Goal: Complete application form

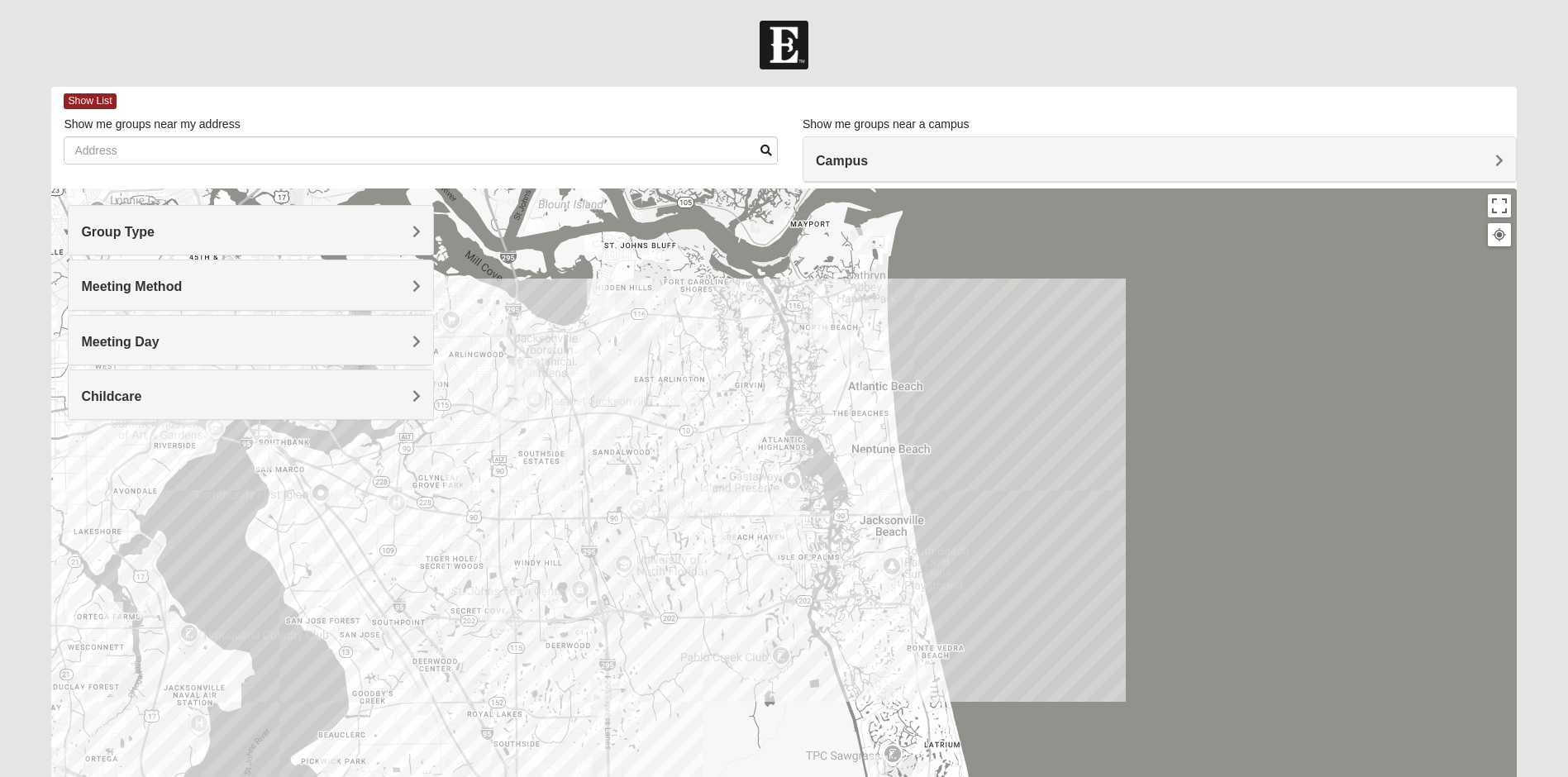
click at [379, 408] on div "Childcare" at bounding box center [251, 395] width 365 height 49
click at [98, 437] on div "Yes" at bounding box center [251, 444] width 340 height 22
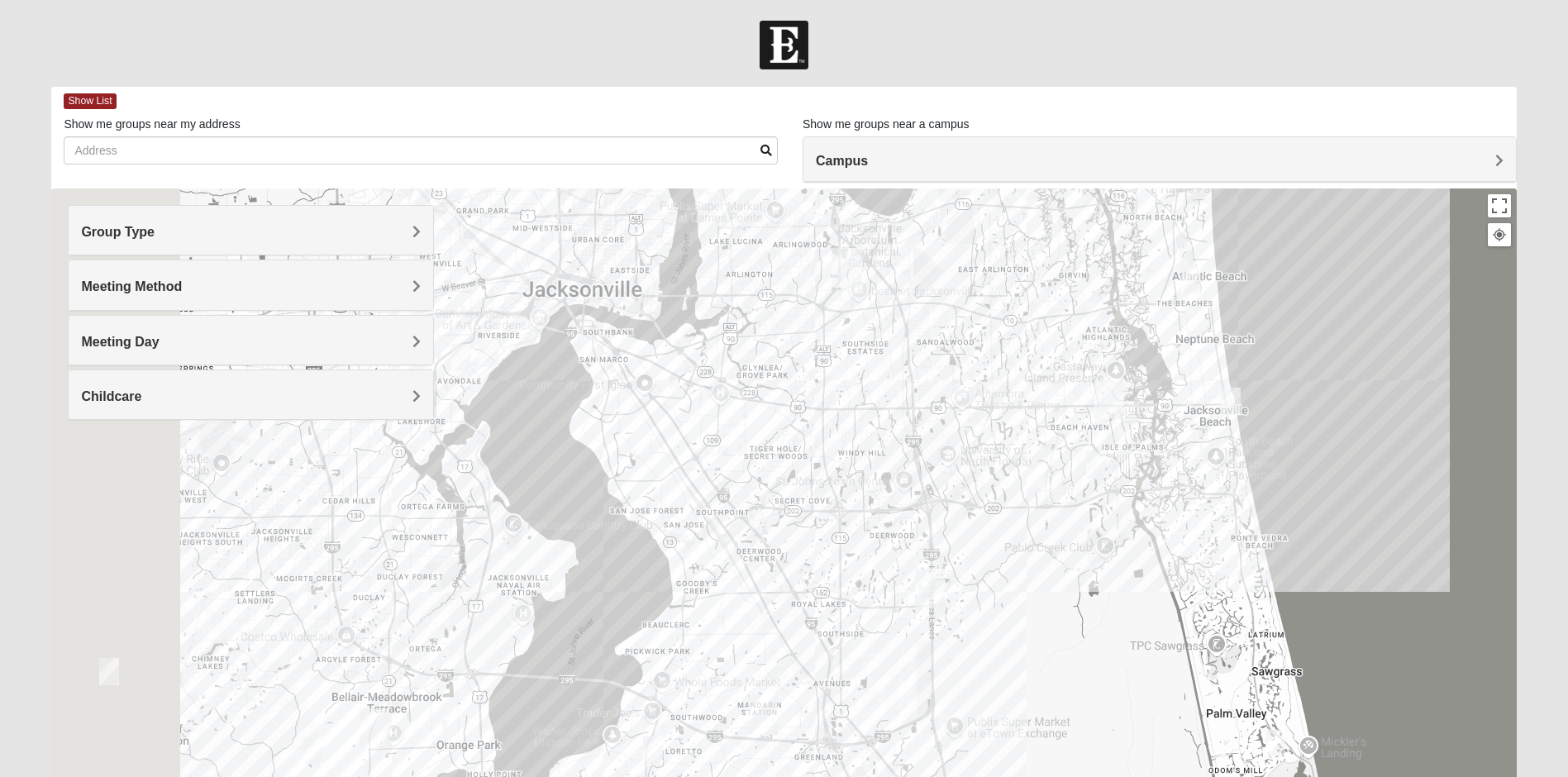
drag, startPoint x: 827, startPoint y: 681, endPoint x: 1353, endPoint y: 434, distance: 581.1
click at [1353, 434] on div at bounding box center [784, 519] width 1465 height 661
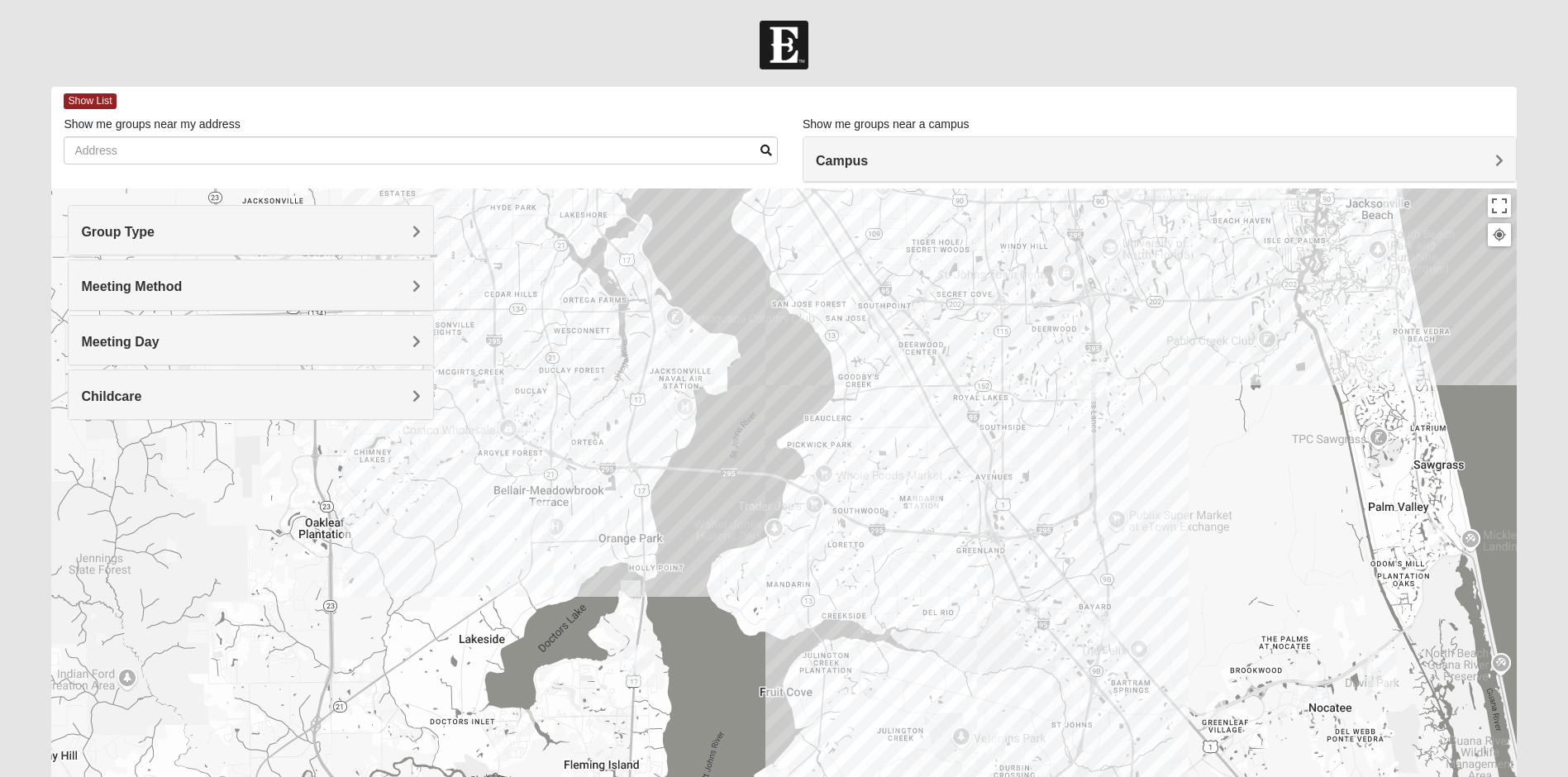
drag, startPoint x: 698, startPoint y: 610, endPoint x: 810, endPoint y: 417, distance: 223.1
click at [810, 417] on div at bounding box center [784, 519] width 1465 height 661
click at [628, 647] on img "Fleming Island" at bounding box center [640, 667] width 30 height 40
click at [623, 652] on img "On Campus Womens Thousand 32003" at bounding box center [633, 658] width 20 height 27
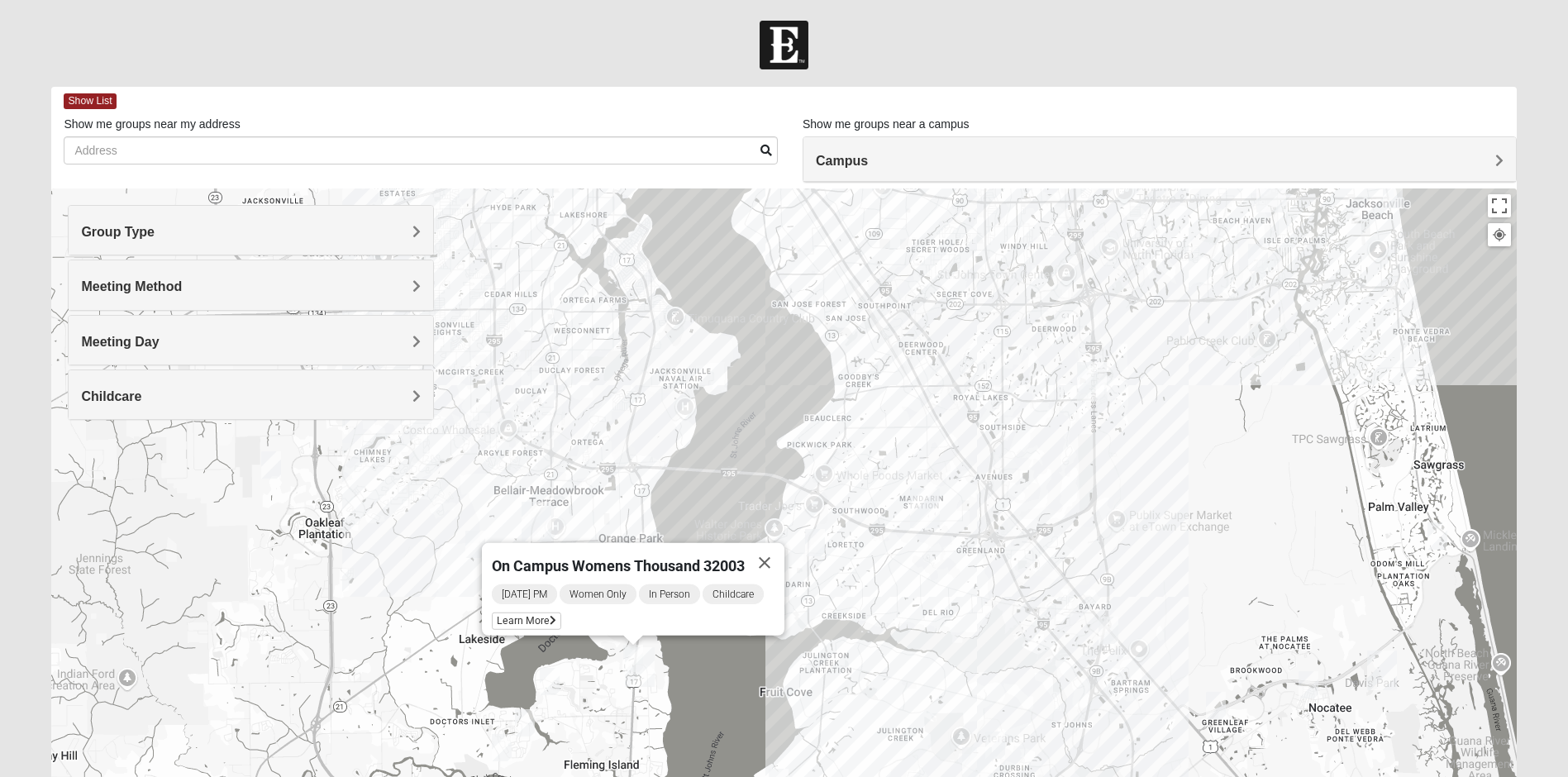
click at [550, 685] on img "Mixed Sims 32003" at bounding box center [549, 681] width 20 height 27
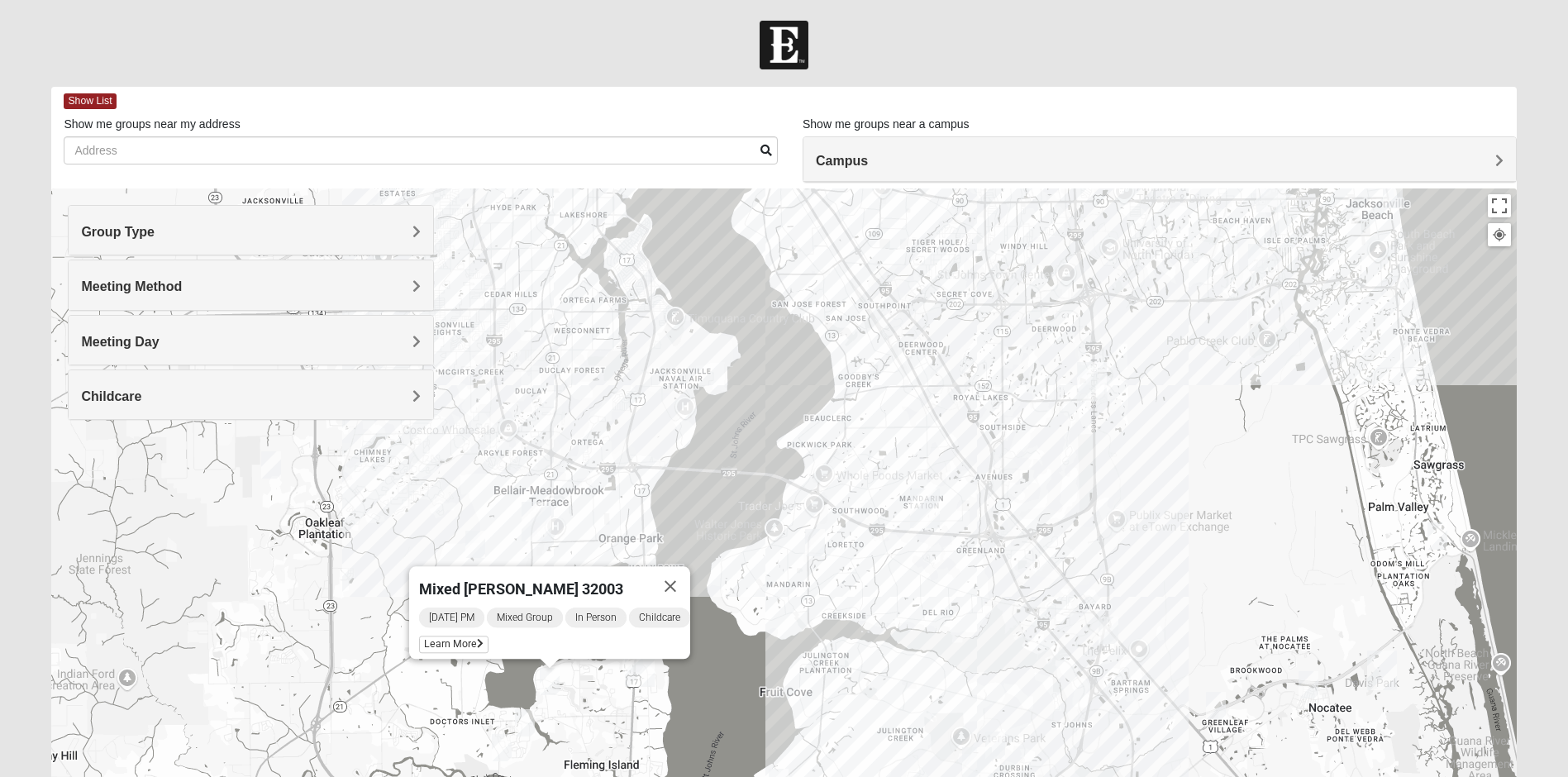
click at [525, 723] on img "Mixed Boger 32068" at bounding box center [525, 722] width 20 height 27
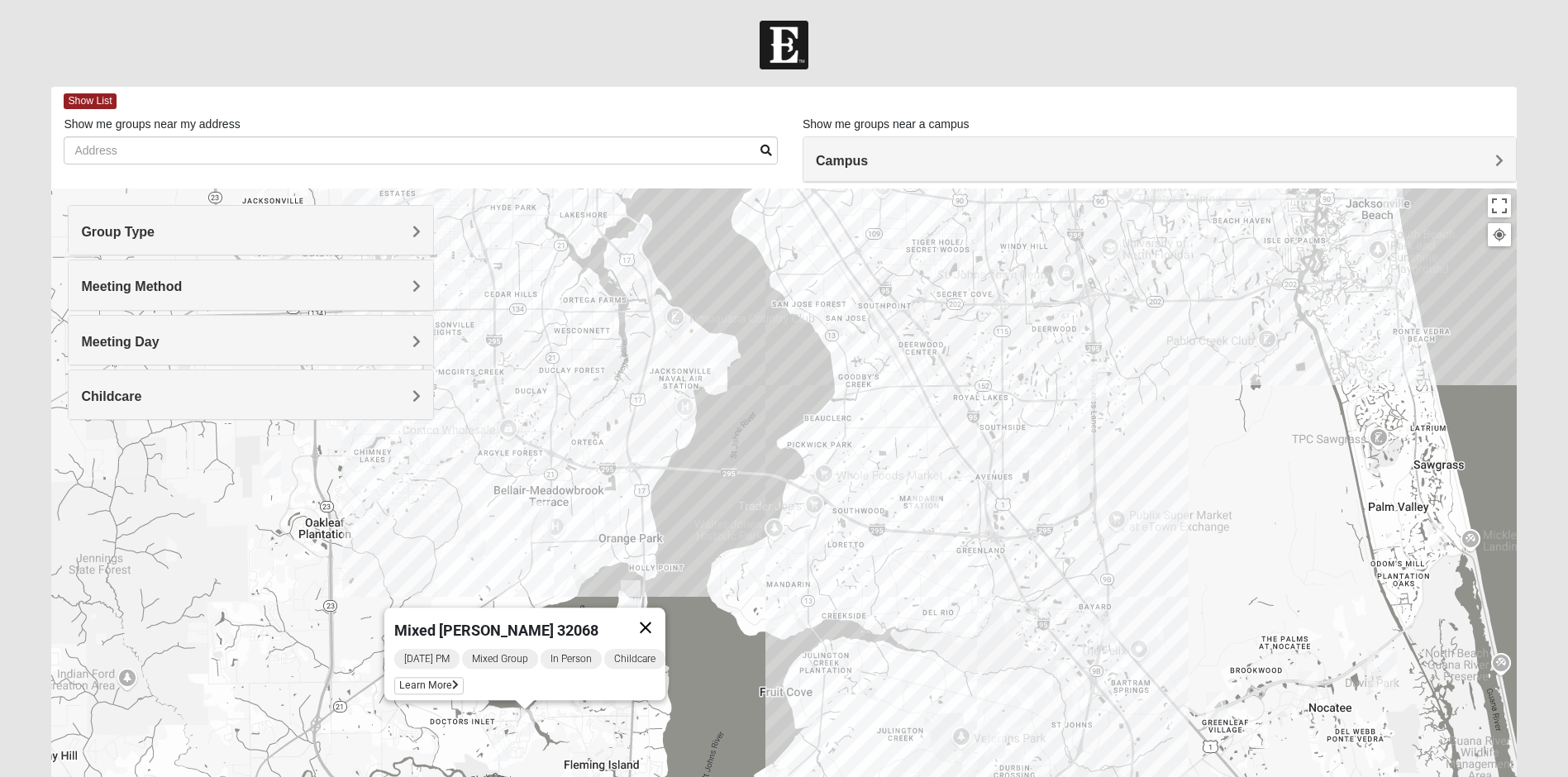
click at [655, 612] on button "Close" at bounding box center [645, 627] width 40 height 40
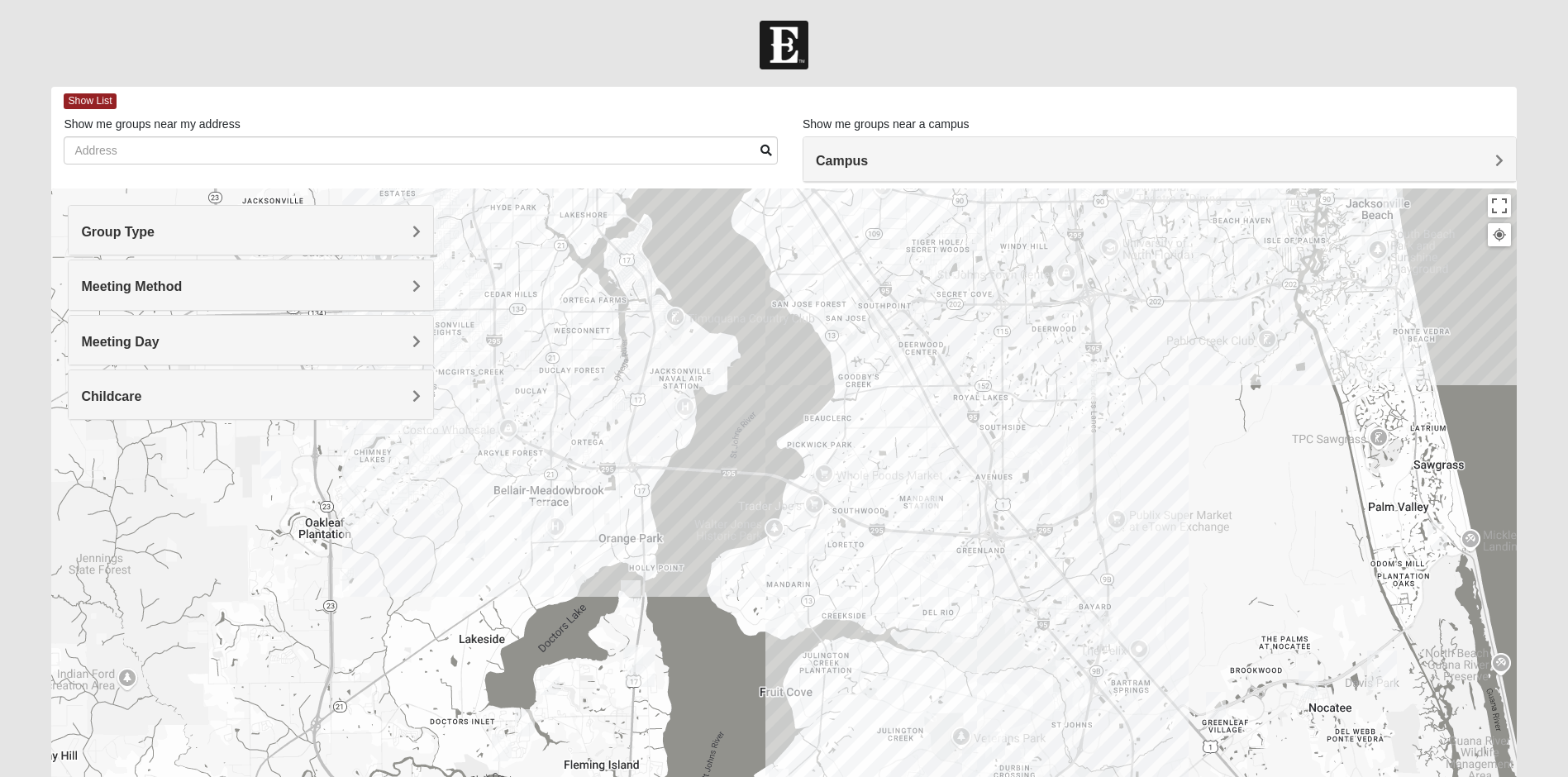
click at [553, 687] on img "Mixed Sims 32003" at bounding box center [549, 681] width 20 height 27
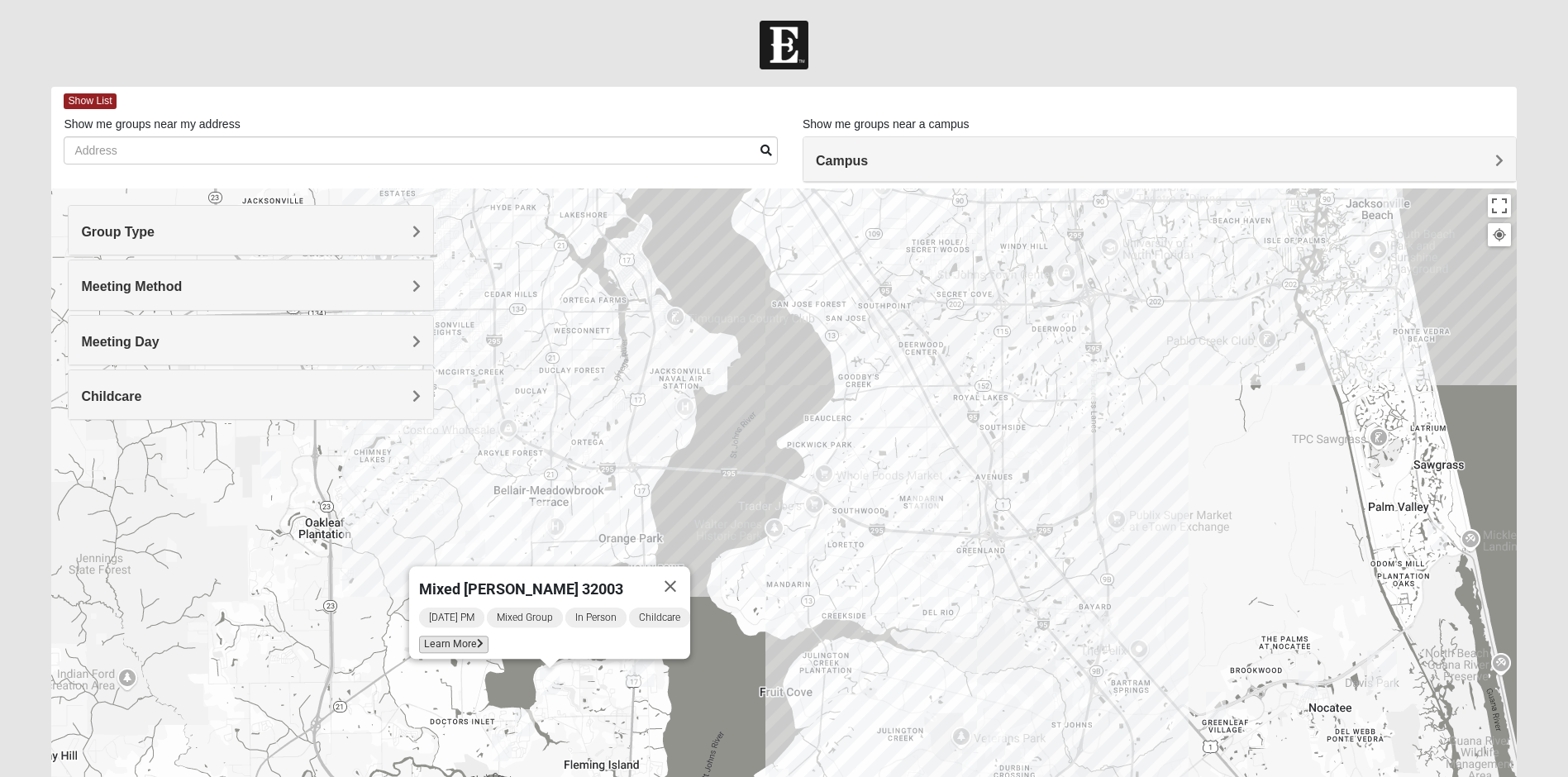
click at [477, 639] on icon at bounding box center [481, 644] width 7 height 10
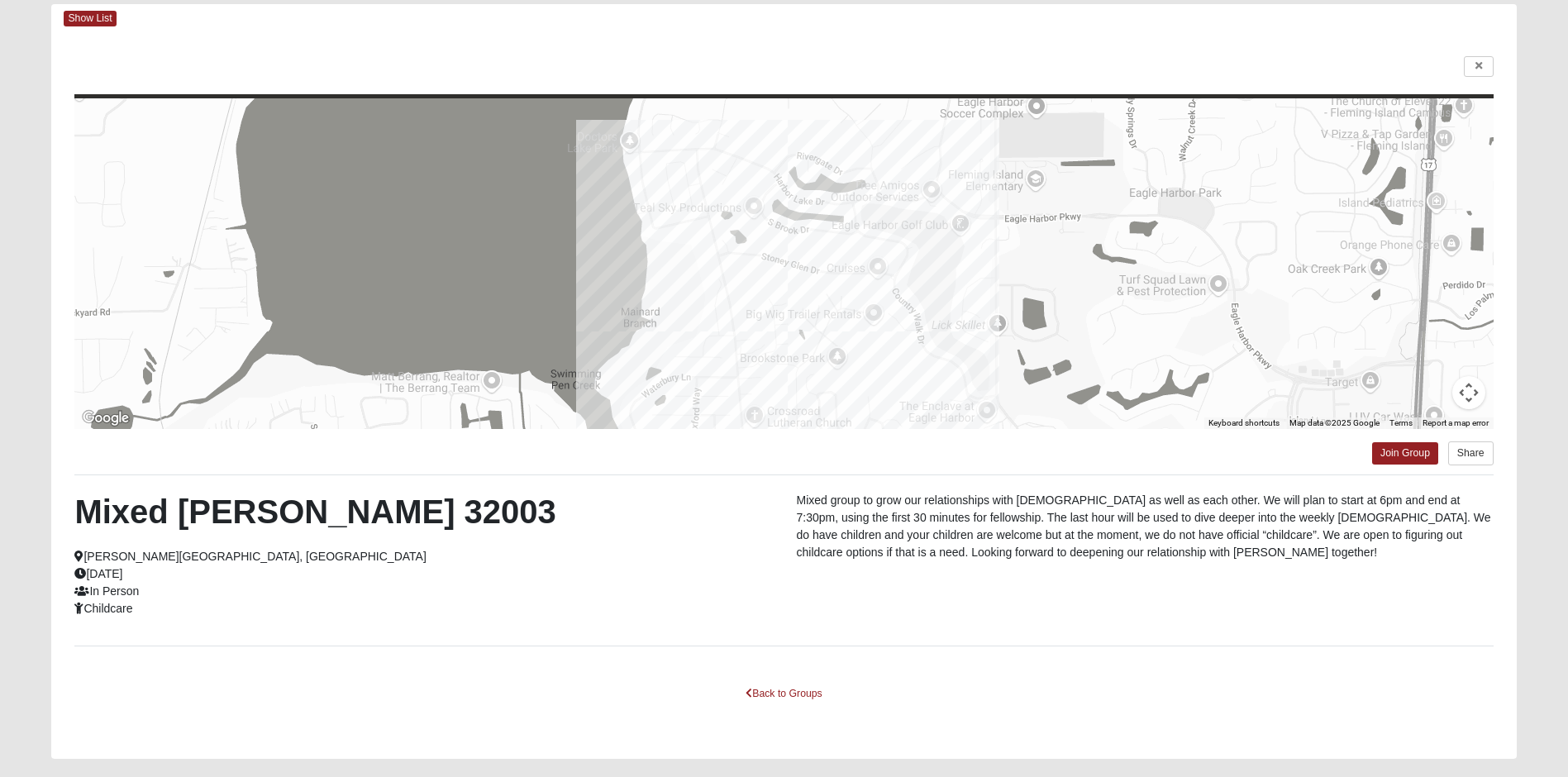
scroll to position [125, 0]
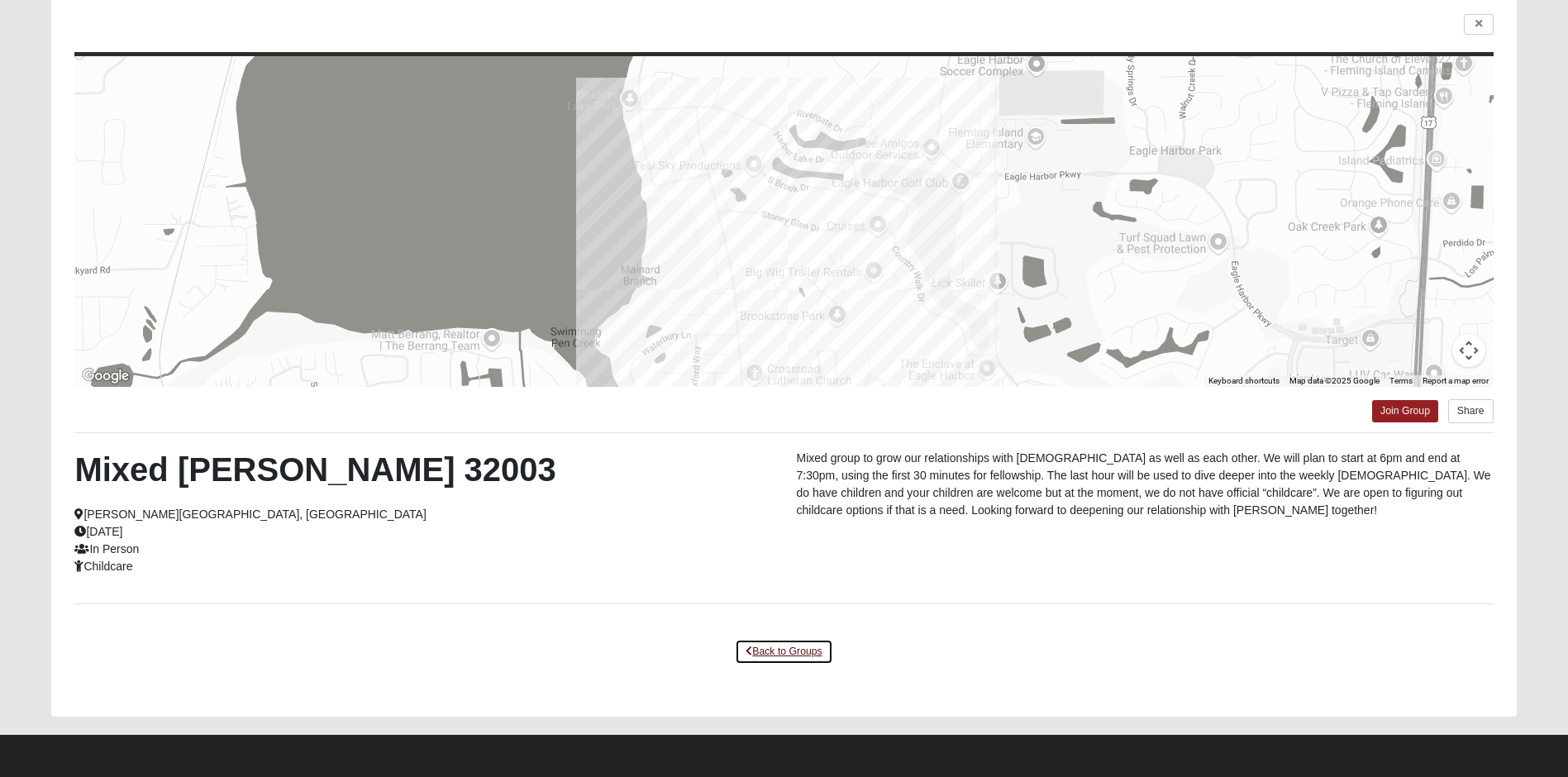
click at [772, 652] on link "Back to Groups" at bounding box center [784, 651] width 98 height 26
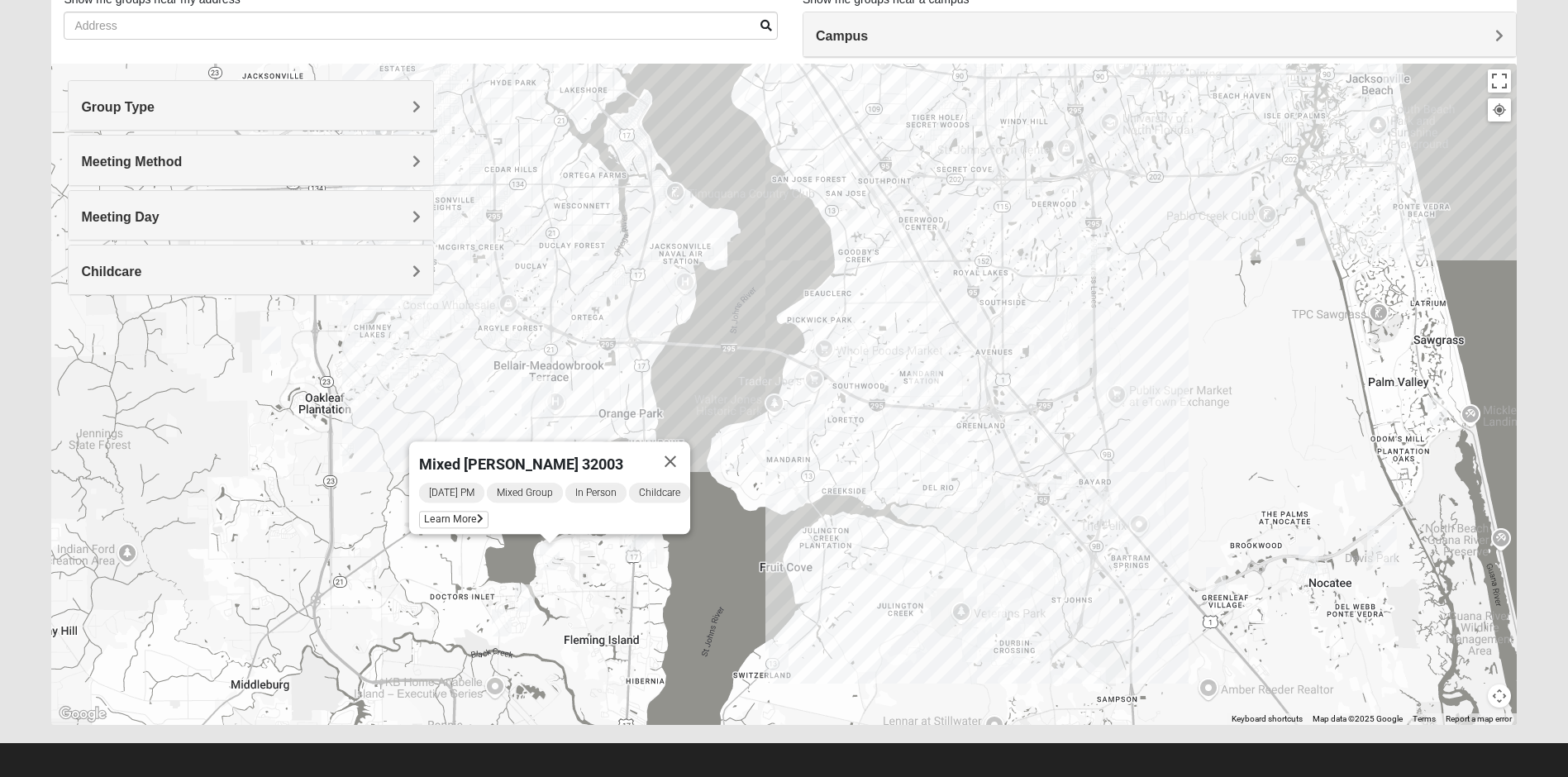
click at [525, 602] on img "Mixed Boger 32068" at bounding box center [525, 597] width 20 height 27
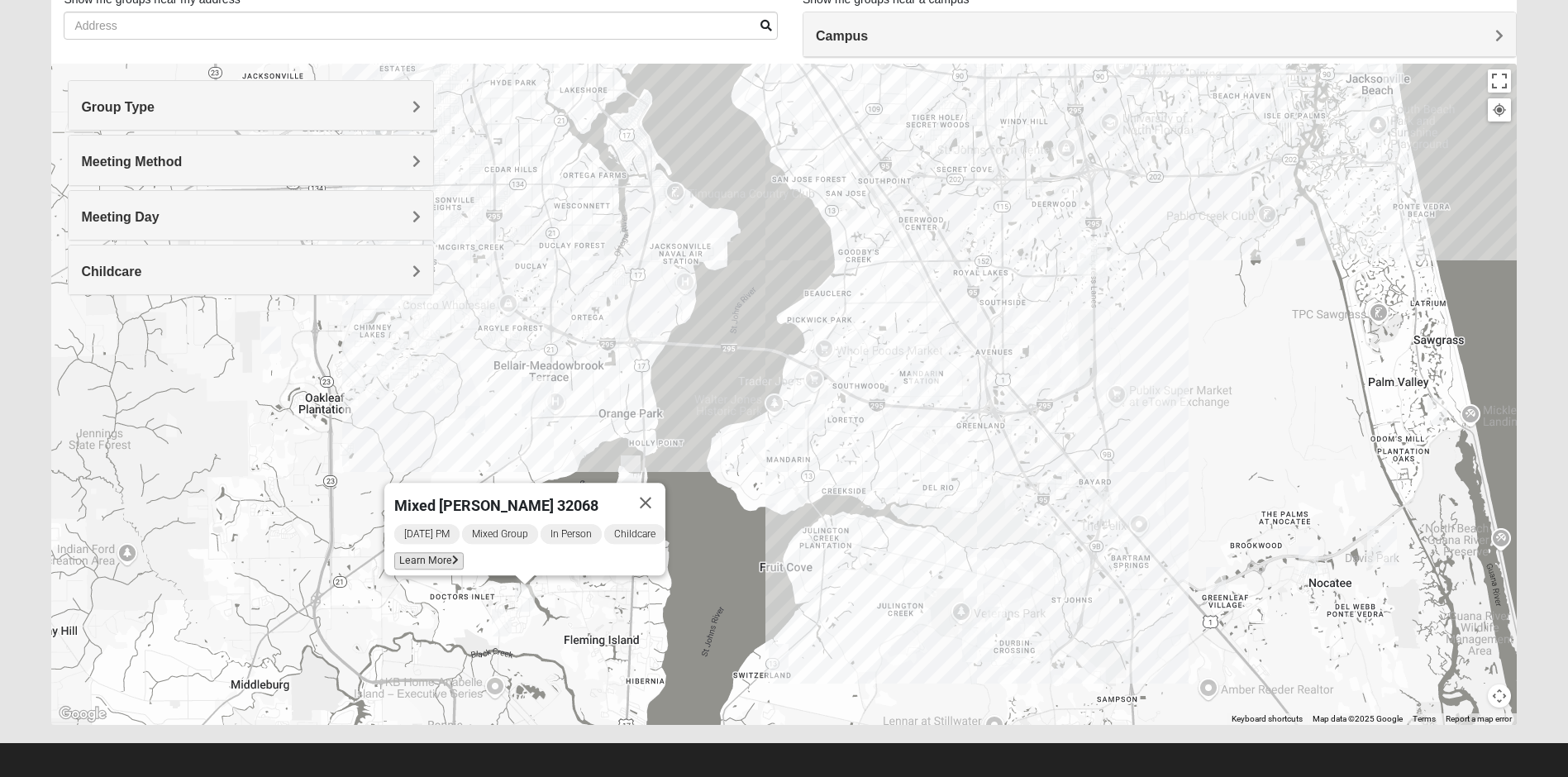
click at [440, 553] on span "Learn More" at bounding box center [429, 560] width 70 height 17
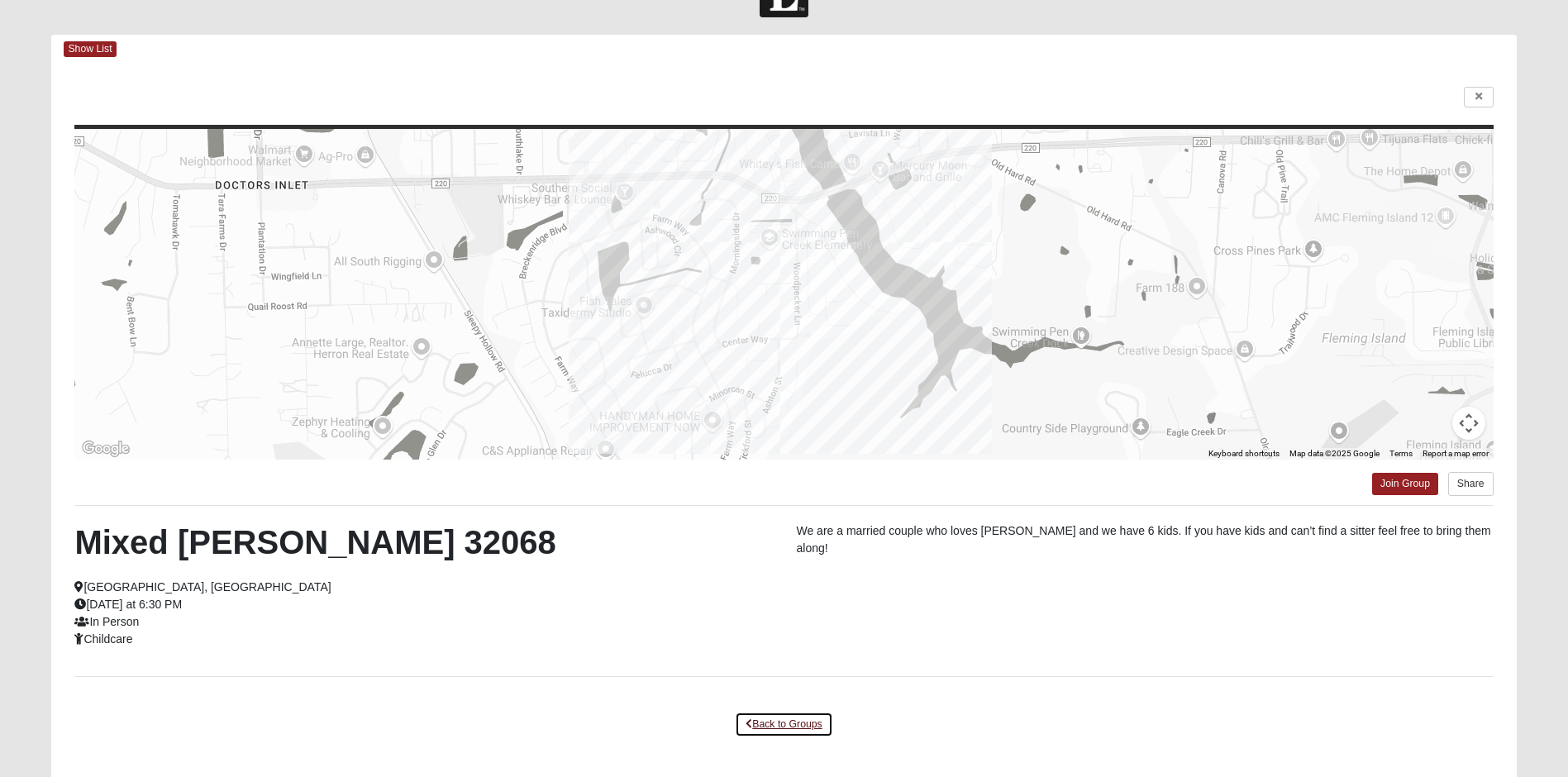
click at [795, 721] on link "Back to Groups" at bounding box center [784, 724] width 98 height 26
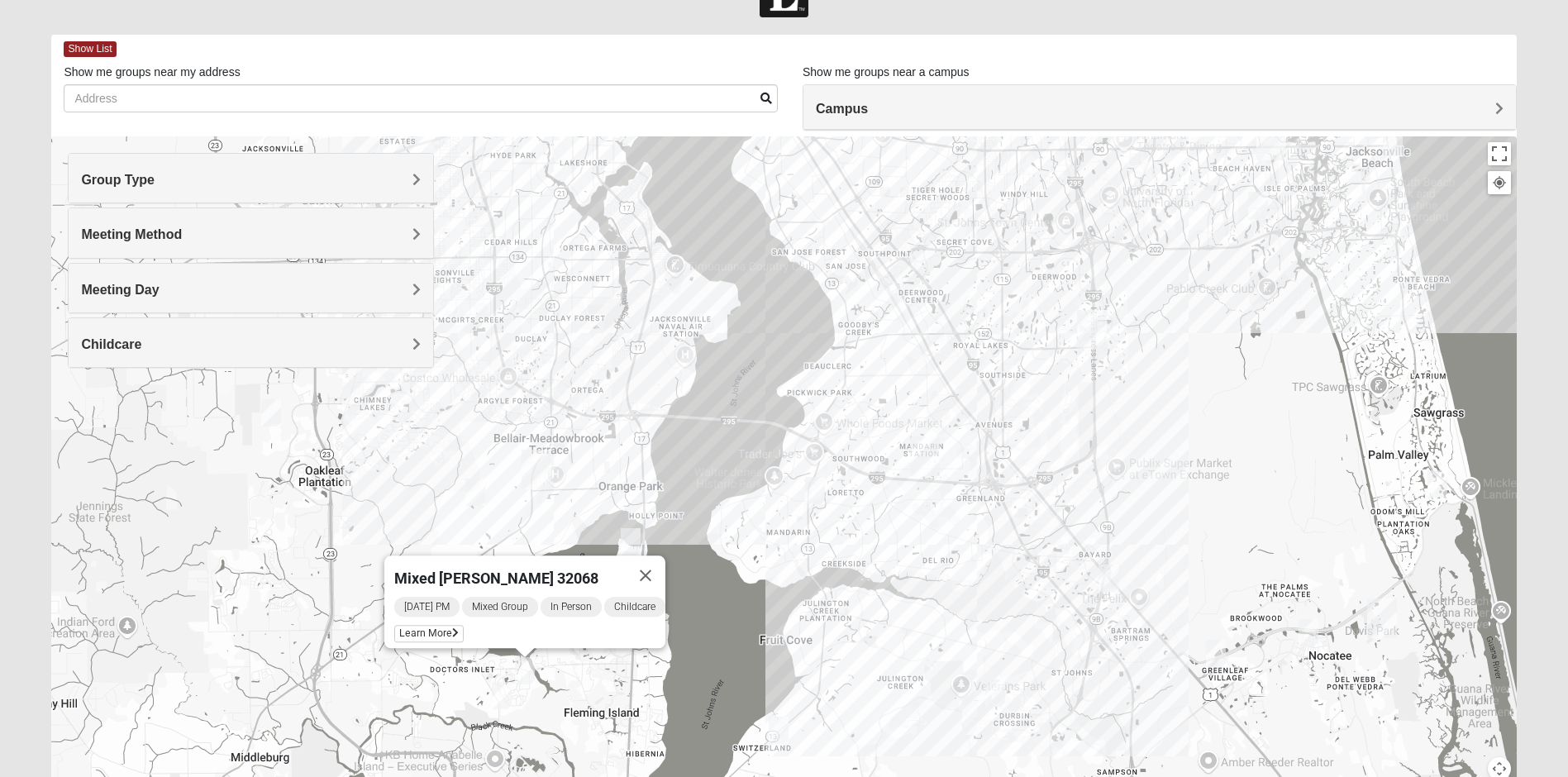
click at [630, 538] on img "Mixed Bryant 32003" at bounding box center [631, 541] width 20 height 27
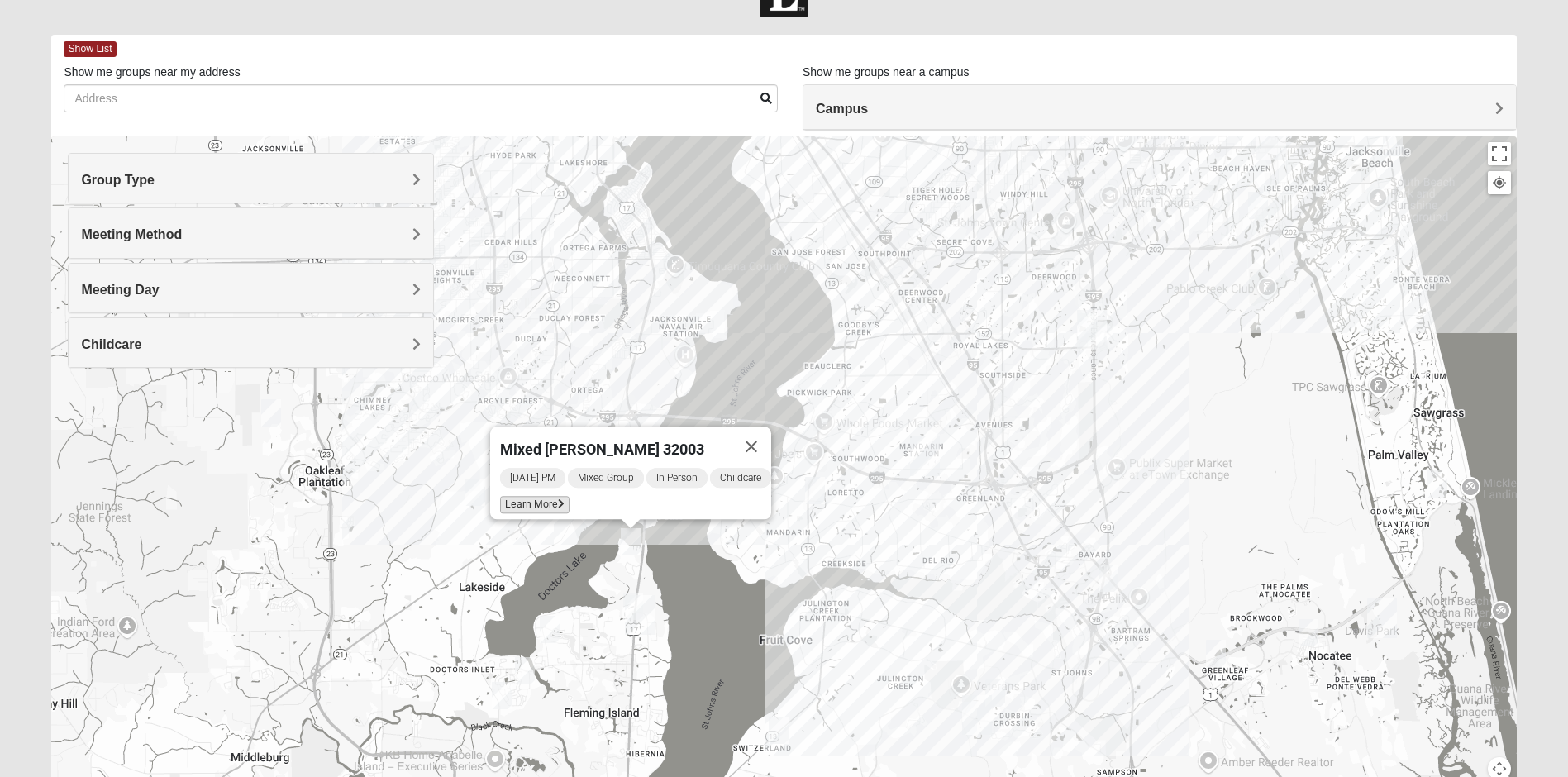
click at [544, 501] on span "Learn More" at bounding box center [535, 505] width 70 height 17
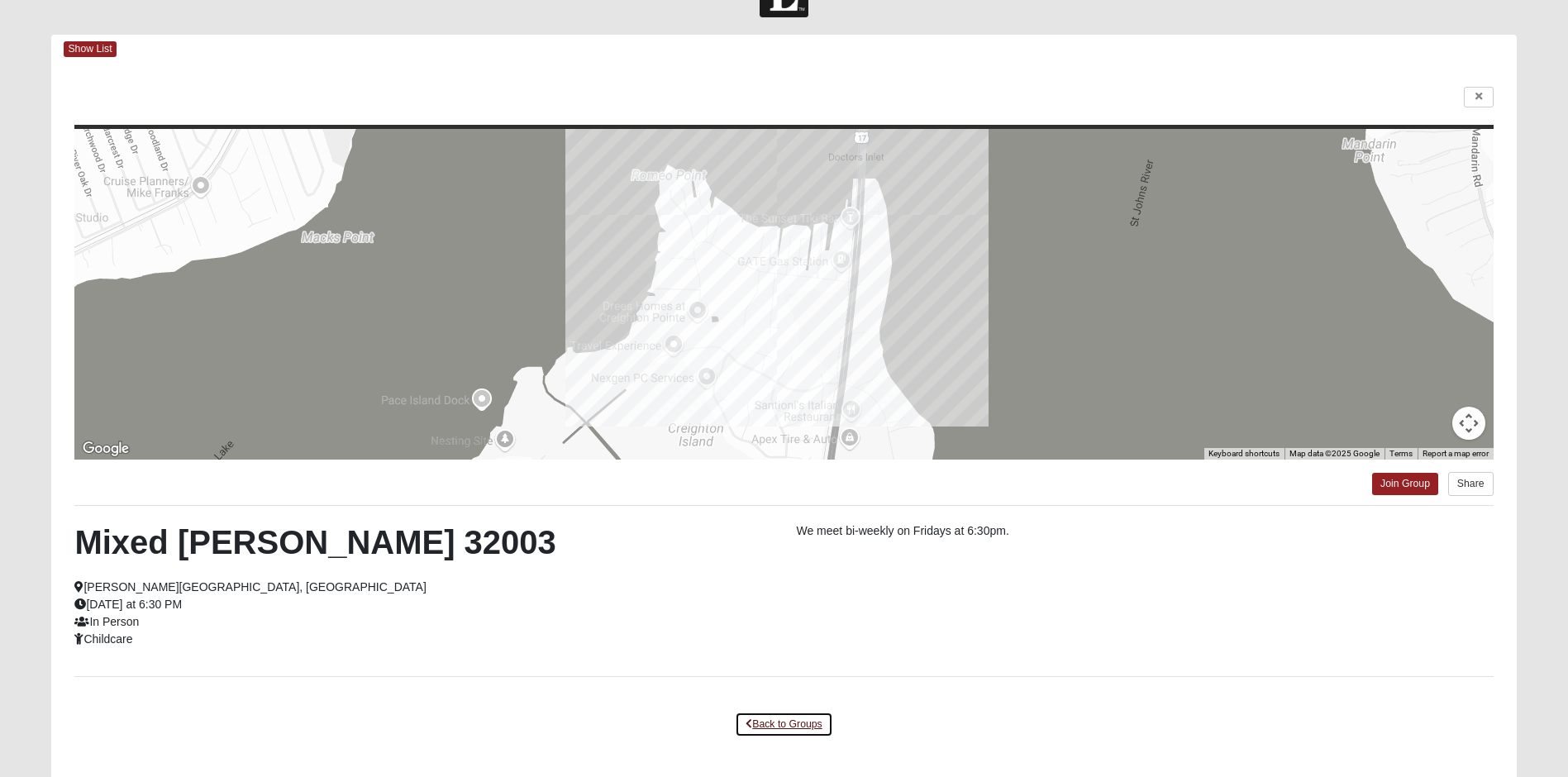
click at [805, 718] on link "Back to Groups" at bounding box center [784, 724] width 98 height 26
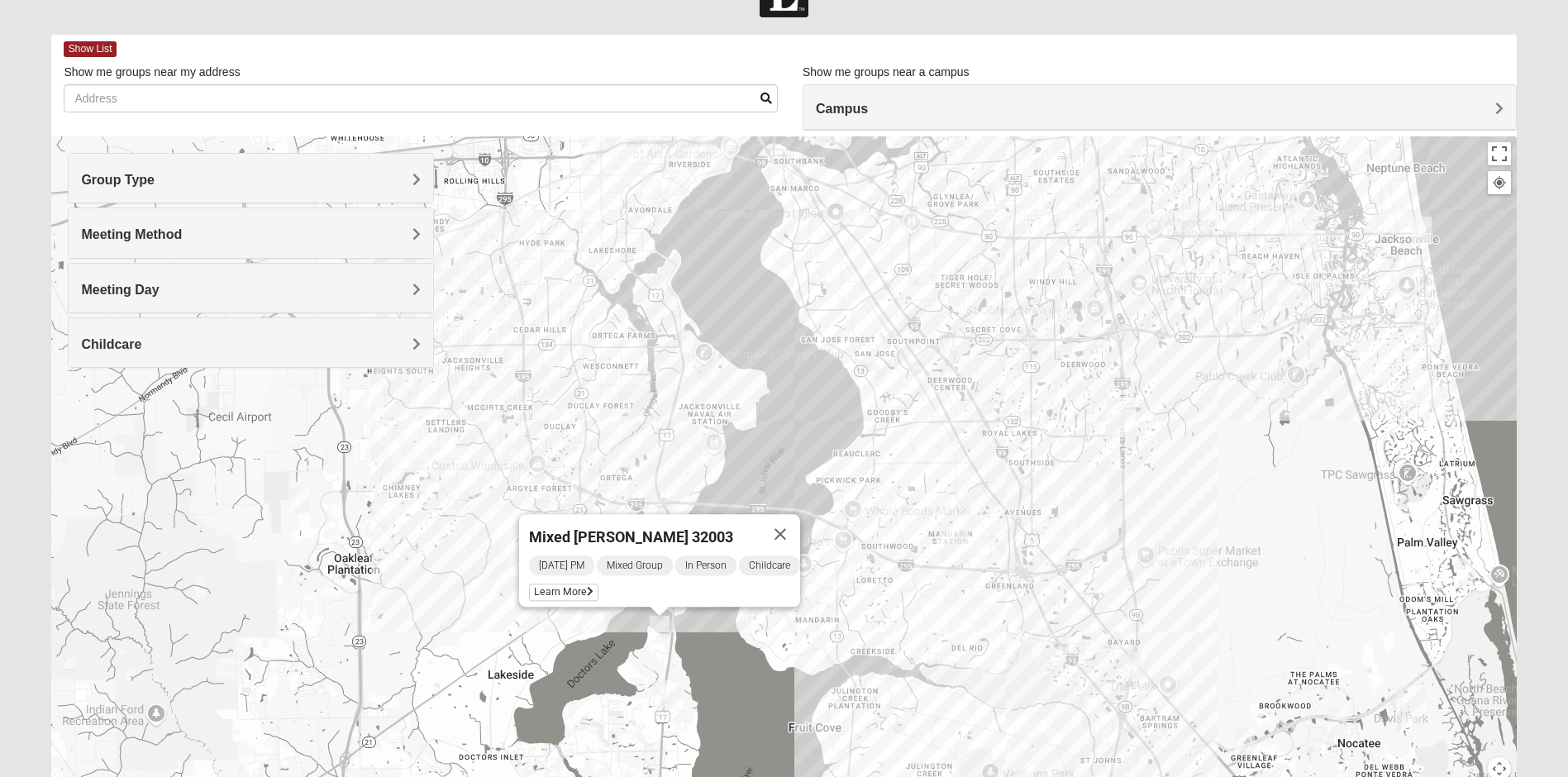
drag, startPoint x: 709, startPoint y: 289, endPoint x: 763, endPoint y: 288, distance: 54.0
click at [763, 288] on div "Mixed [PERSON_NAME] 32003 [DATE] PM Mixed Group In Person Childcare Learn More" at bounding box center [784, 467] width 1465 height 661
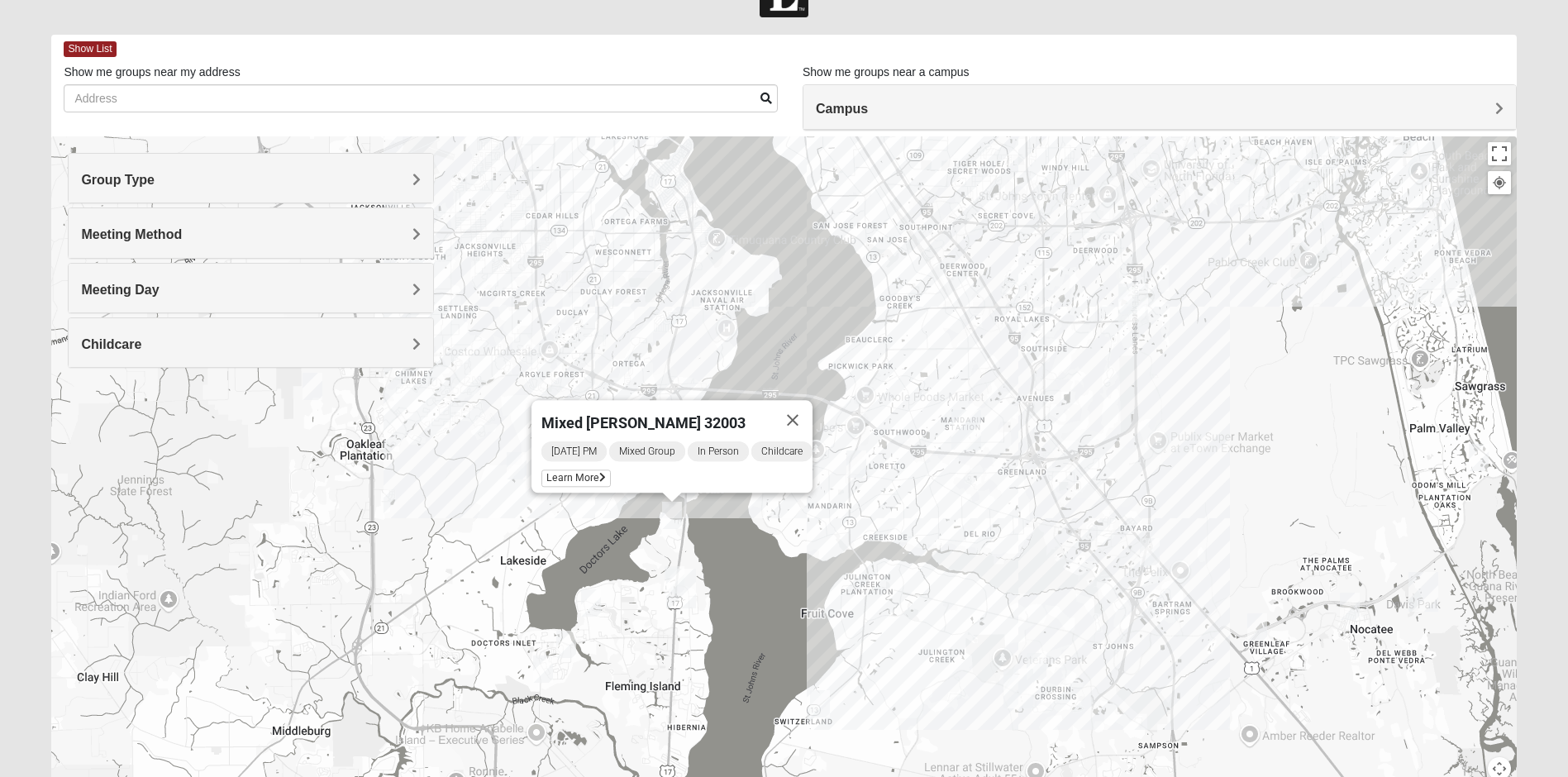
click at [182, 335] on div "Childcare" at bounding box center [251, 343] width 365 height 49
click at [90, 407] on icon at bounding box center [89, 405] width 15 height 15
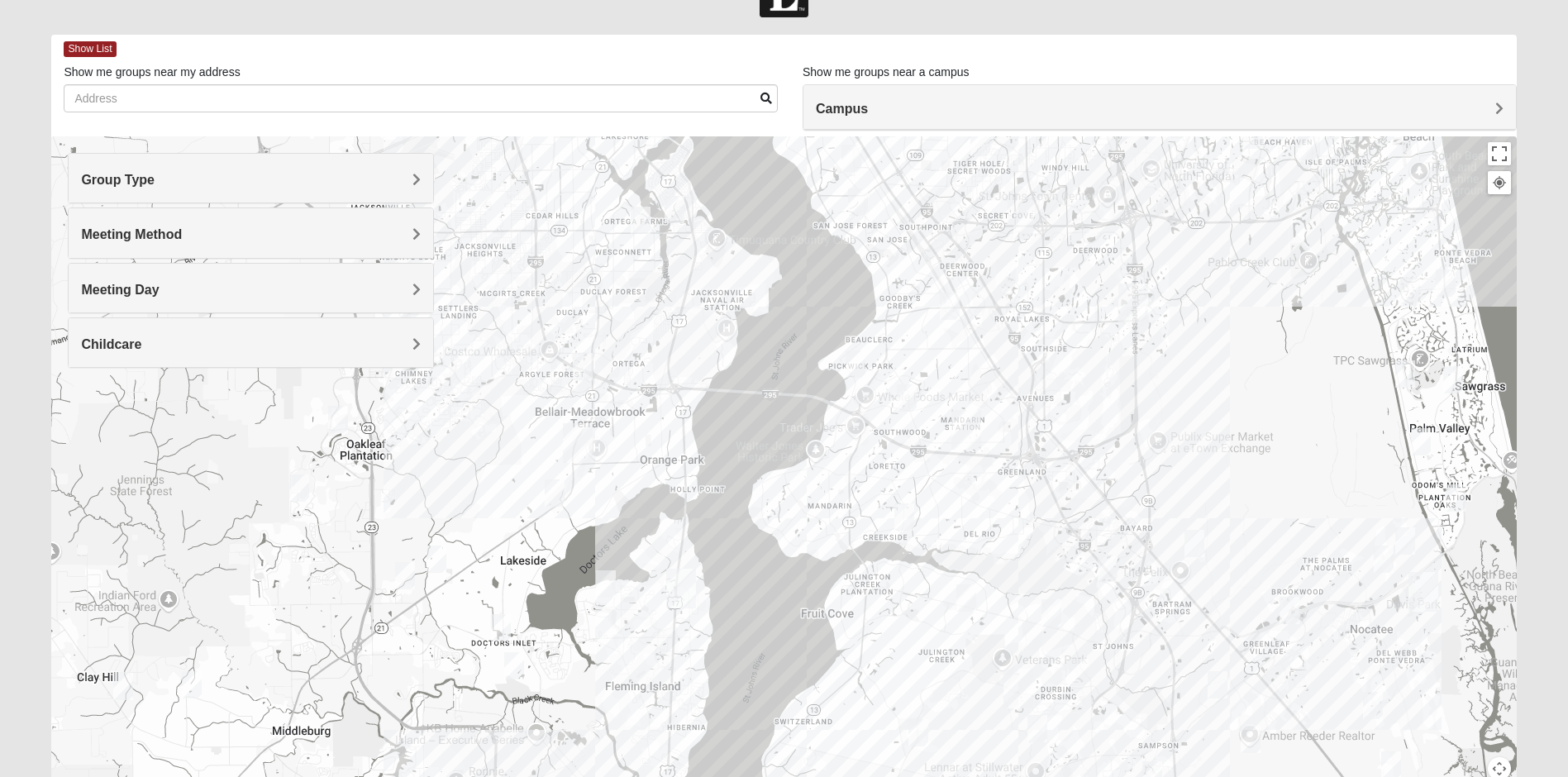
click at [607, 587] on img "Mixed Miller 32003" at bounding box center [606, 583] width 20 height 27
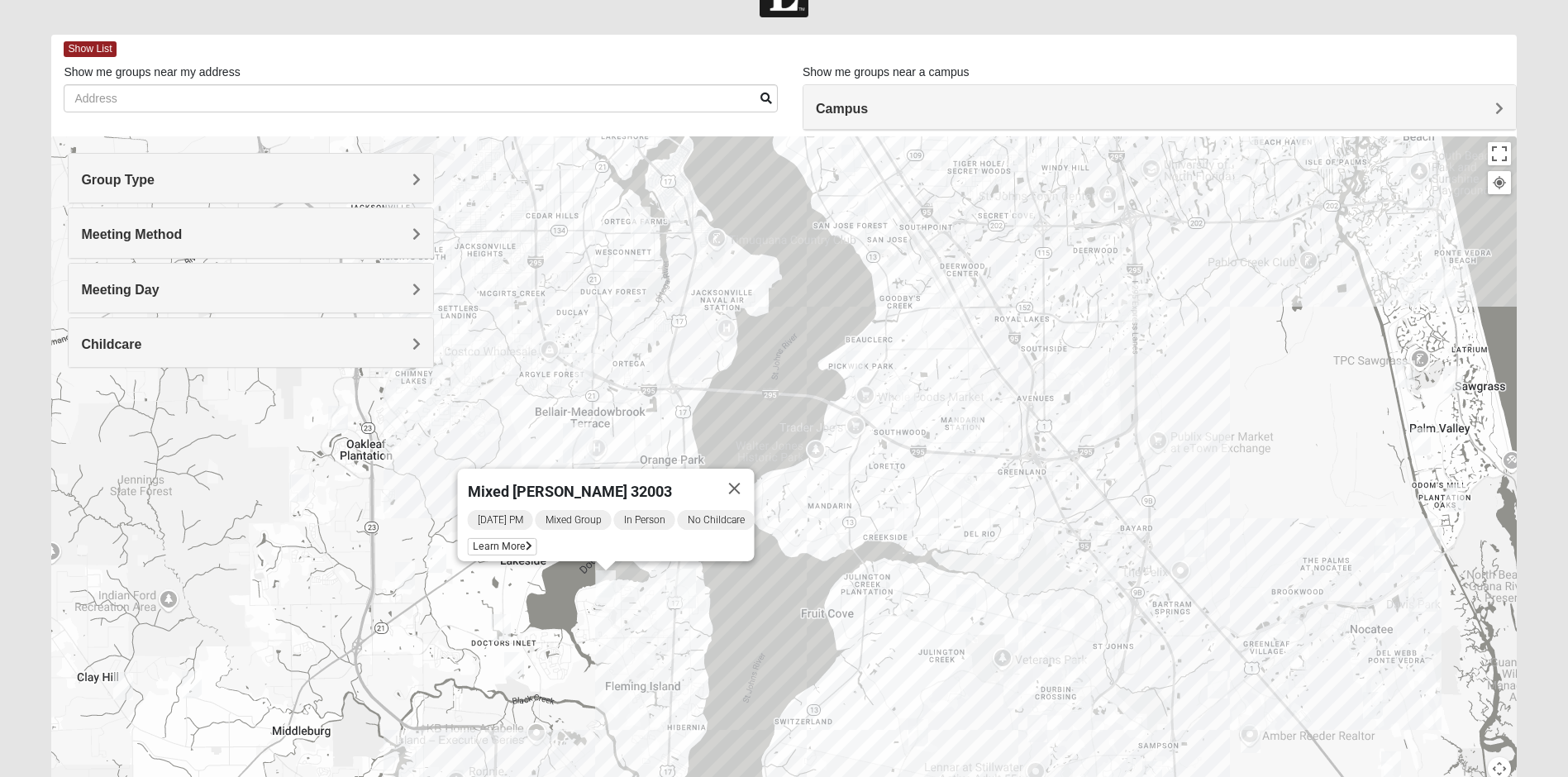
click at [516, 665] on img "Mixed Atwood 32068" at bounding box center [514, 665] width 20 height 27
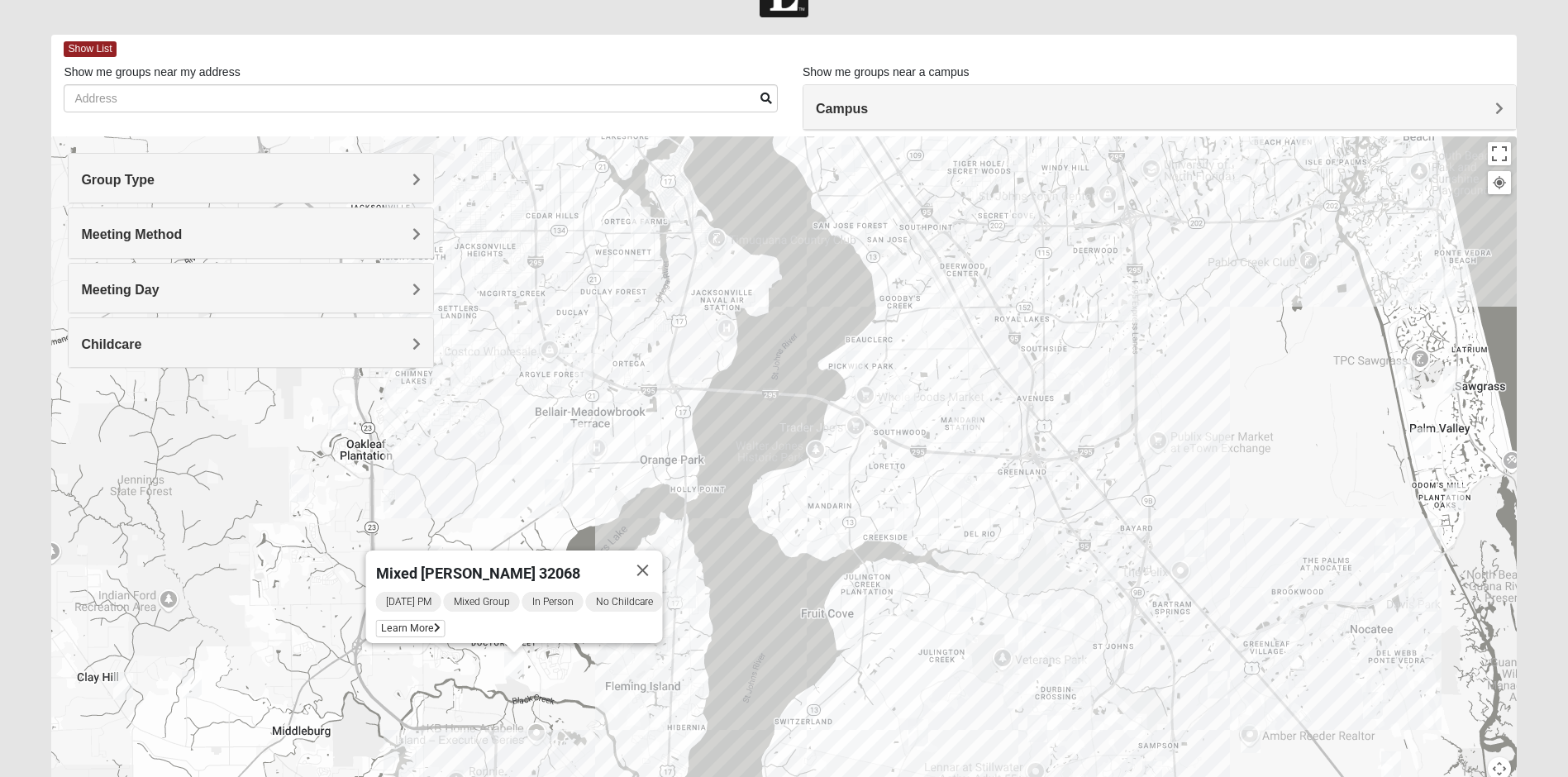
click at [552, 496] on img "Mens Hughes 32073" at bounding box center [554, 493] width 20 height 27
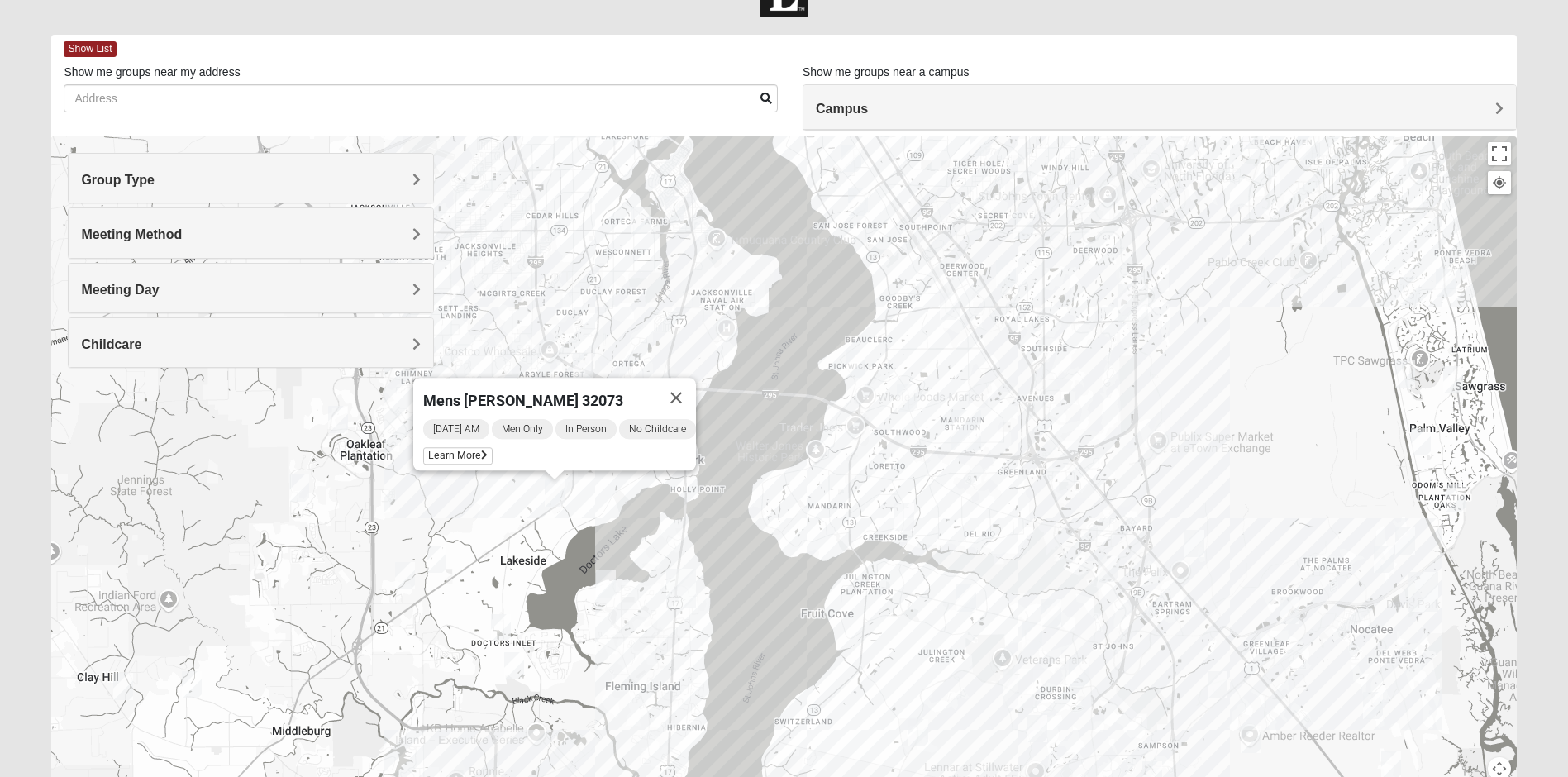
click at [506, 632] on img "Mens Michael Serig 32068" at bounding box center [501, 627] width 20 height 27
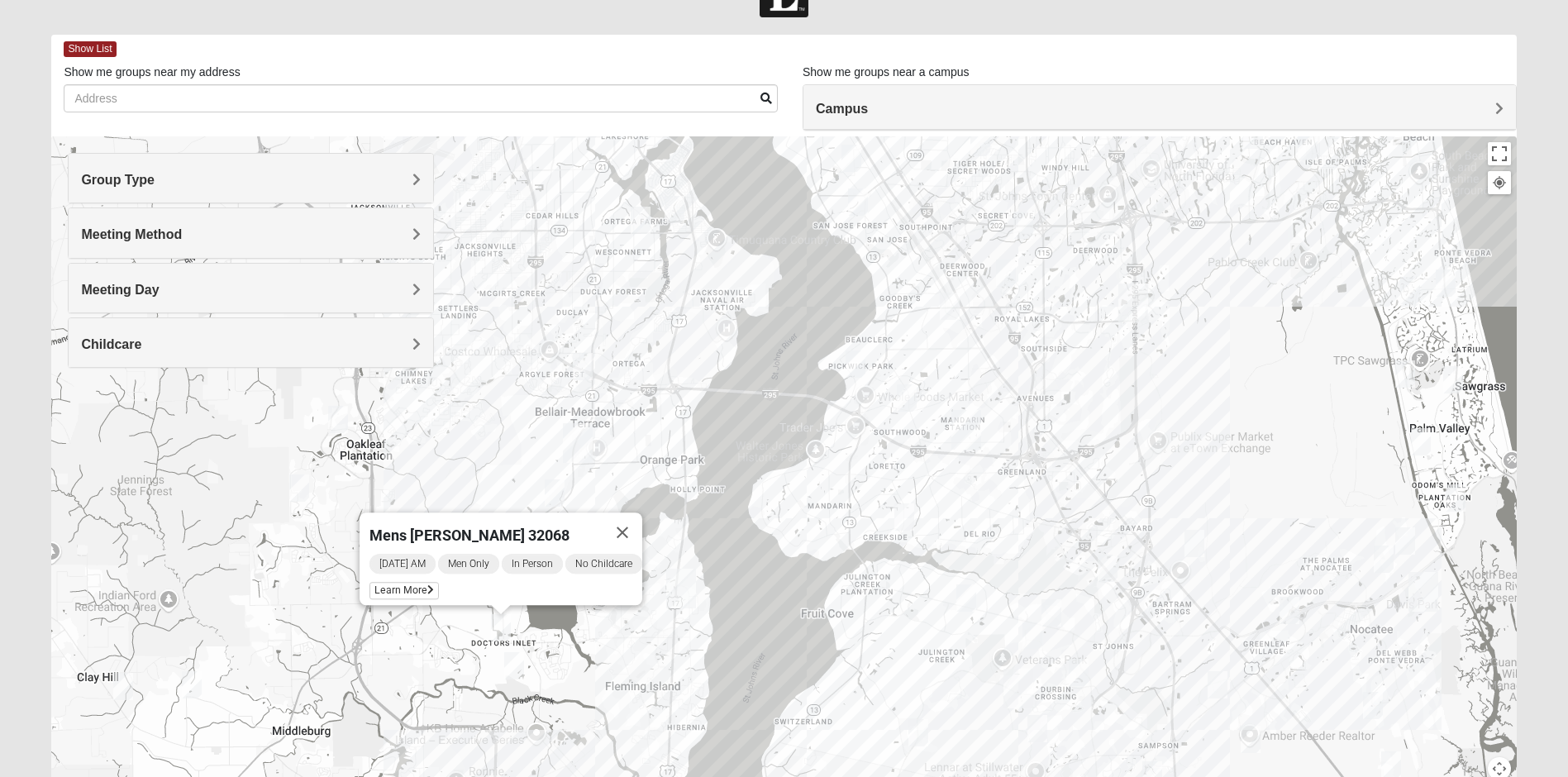
click at [516, 663] on img "Mixed Atwood 32068" at bounding box center [514, 665] width 20 height 27
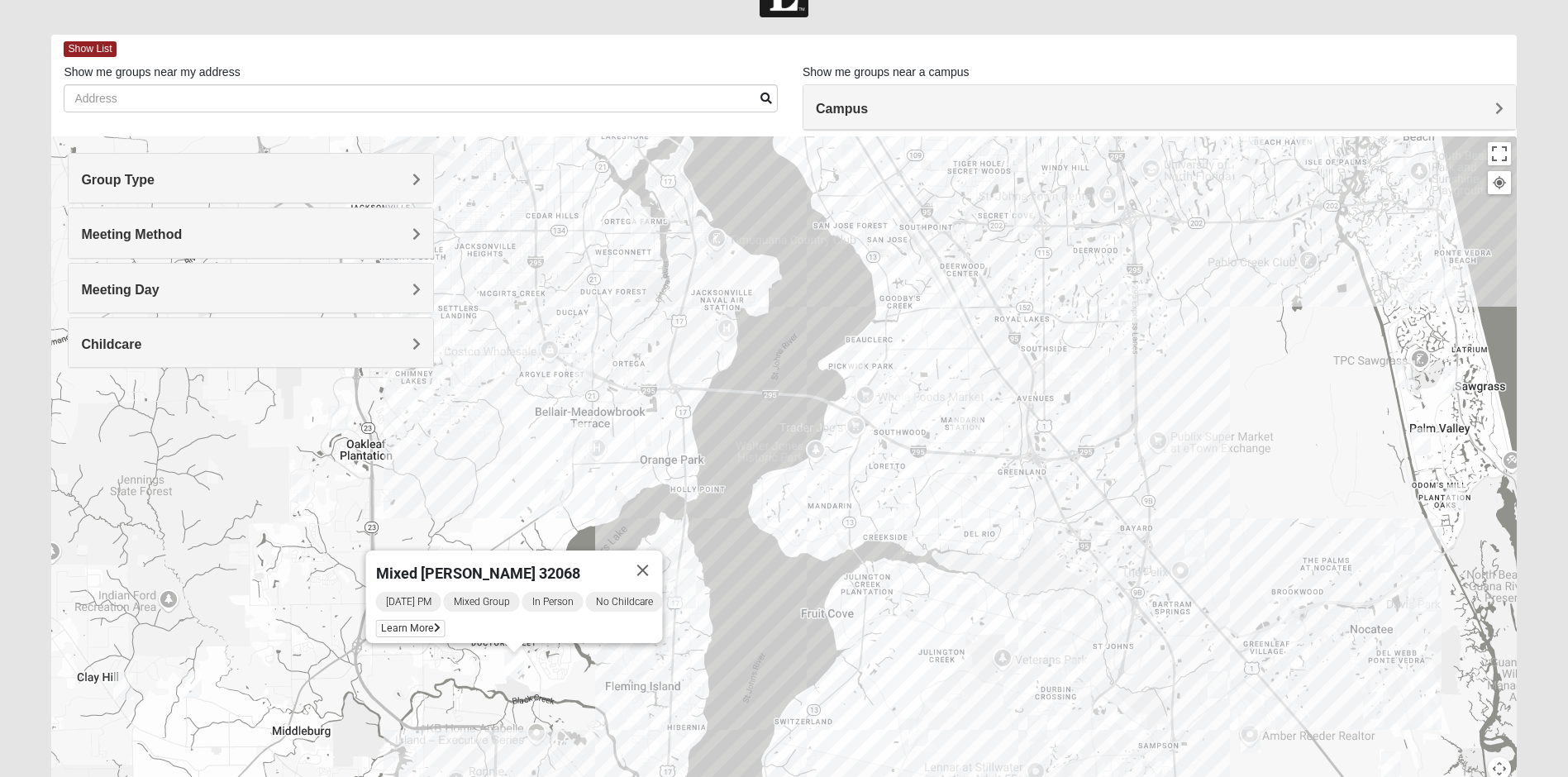
click at [907, 399] on img "Mens Gilbert 32257" at bounding box center [907, 398] width 20 height 27
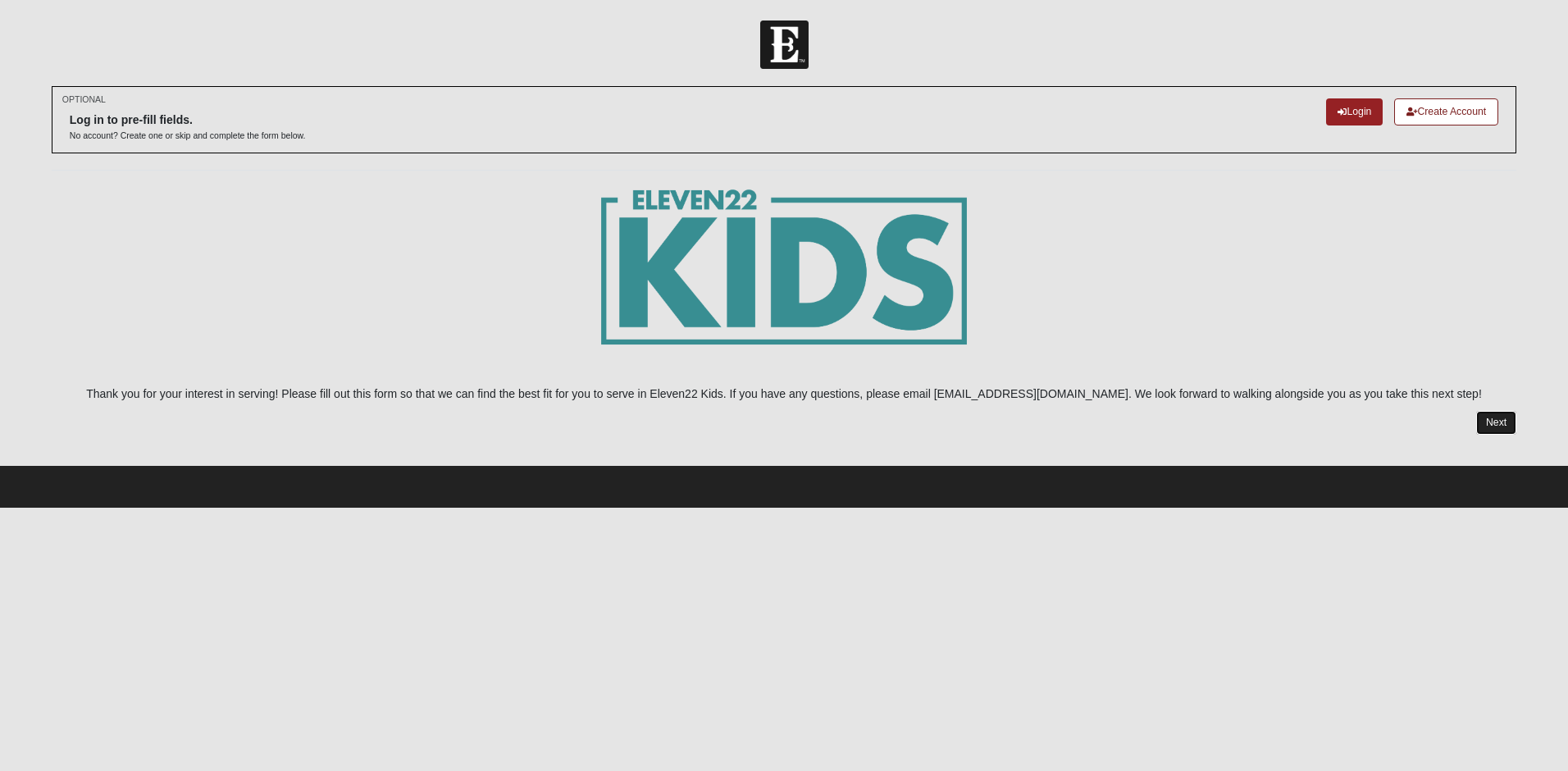
click at [1486, 420] on link "Next" at bounding box center [1497, 423] width 40 height 24
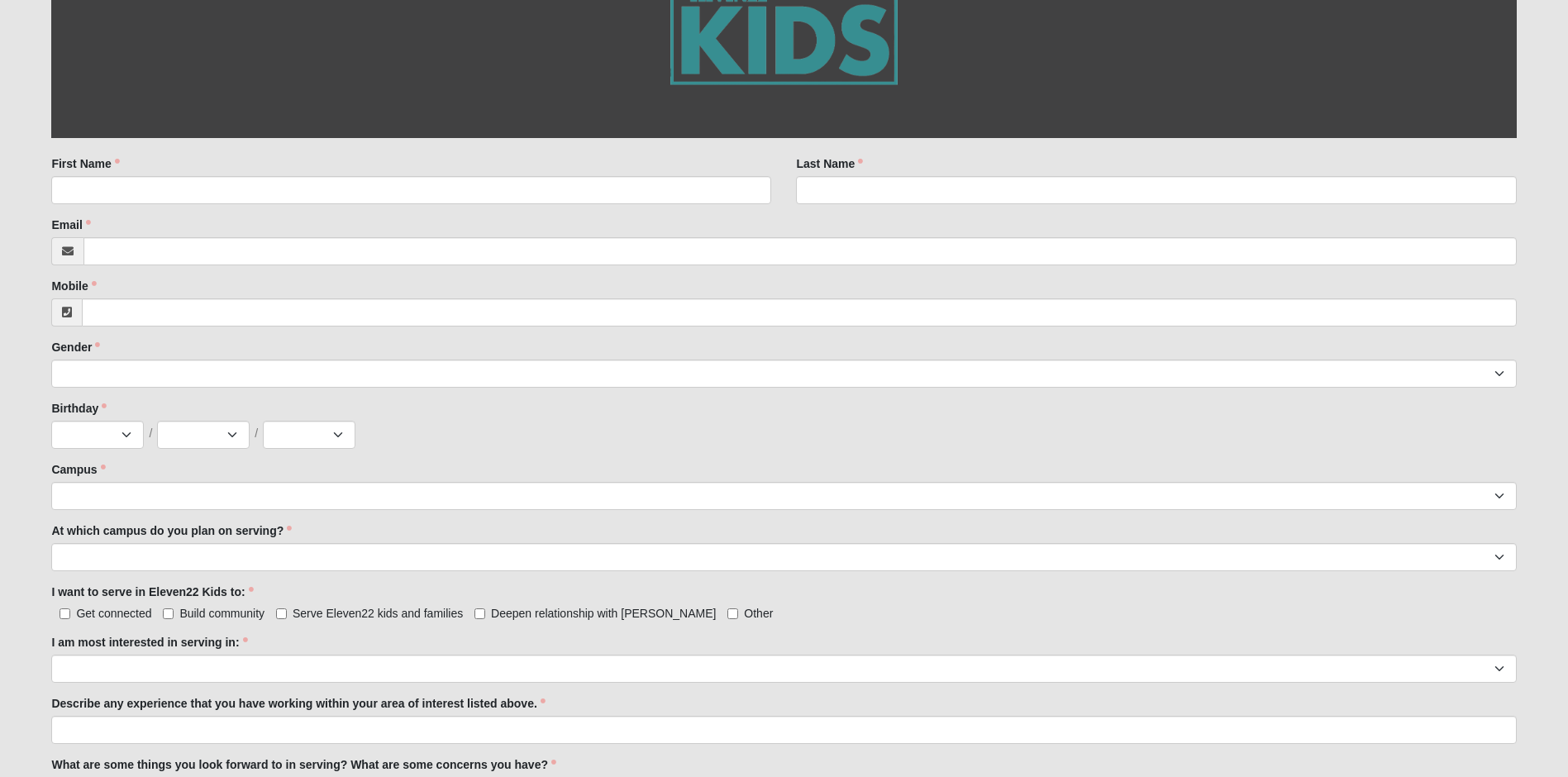
scroll to position [331, 0]
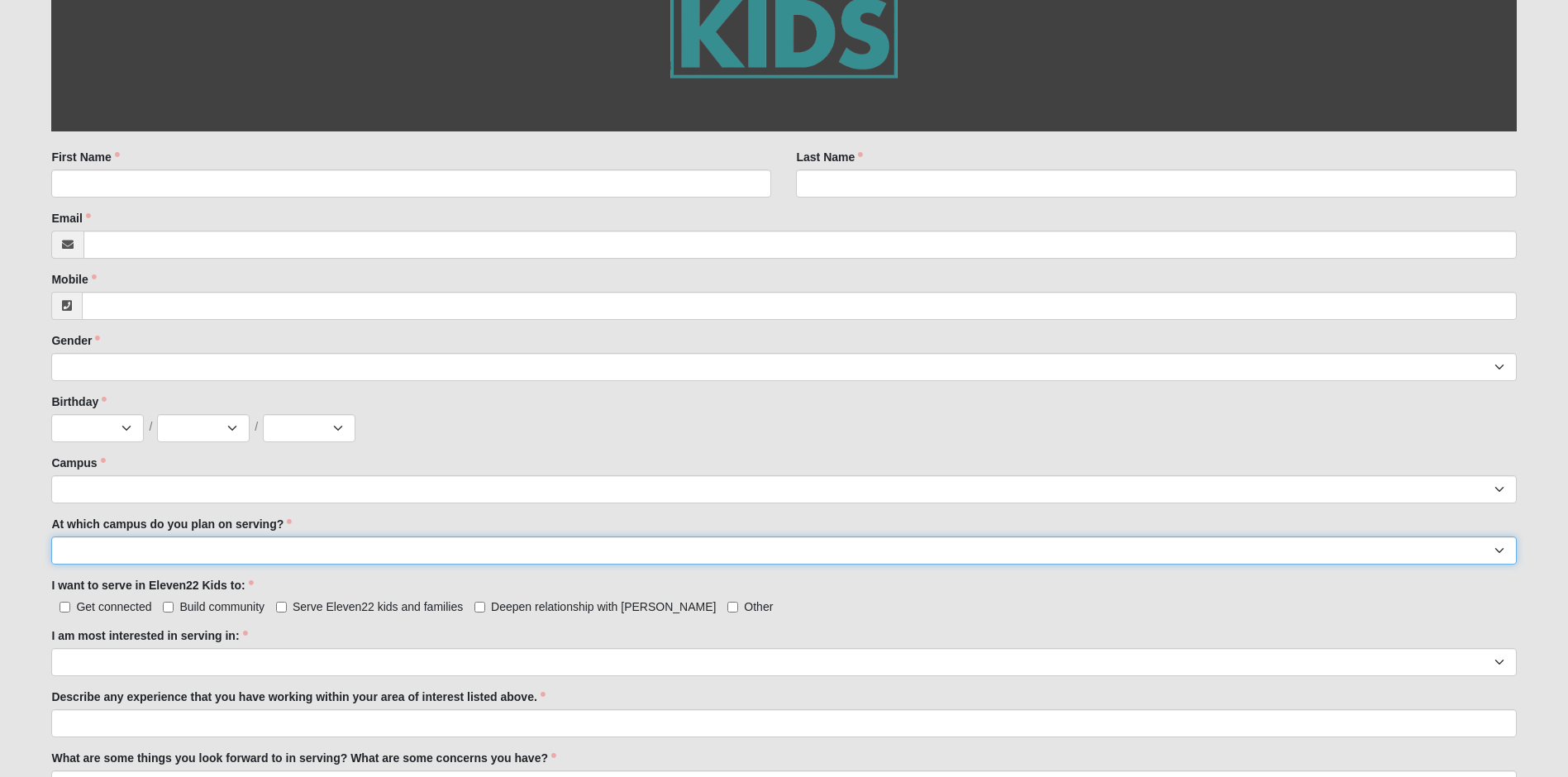
select select "[PERSON_NAME][GEOGRAPHIC_DATA]"
select select "4"
select select "8"
select select "1998"
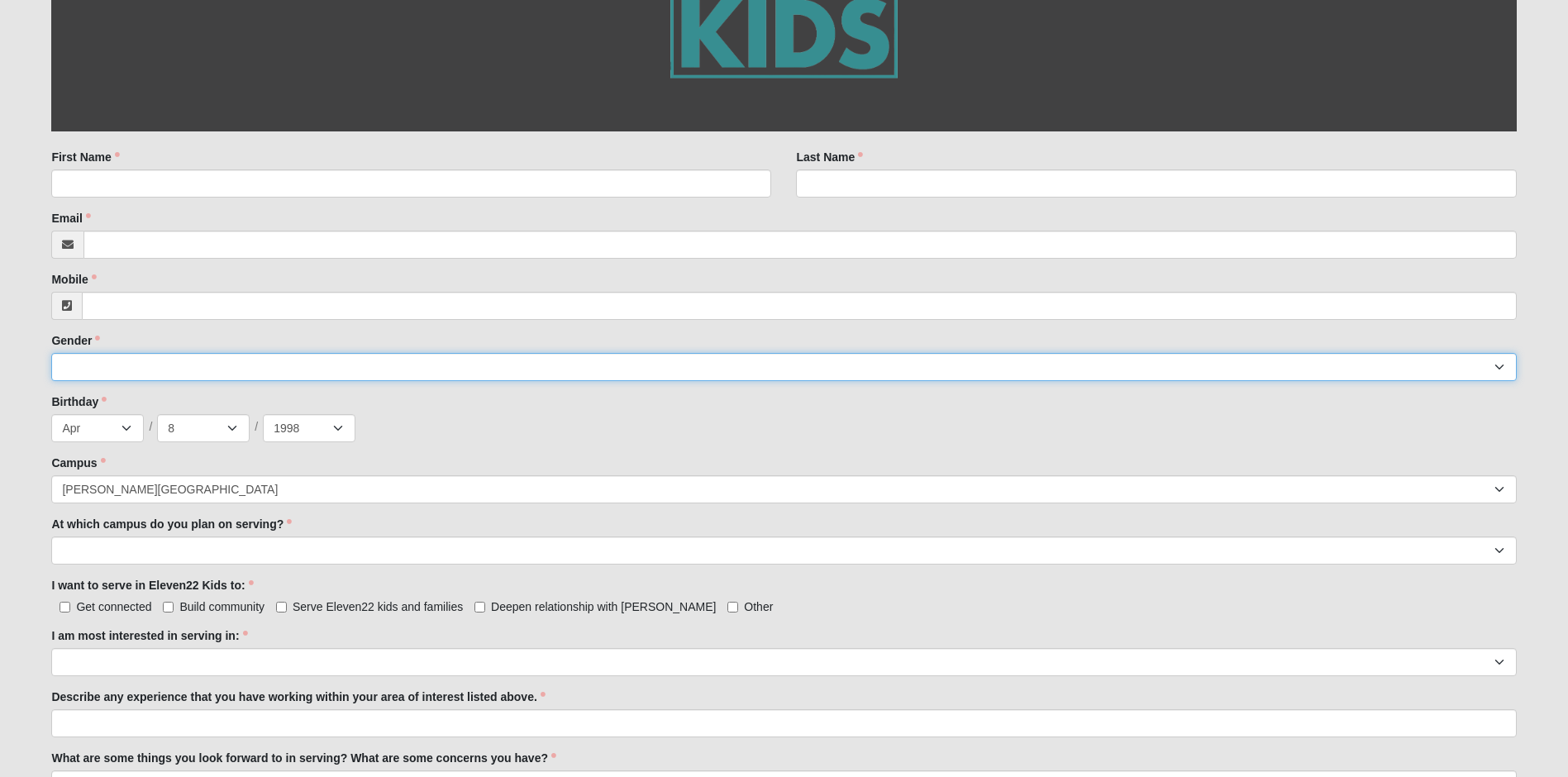
select select "2"
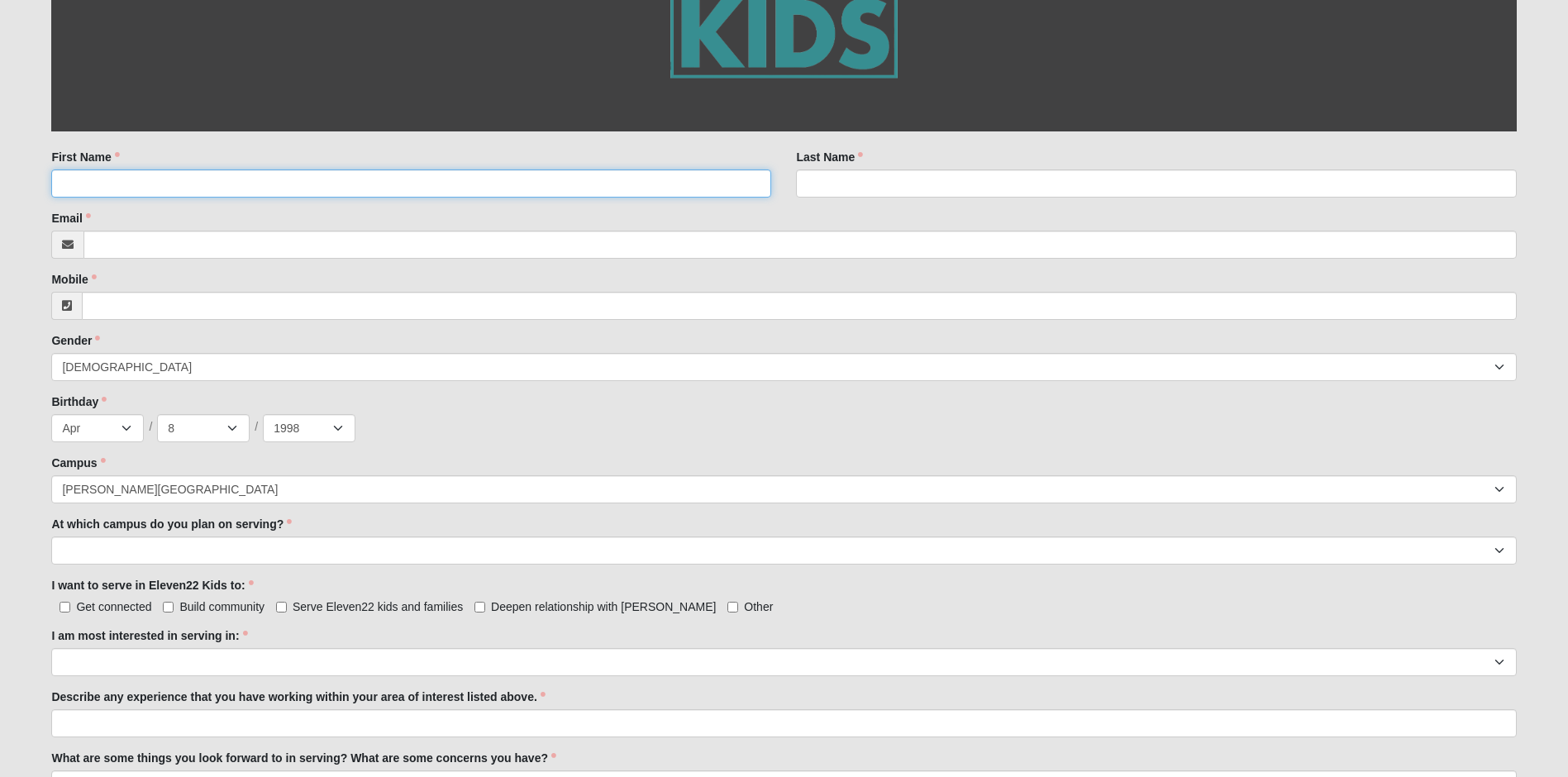
click at [148, 175] on input "First Name" at bounding box center [411, 184] width 720 height 28
type input "Victoriale"
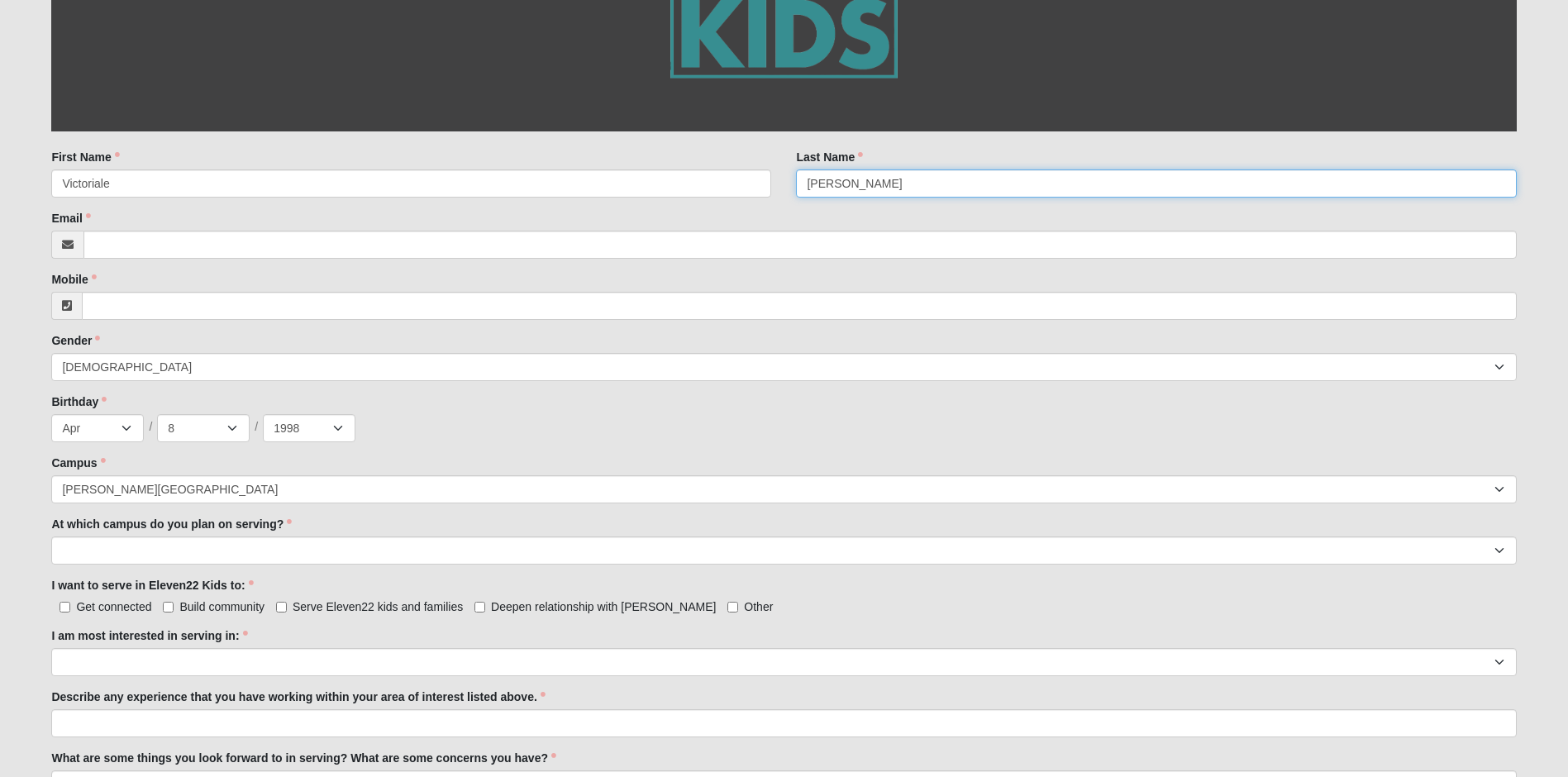
type input "Santillanes"
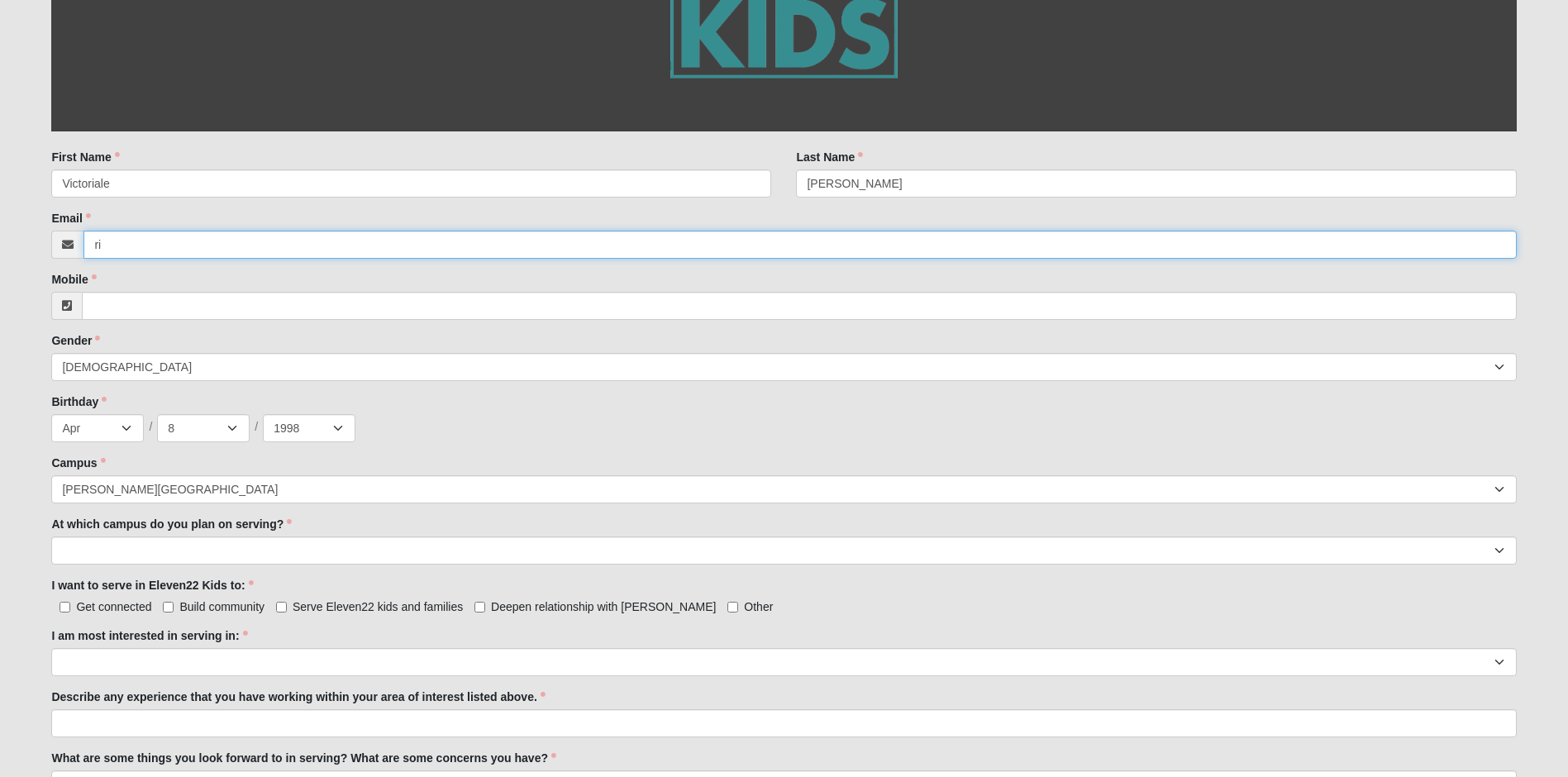
type input "r"
type input "ricevictoriale98@gmail.com"
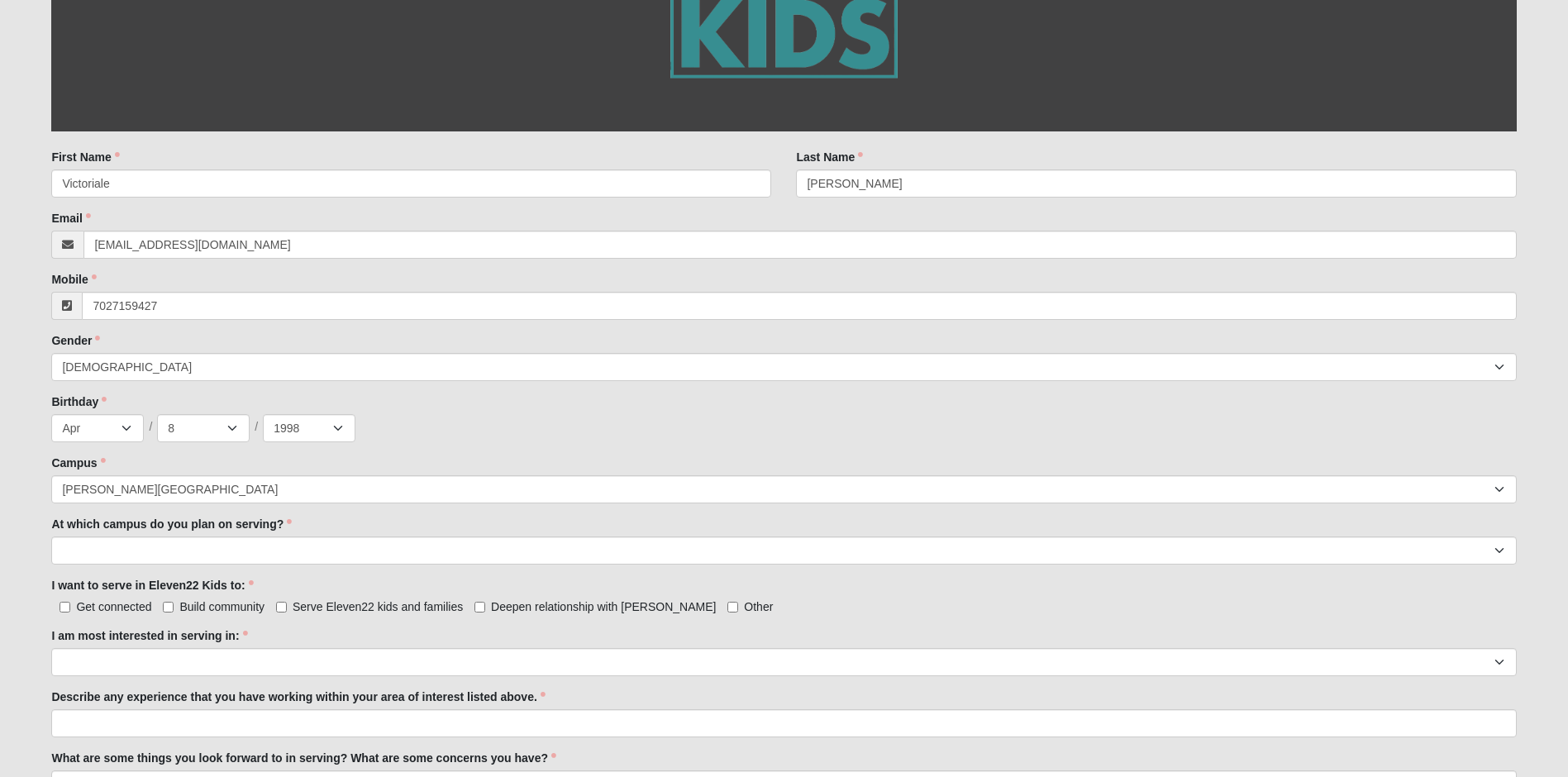
type input "(702) 715-9427"
click at [116, 607] on span "Get connected" at bounding box center [113, 607] width 75 height 13
click at [70, 607] on input "Get connected" at bounding box center [65, 607] width 11 height 11
checkbox input "true"
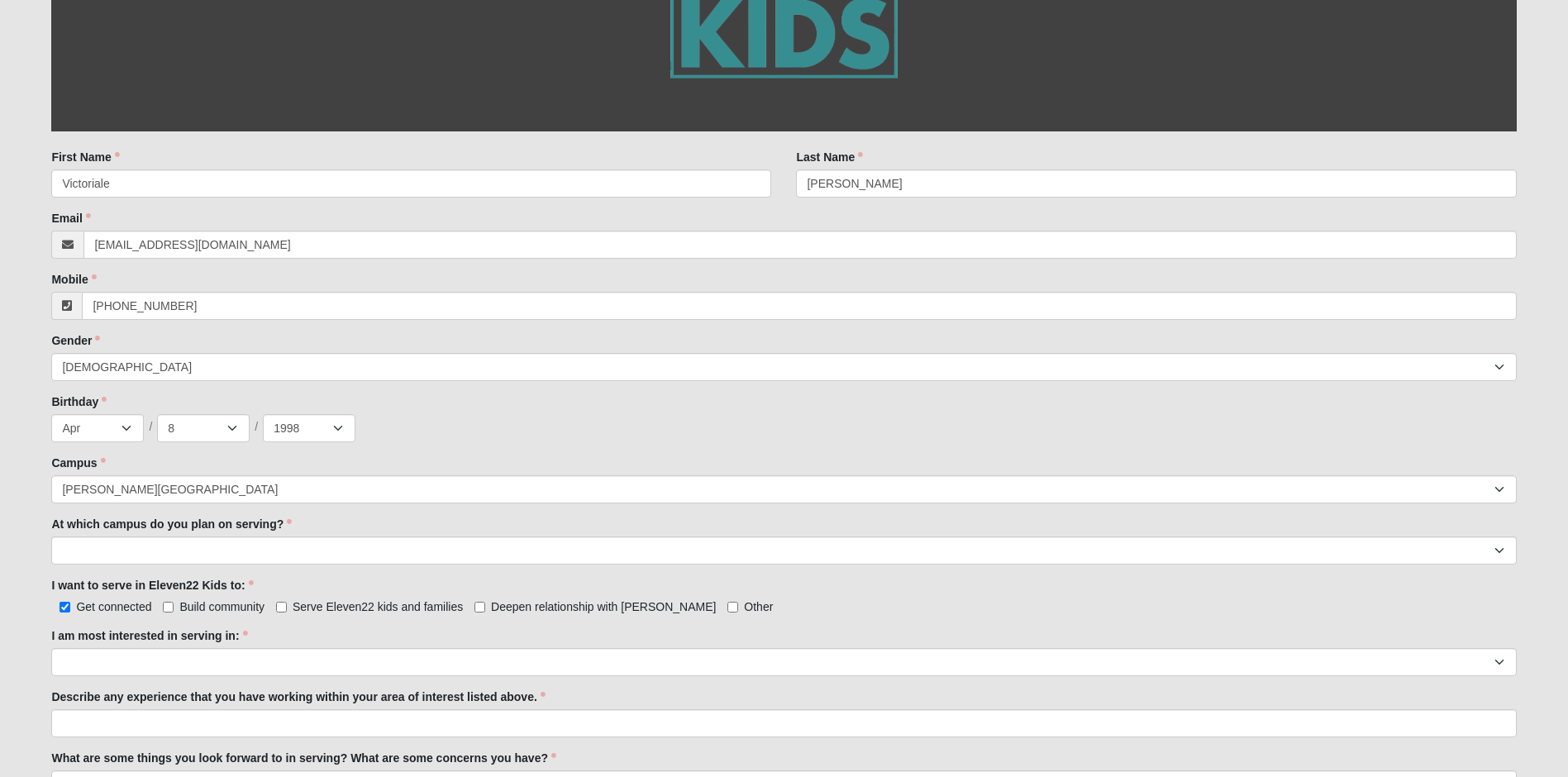
click at [220, 605] on span "Build community" at bounding box center [222, 607] width 85 height 13
click at [174, 605] on input "Build community" at bounding box center [168, 607] width 11 height 11
checkbox input "true"
click at [363, 612] on span "Serve Eleven22 kids and families" at bounding box center [378, 607] width 170 height 13
click at [287, 612] on input "Serve Eleven22 kids and families" at bounding box center [281, 607] width 11 height 11
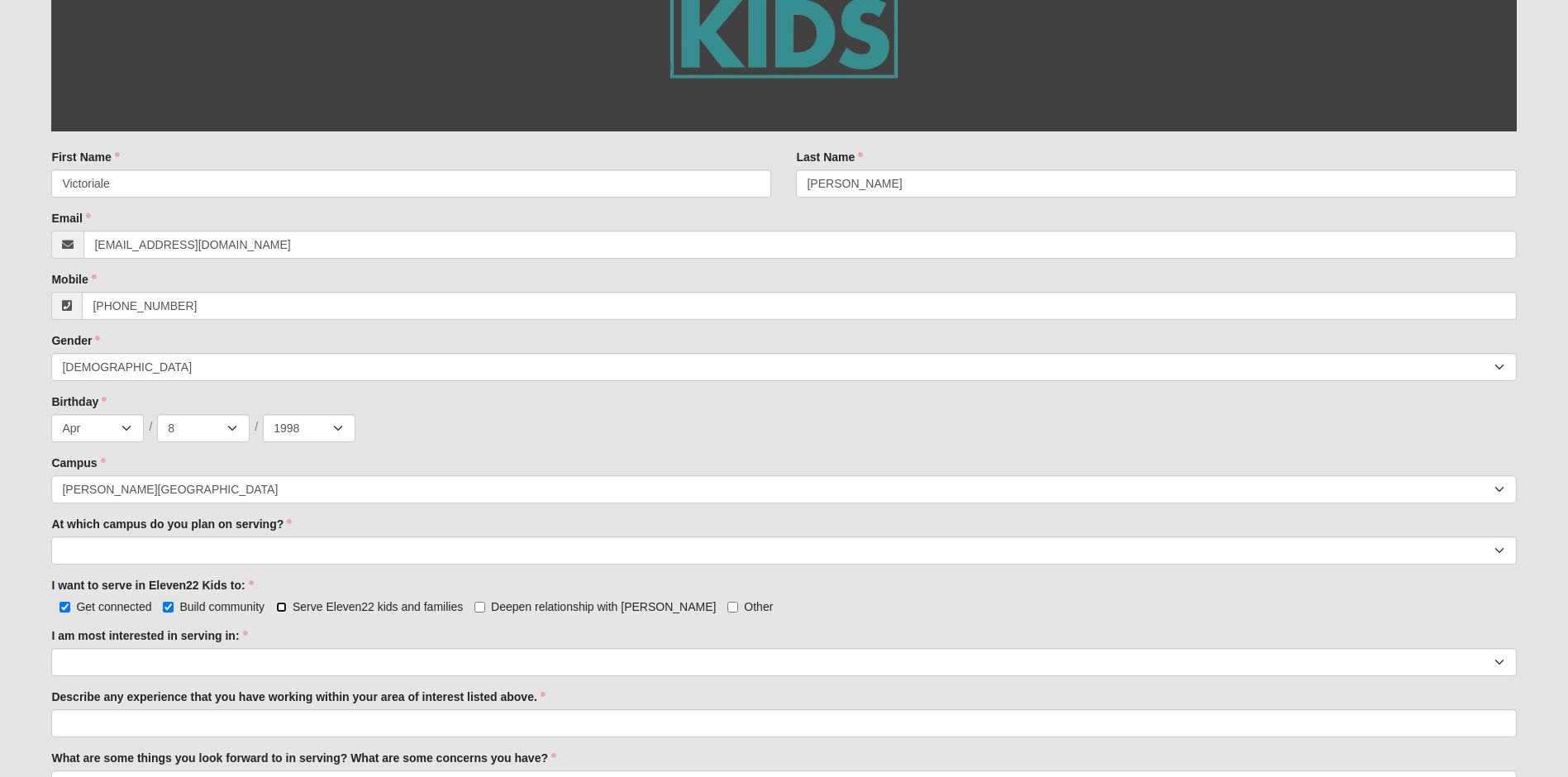
checkbox input "true"
click at [535, 592] on div "I want to serve in Eleven22 Kids to: Get connected Build community Serve Eleven…" at bounding box center [784, 596] width 1465 height 38
click at [535, 605] on span "Deepen relationship with Jesus" at bounding box center [604, 607] width 225 height 13
click at [486, 605] on input "Deepen relationship with Jesus" at bounding box center [480, 607] width 11 height 11
checkbox input "true"
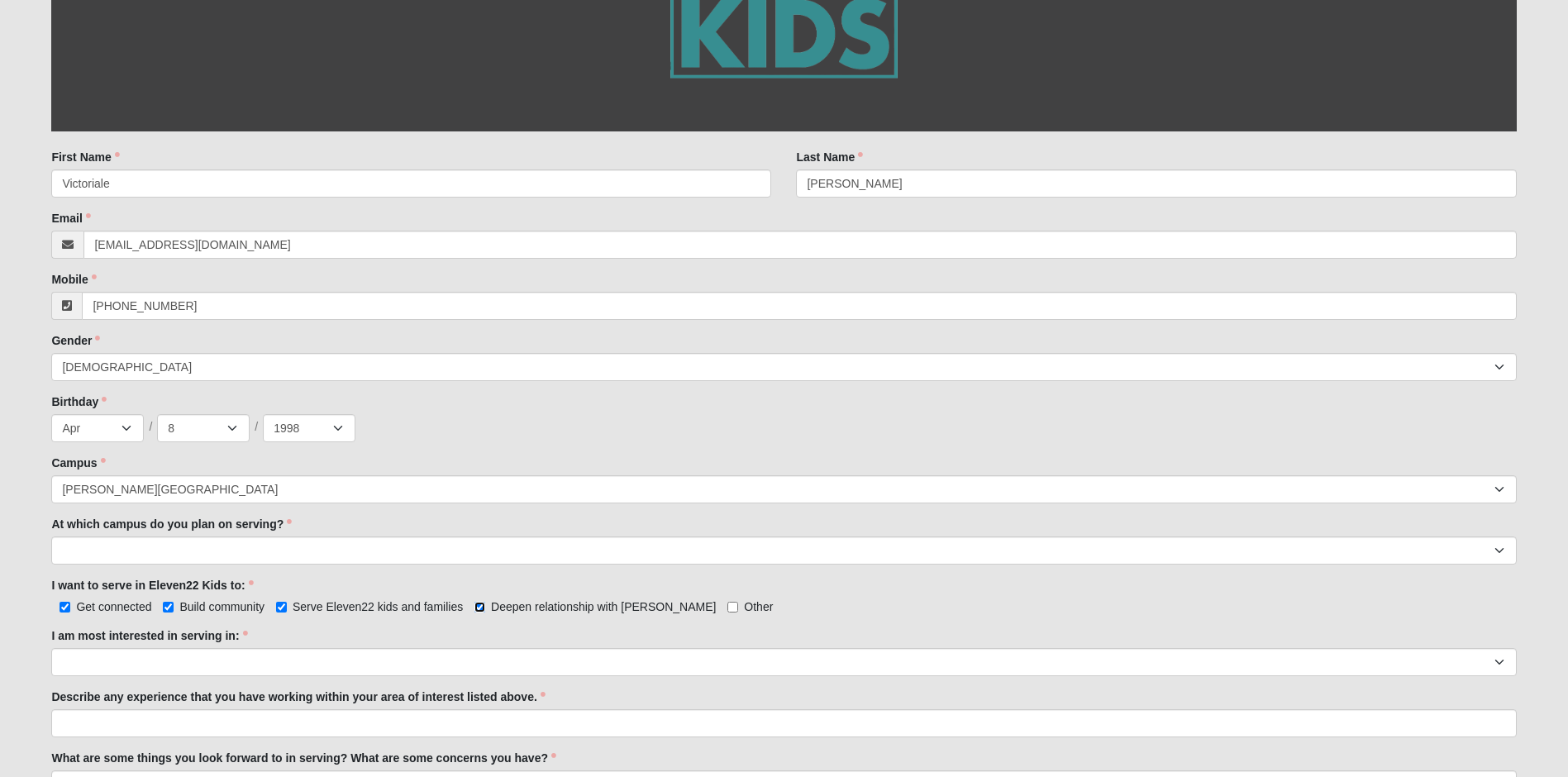
scroll to position [414, 0]
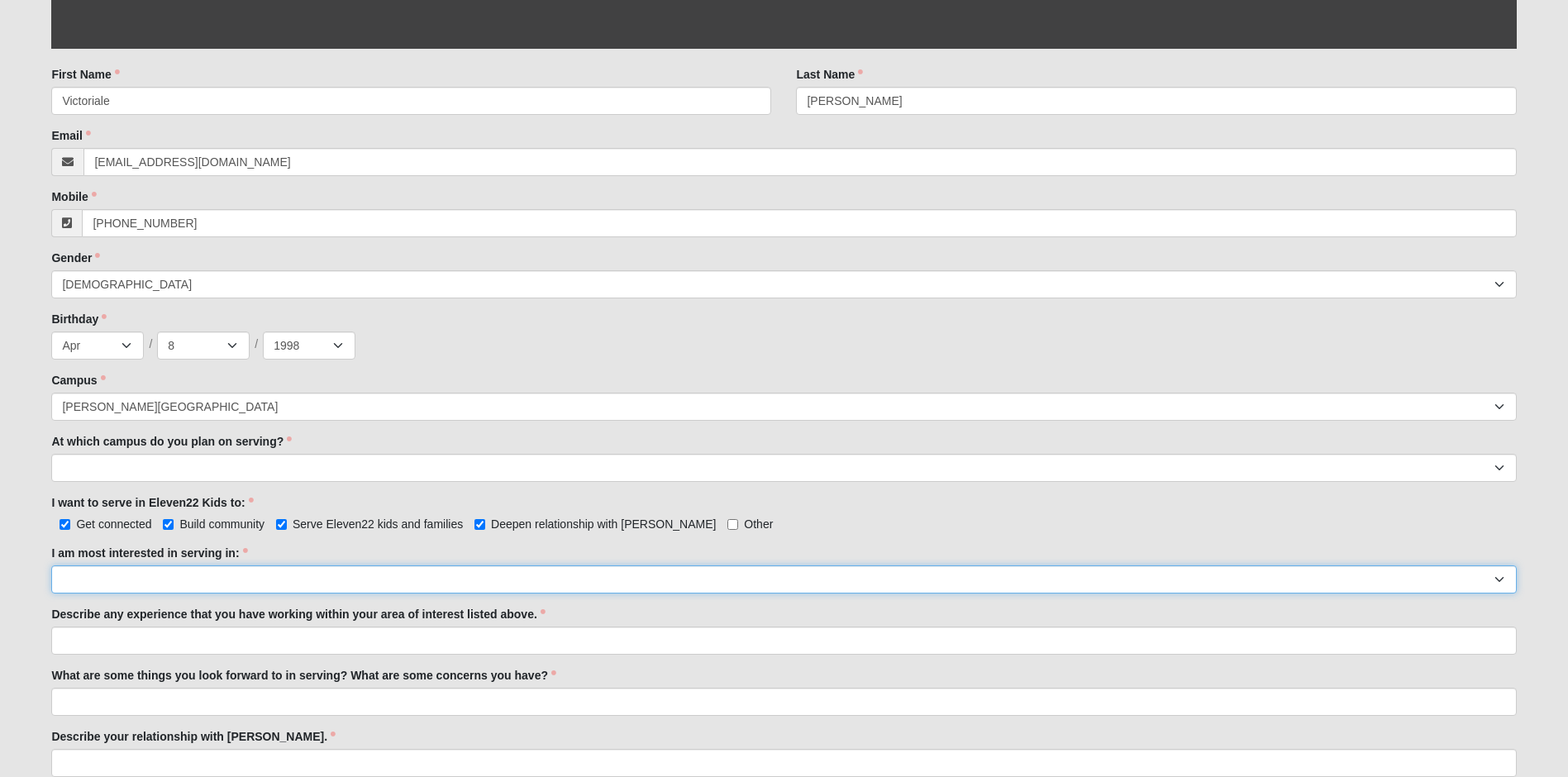
select select "Undecided"
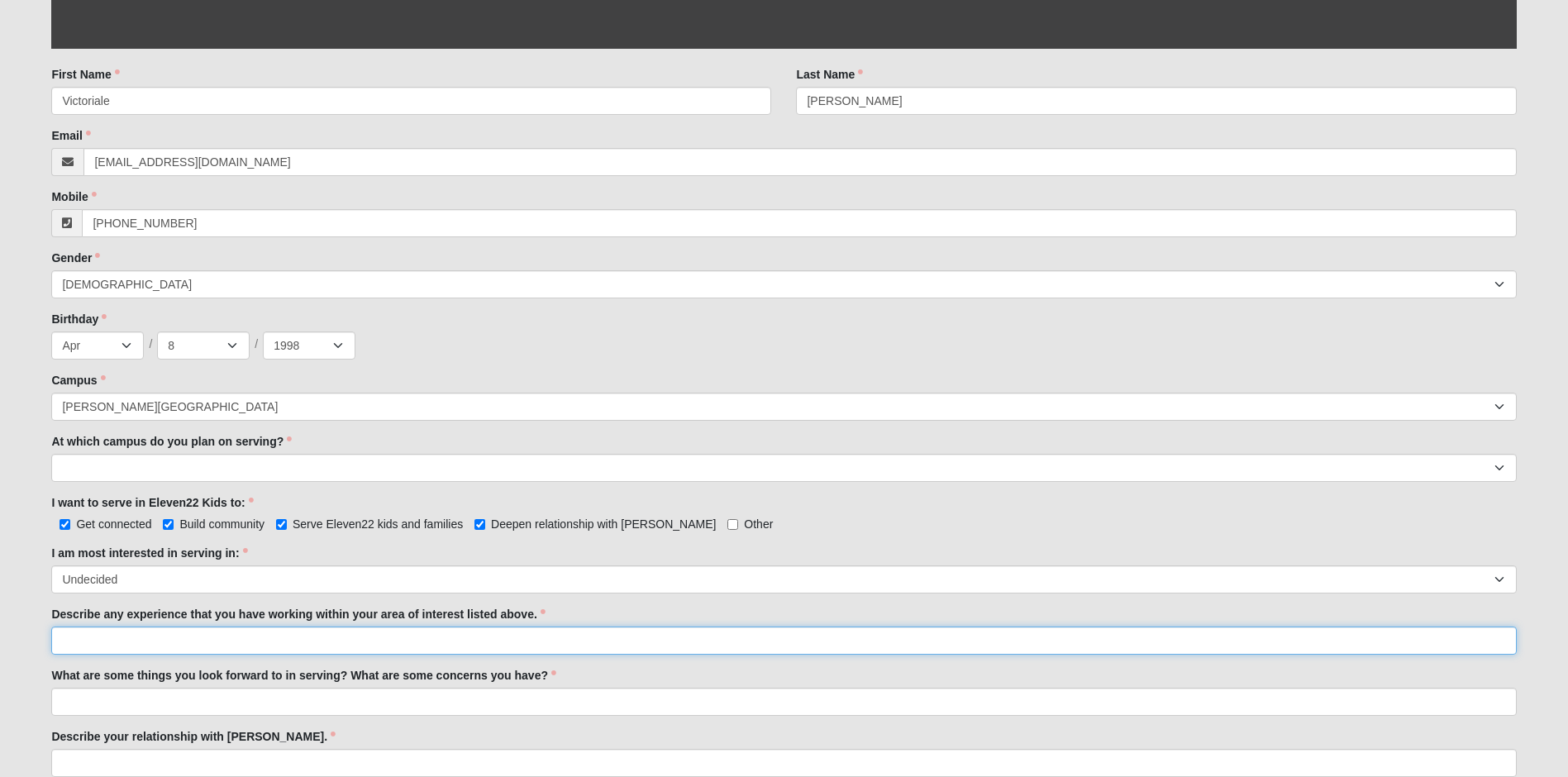
click at [178, 637] on input "Describe any experience that you have working within your area of interest list…" at bounding box center [784, 640] width 1465 height 28
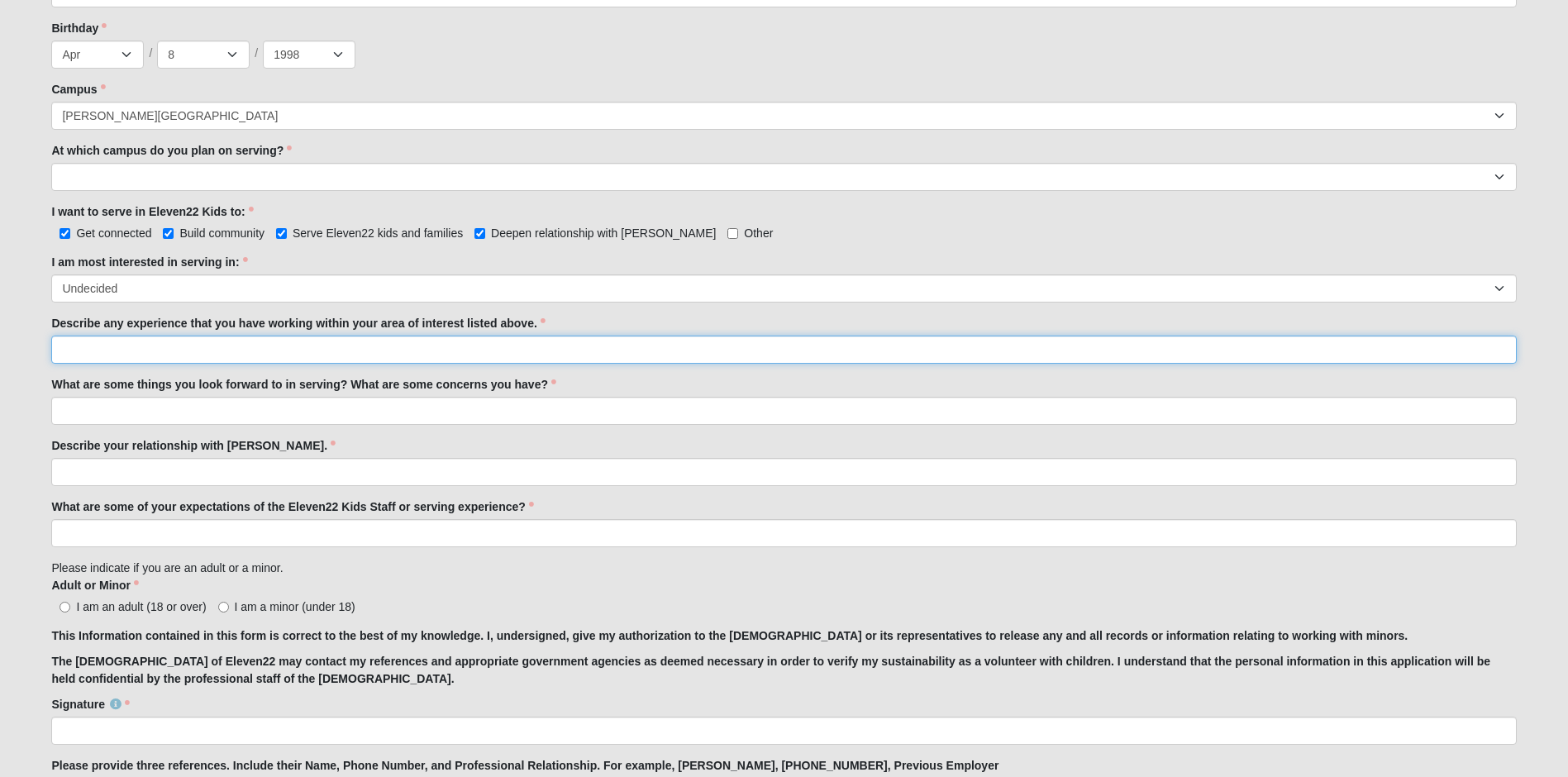
scroll to position [744, 0]
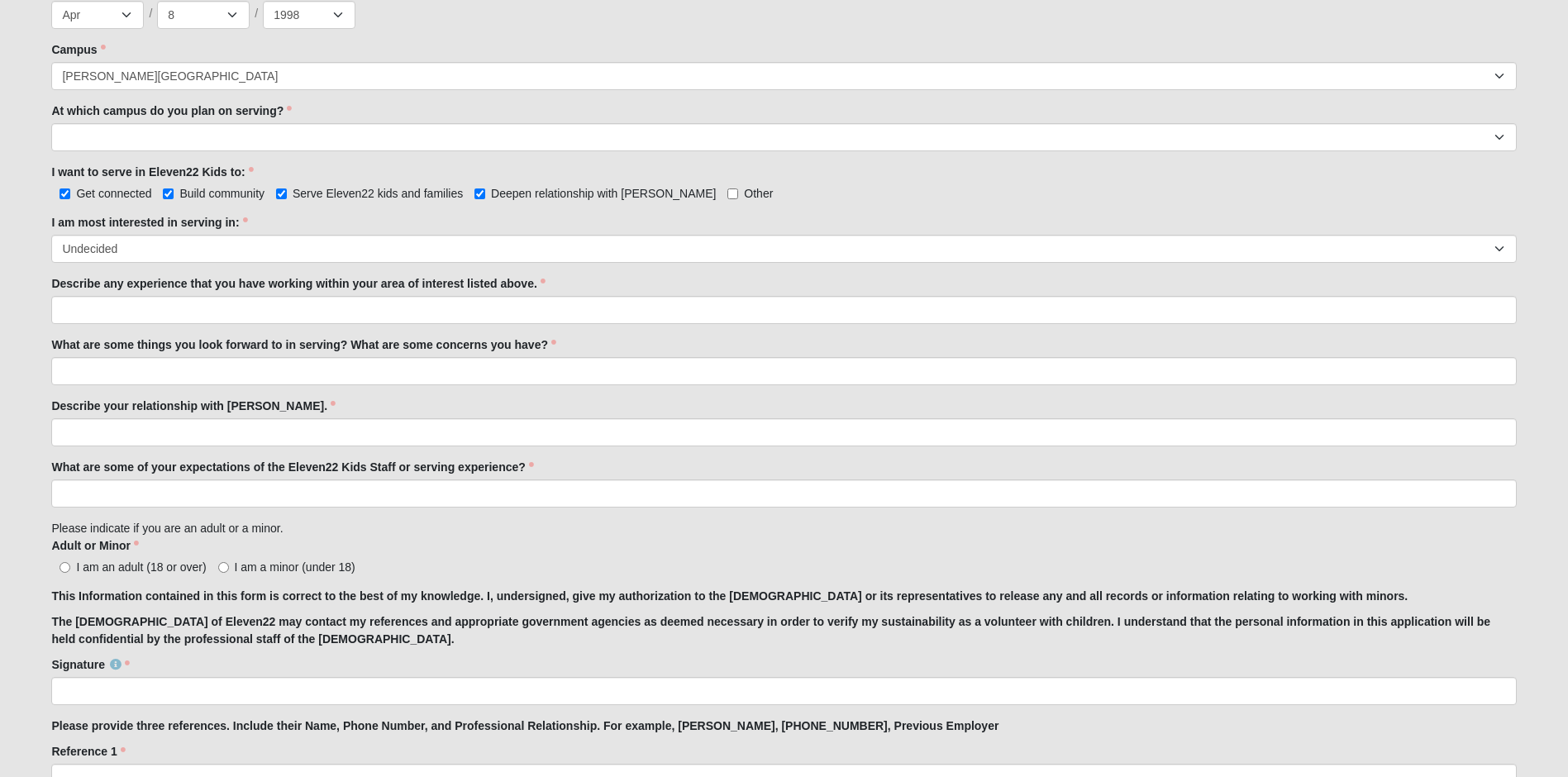
click at [175, 568] on span "I am an adult (18 or over)" at bounding box center [141, 567] width 130 height 13
click at [70, 568] on input "I am an adult (18 or over)" at bounding box center [65, 567] width 11 height 11
radio input "true"
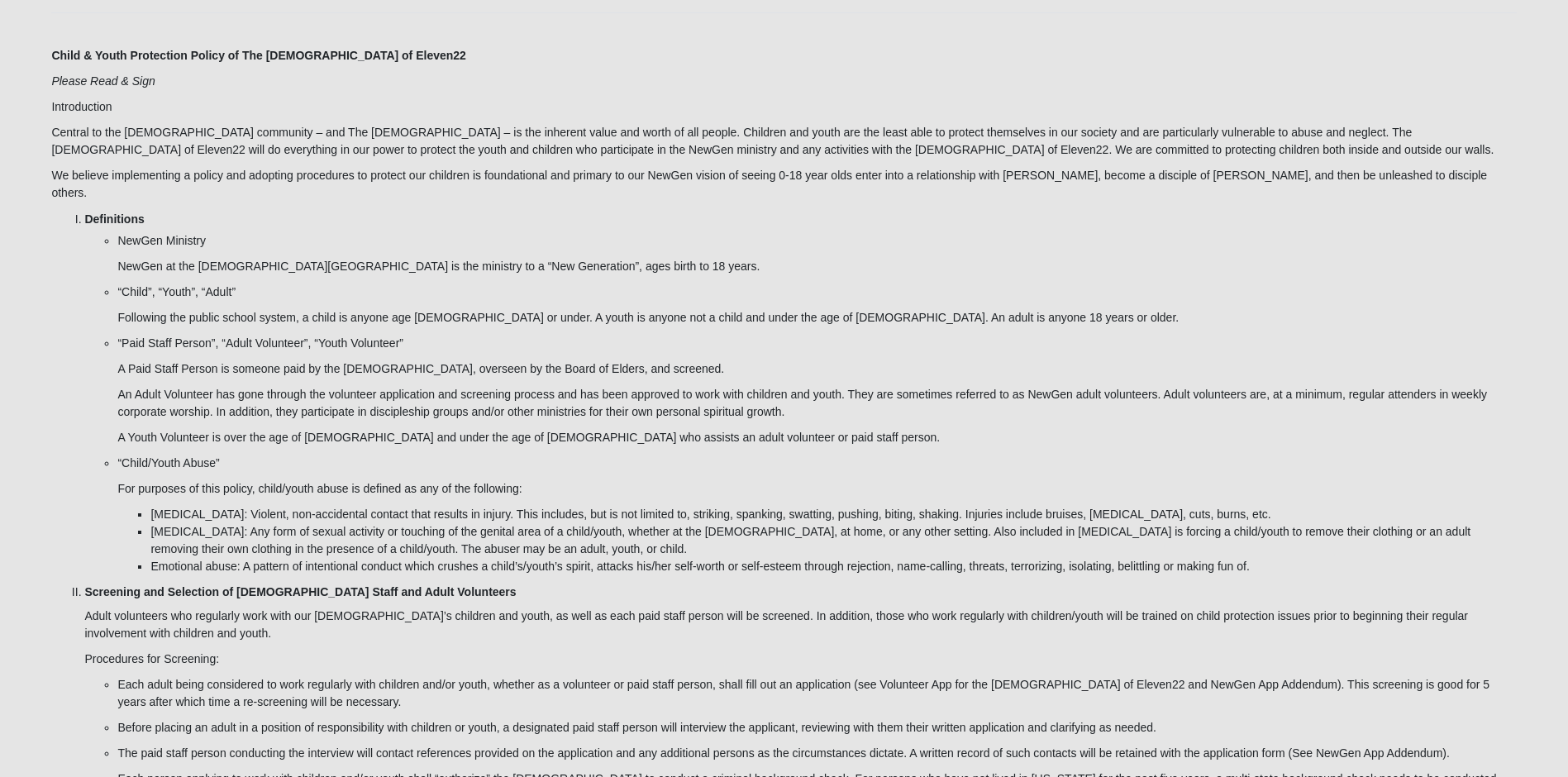
scroll to position [2398, 0]
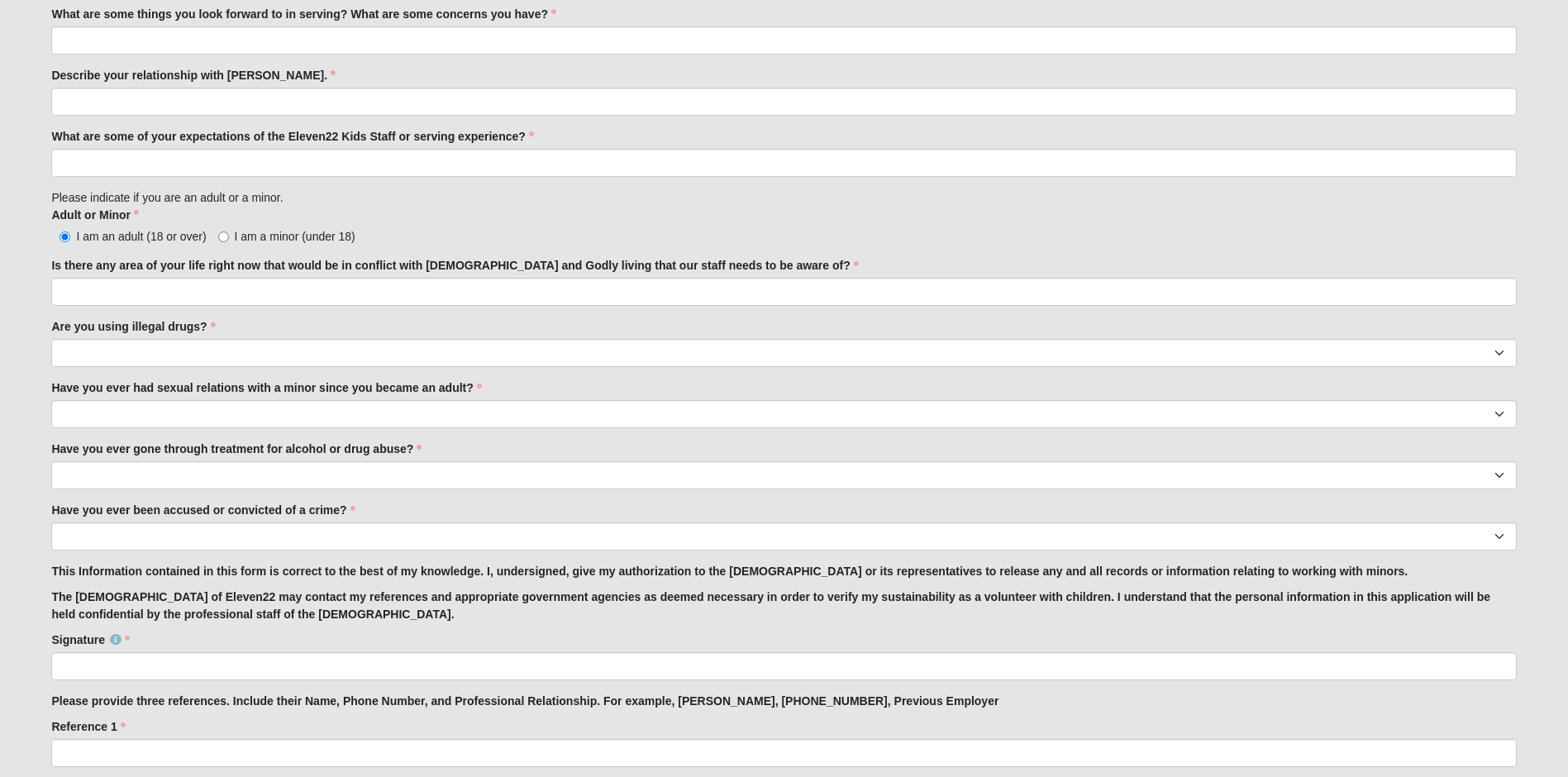
scroll to position [1406, 0]
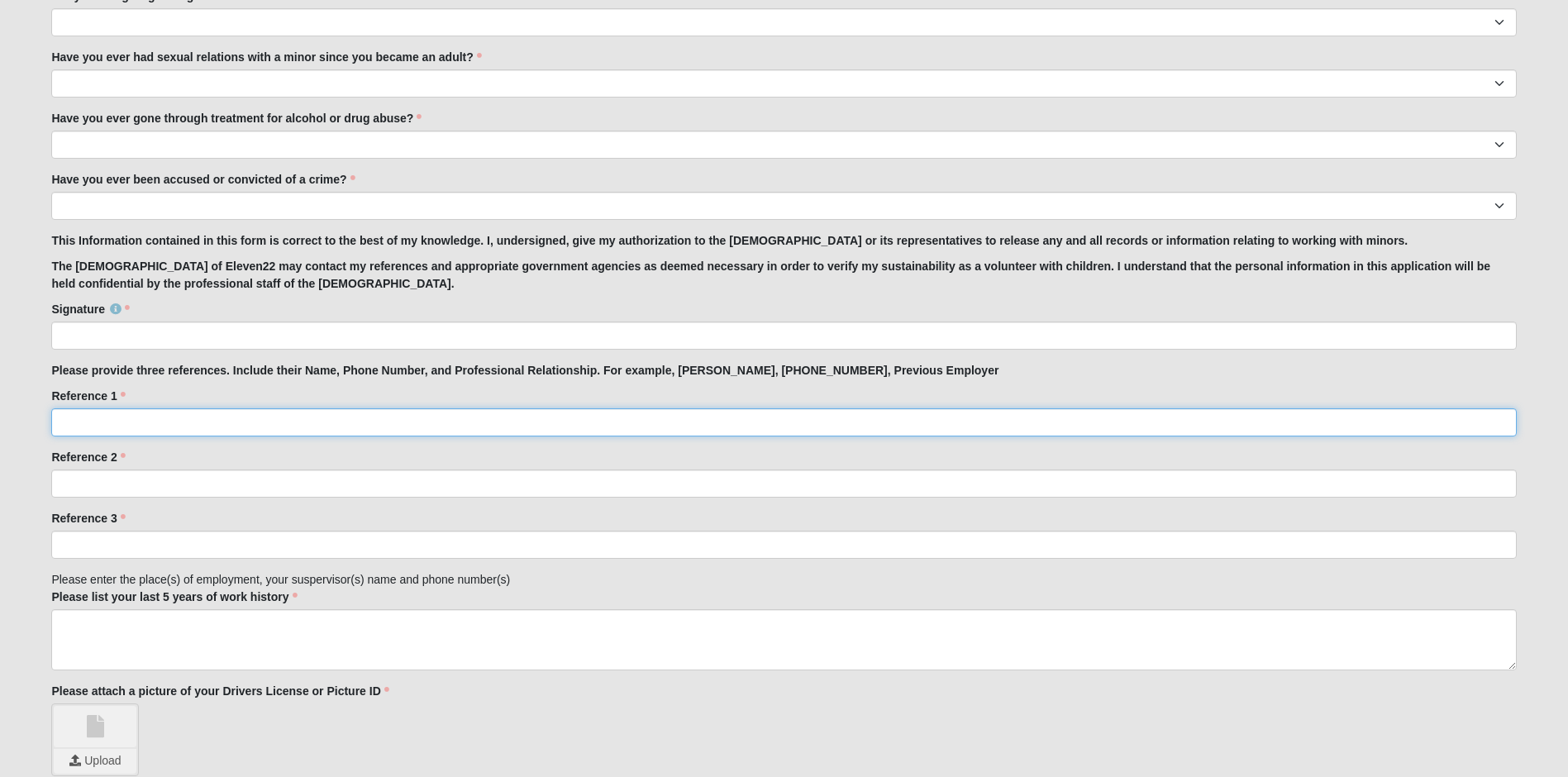
click at [128, 429] on input "Reference 1" at bounding box center [784, 423] width 1465 height 28
type input "Amanda Newcome"
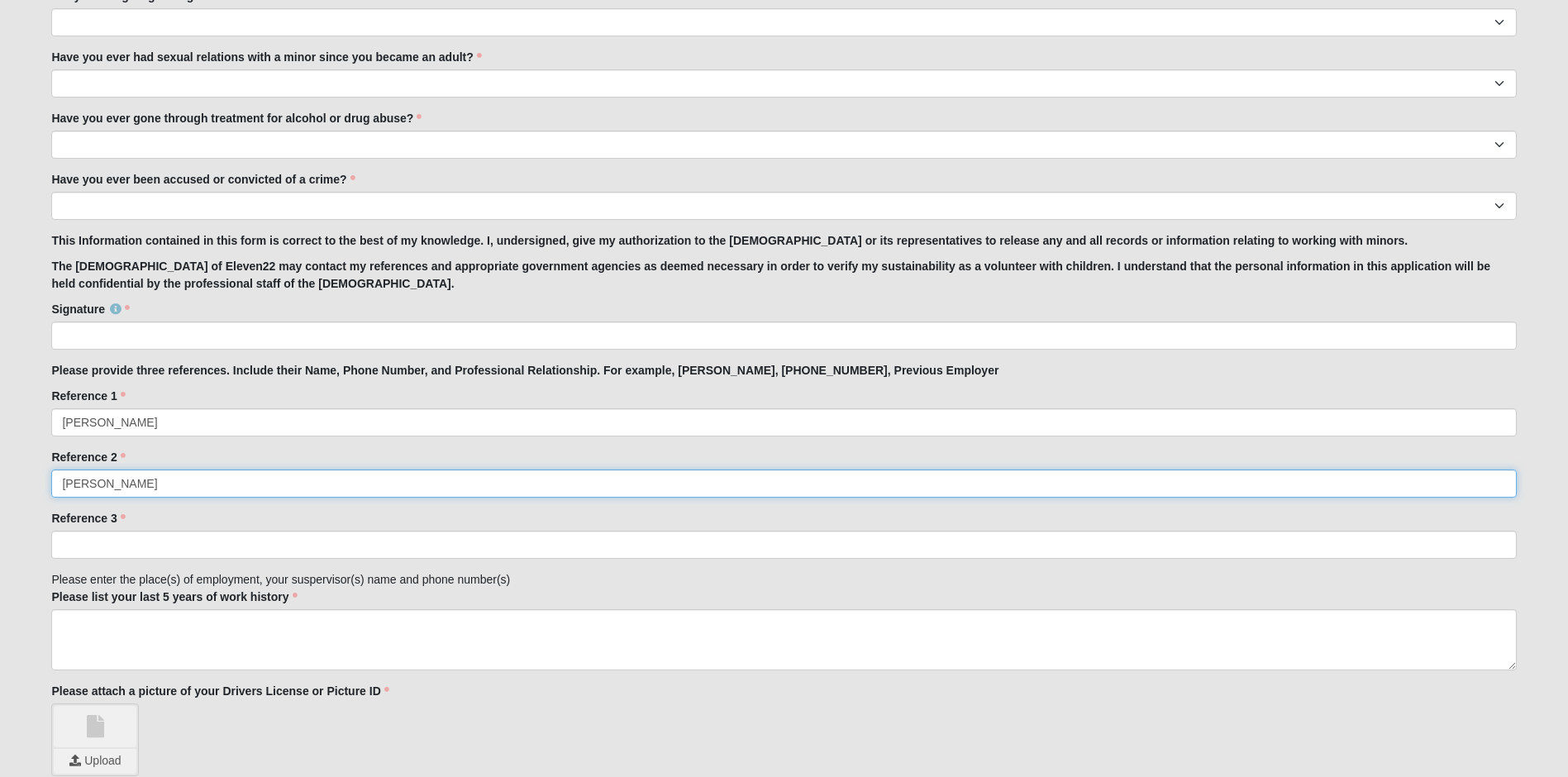
type input "Samantha Louis"
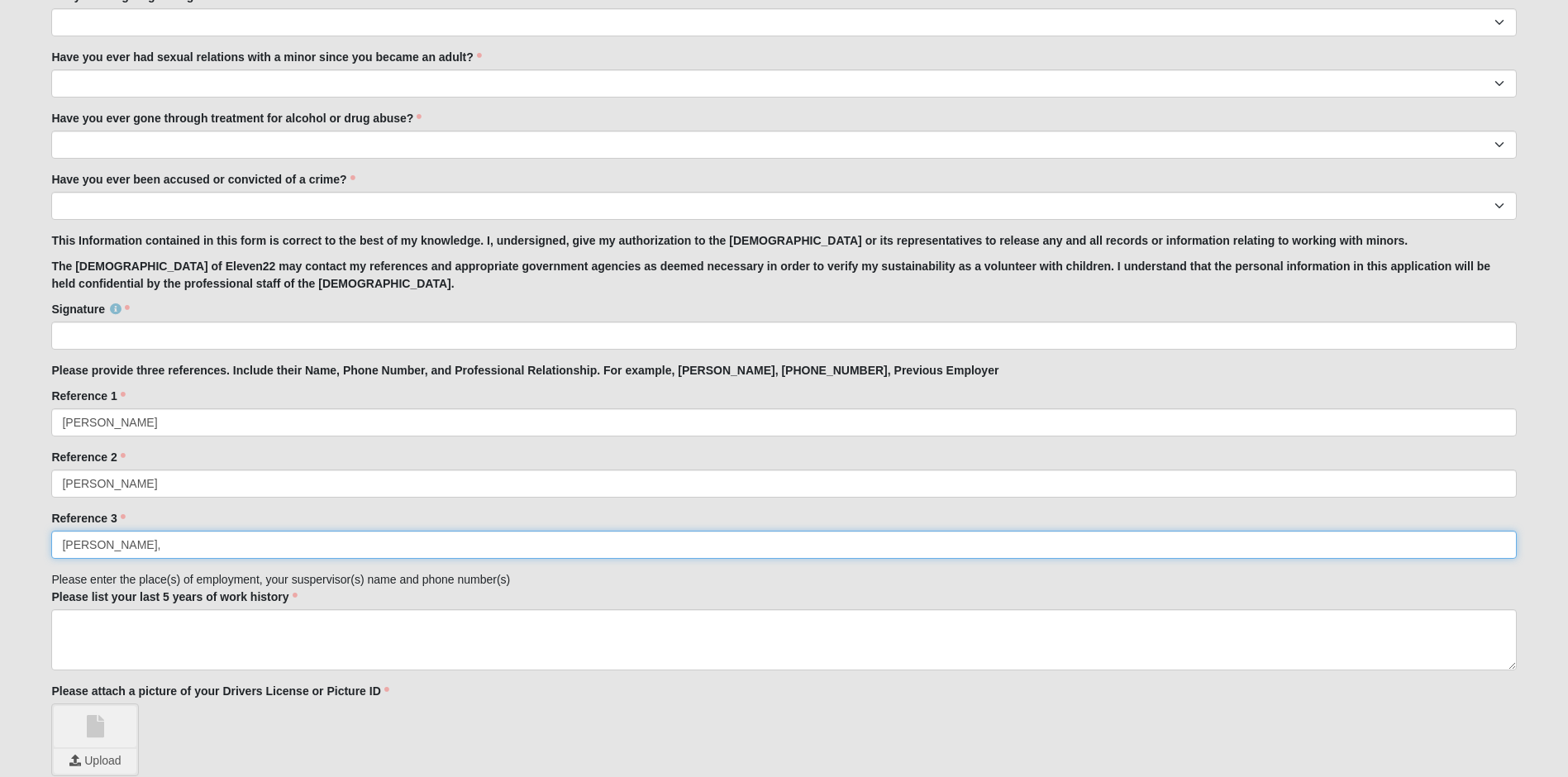
type input "Madison Wren,"
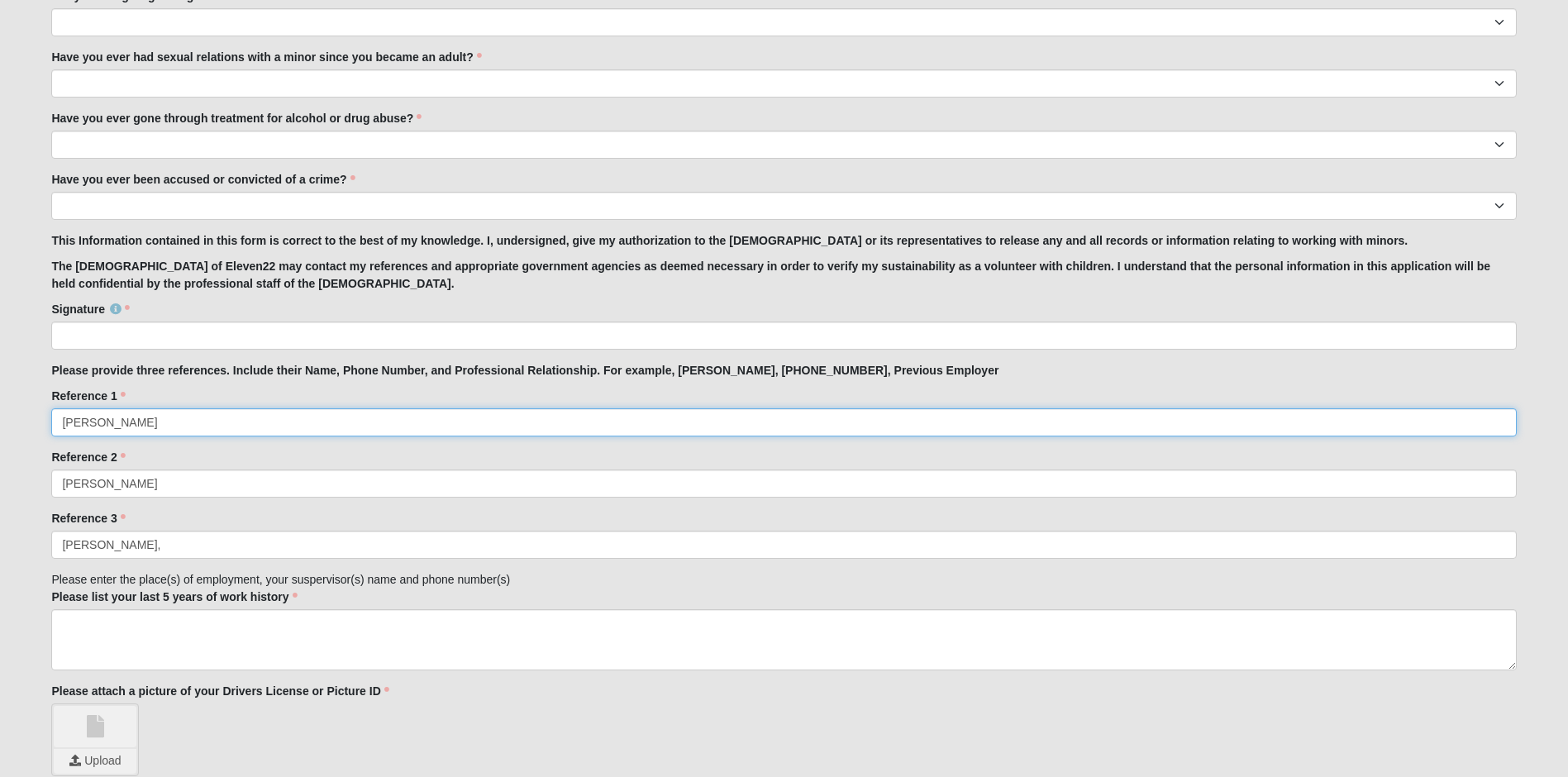
drag, startPoint x: 297, startPoint y: 420, endPoint x: 286, endPoint y: 417, distance: 11.4
click at [286, 417] on input "Amanda Newcome" at bounding box center [784, 423] width 1465 height 28
type input "Amanda Newcome, 904-477-7697"
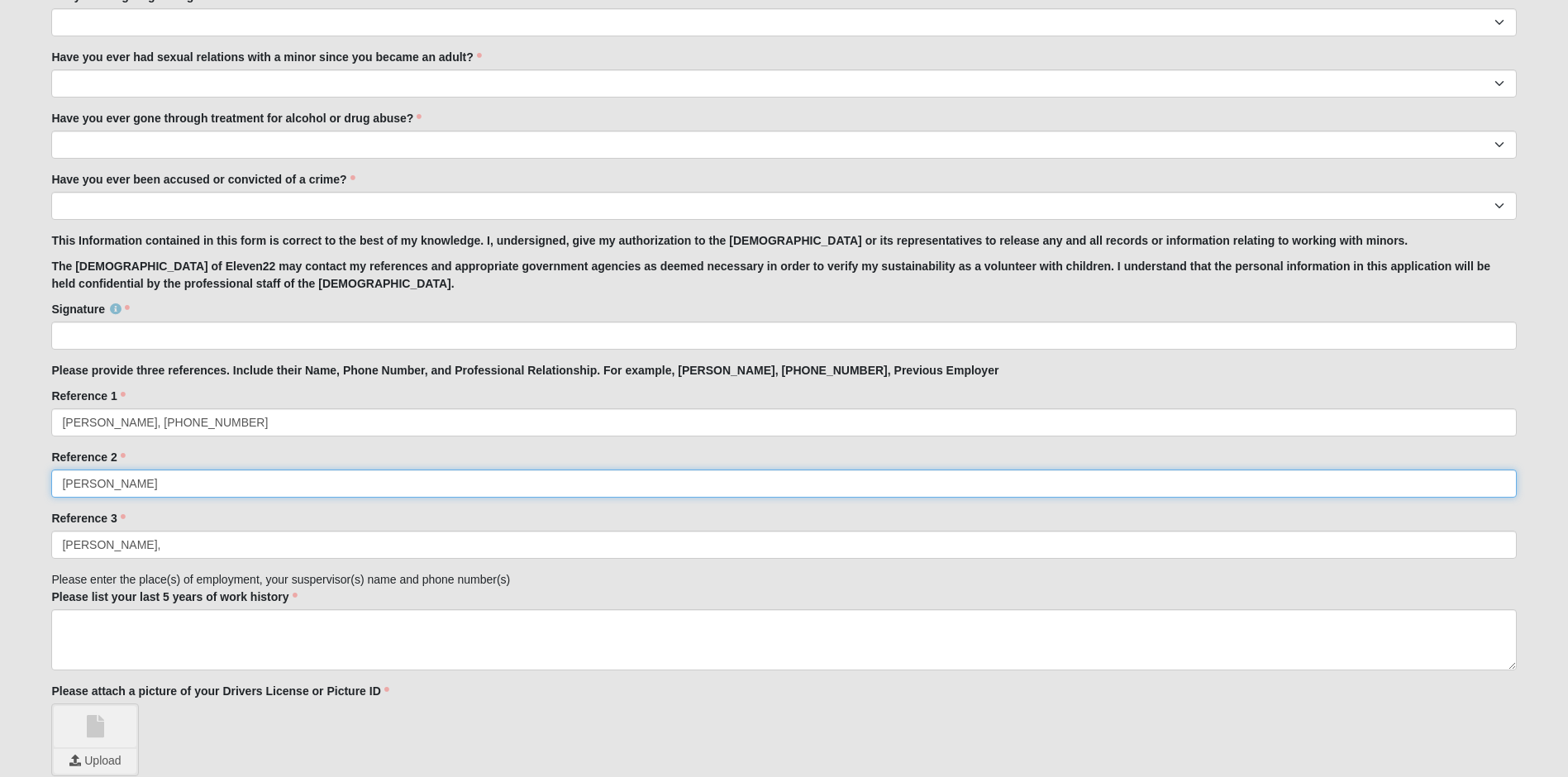
click at [185, 472] on input "Samantha Louis" at bounding box center [784, 484] width 1465 height 28
type input "Samantha Louis, 757-469-1340"
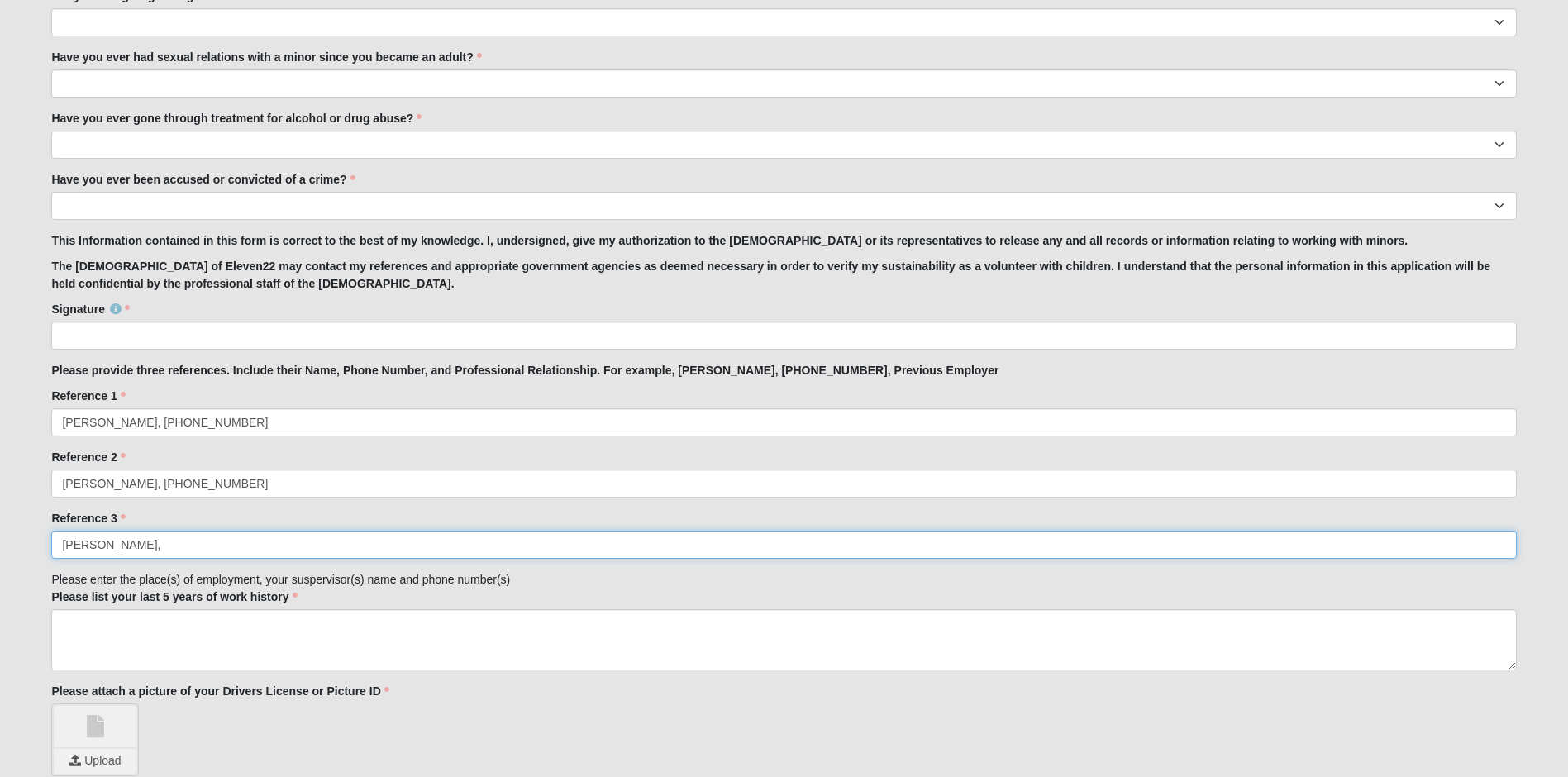
click at [160, 552] on input "Madison Wren," at bounding box center [784, 544] width 1465 height 28
paste input "(530) 333-5396"
click at [172, 544] on input "Madison Wren, (530) 333-5396" at bounding box center [784, 544] width 1465 height 28
click at [224, 544] on input "Madison Wren, 530-333-5396" at bounding box center [784, 544] width 1465 height 28
drag, startPoint x: 290, startPoint y: 547, endPoint x: 223, endPoint y: 549, distance: 67.0
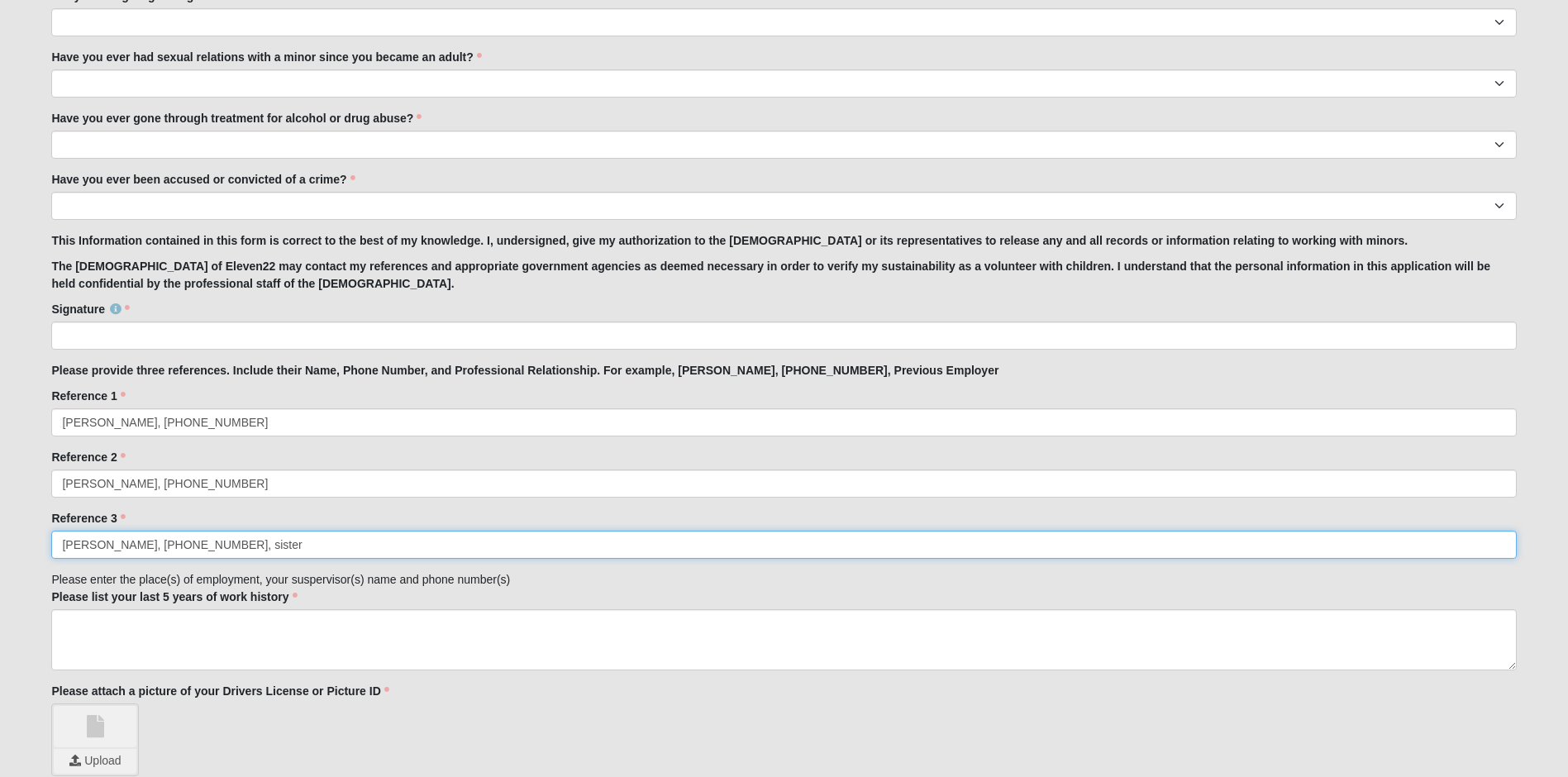
click at [223, 549] on input "Madison Wren, 530-333-5396, sister" at bounding box center [784, 544] width 1465 height 28
type input "Madison Wren, 530-333-5396,"
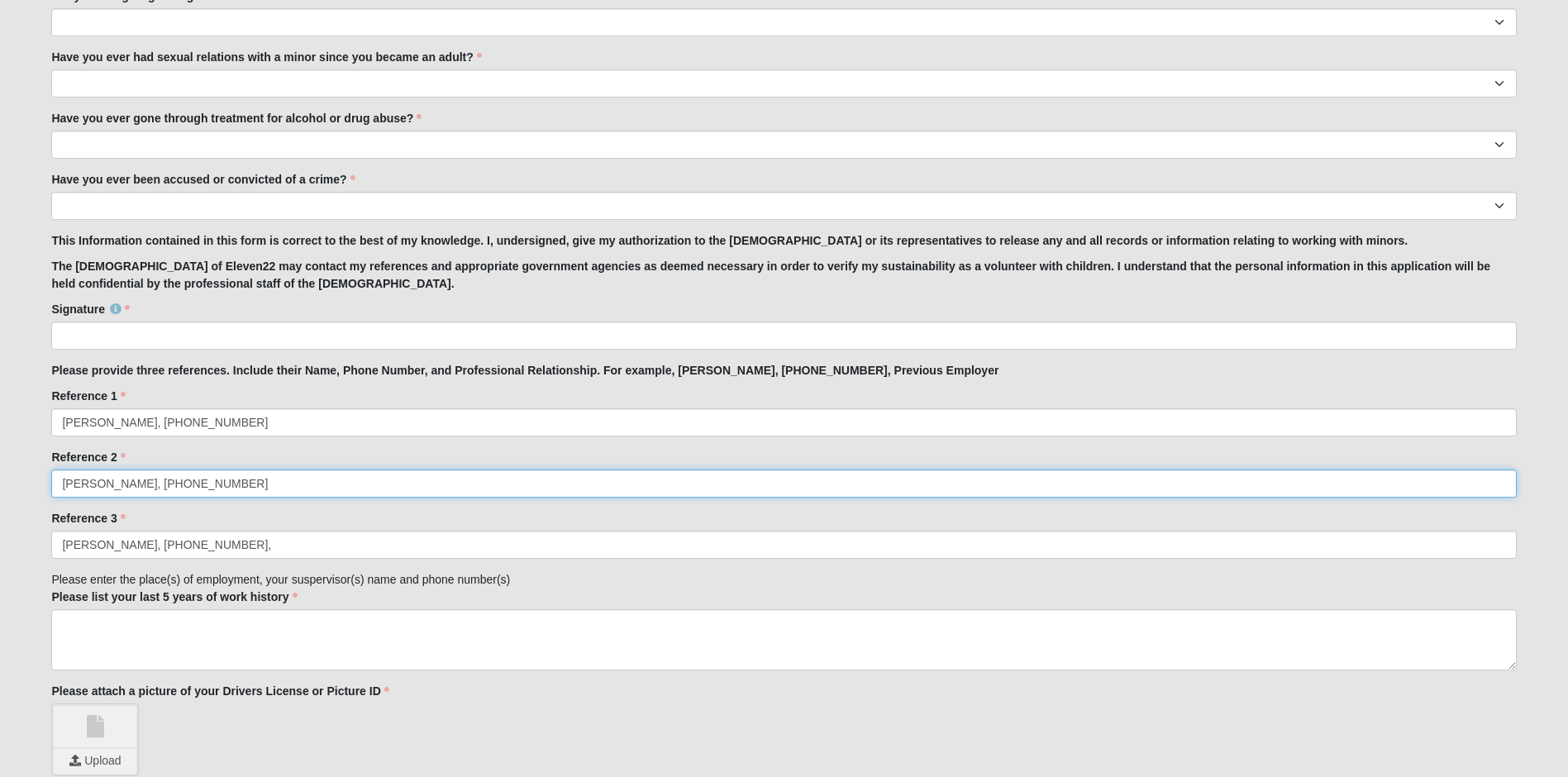
click at [280, 487] on input "Samantha Louis, 757-469-1340" at bounding box center [784, 484] width 1465 height 28
type input "Samantha Louis, 757-469-1340, co-worker"
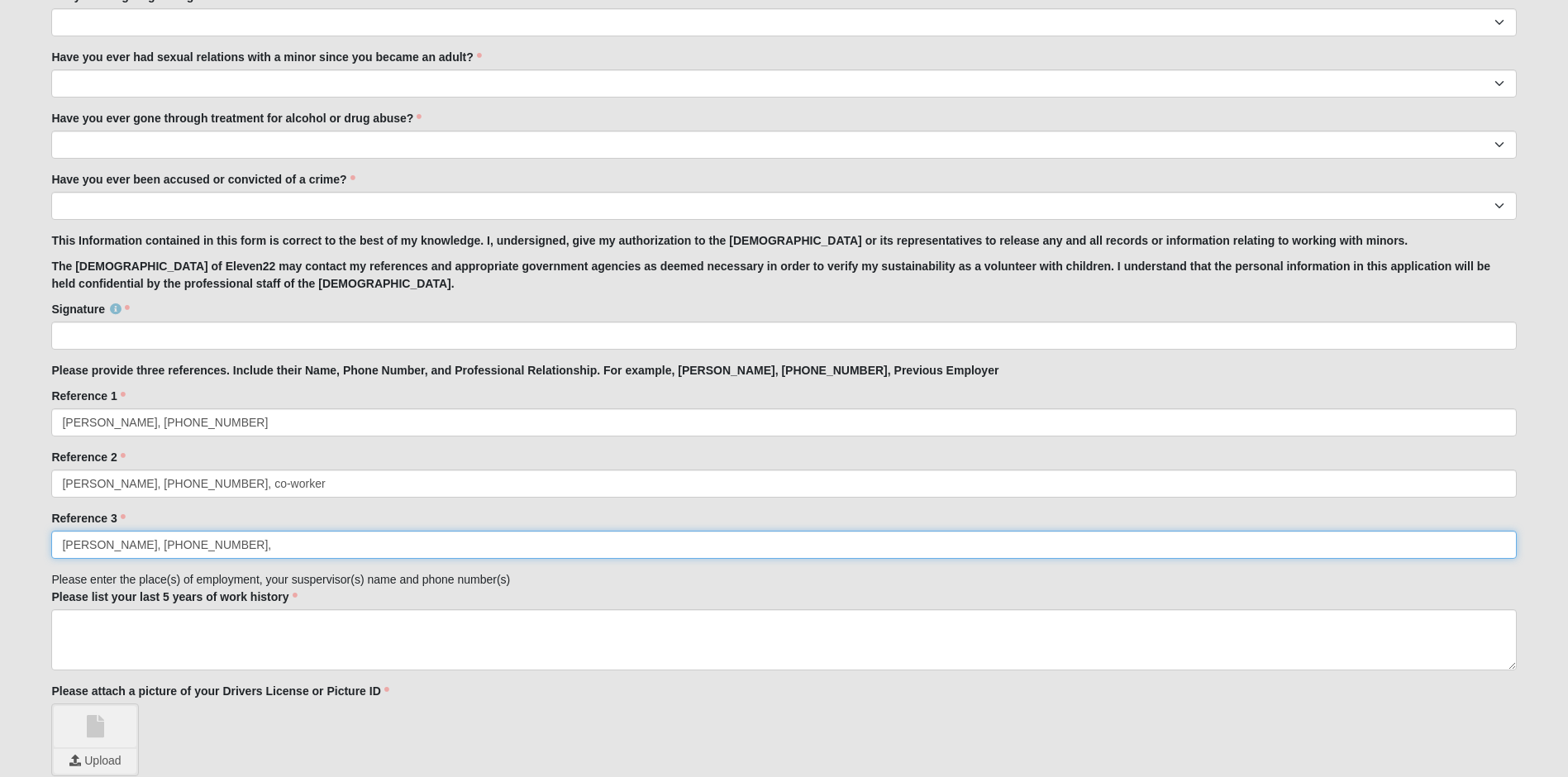
click at [281, 545] on input "Madison Wren, 530-333-5396," at bounding box center [784, 544] width 1465 height 28
type input "Madison Wren, 530-333-5396, co-worker"
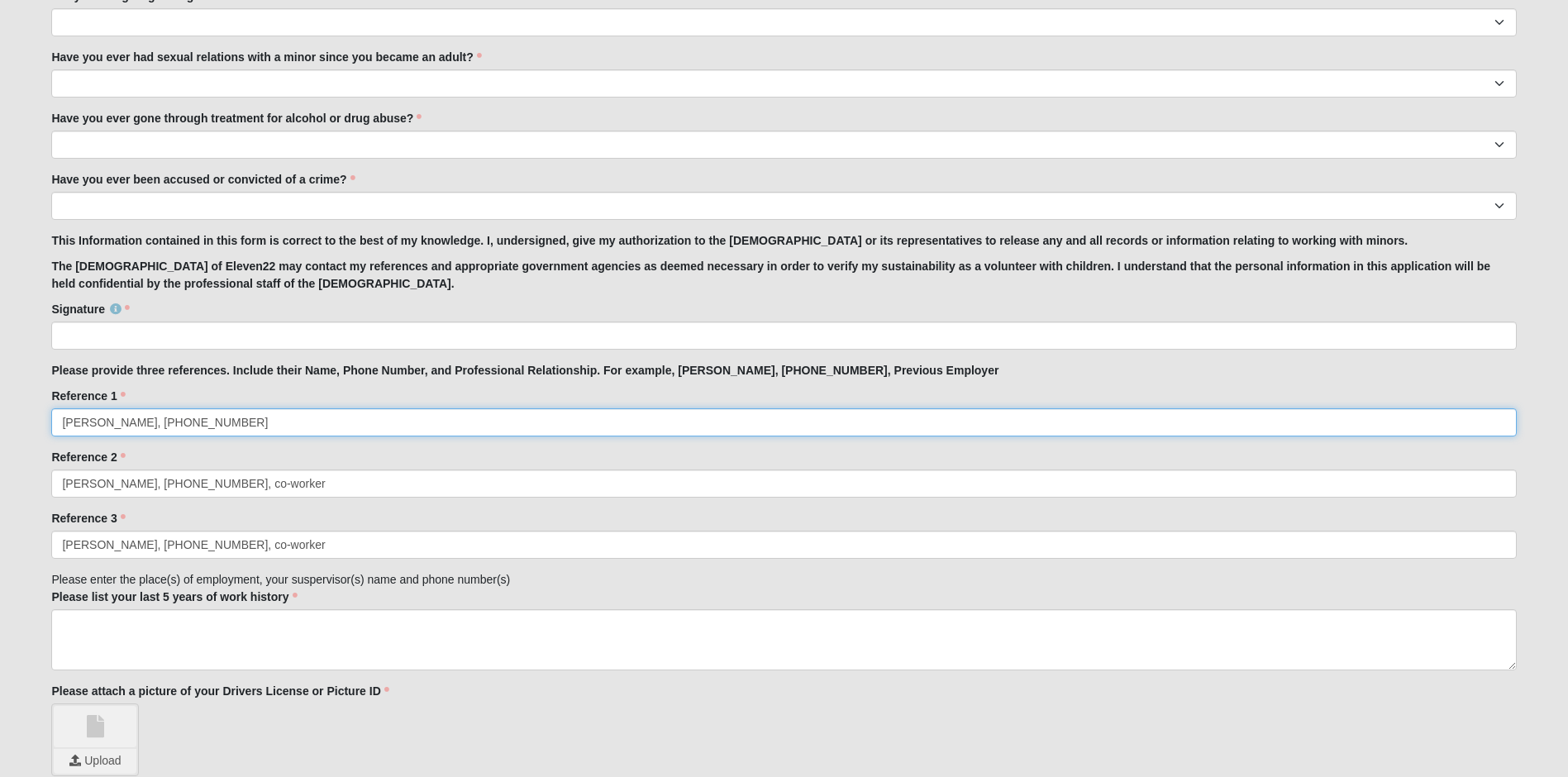
click at [275, 423] on input "Amanda Newcome, 904-477-7697" at bounding box center [784, 423] width 1465 height 28
type input "Amanda Newcome, 904-477-7697, previous employer"
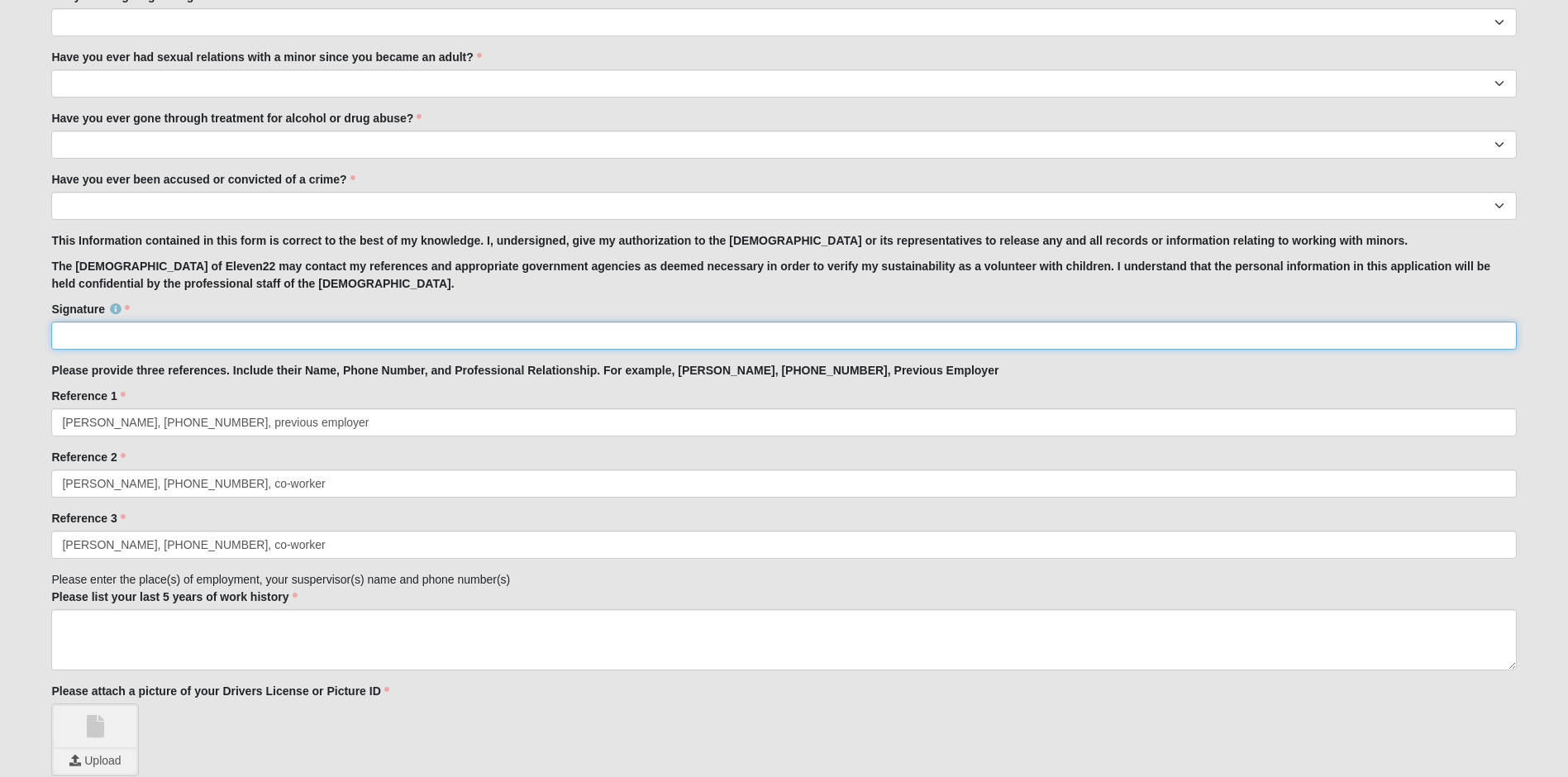
click at [271, 345] on input "Signature" at bounding box center [784, 336] width 1465 height 28
type input "Victoriale Santillanes"
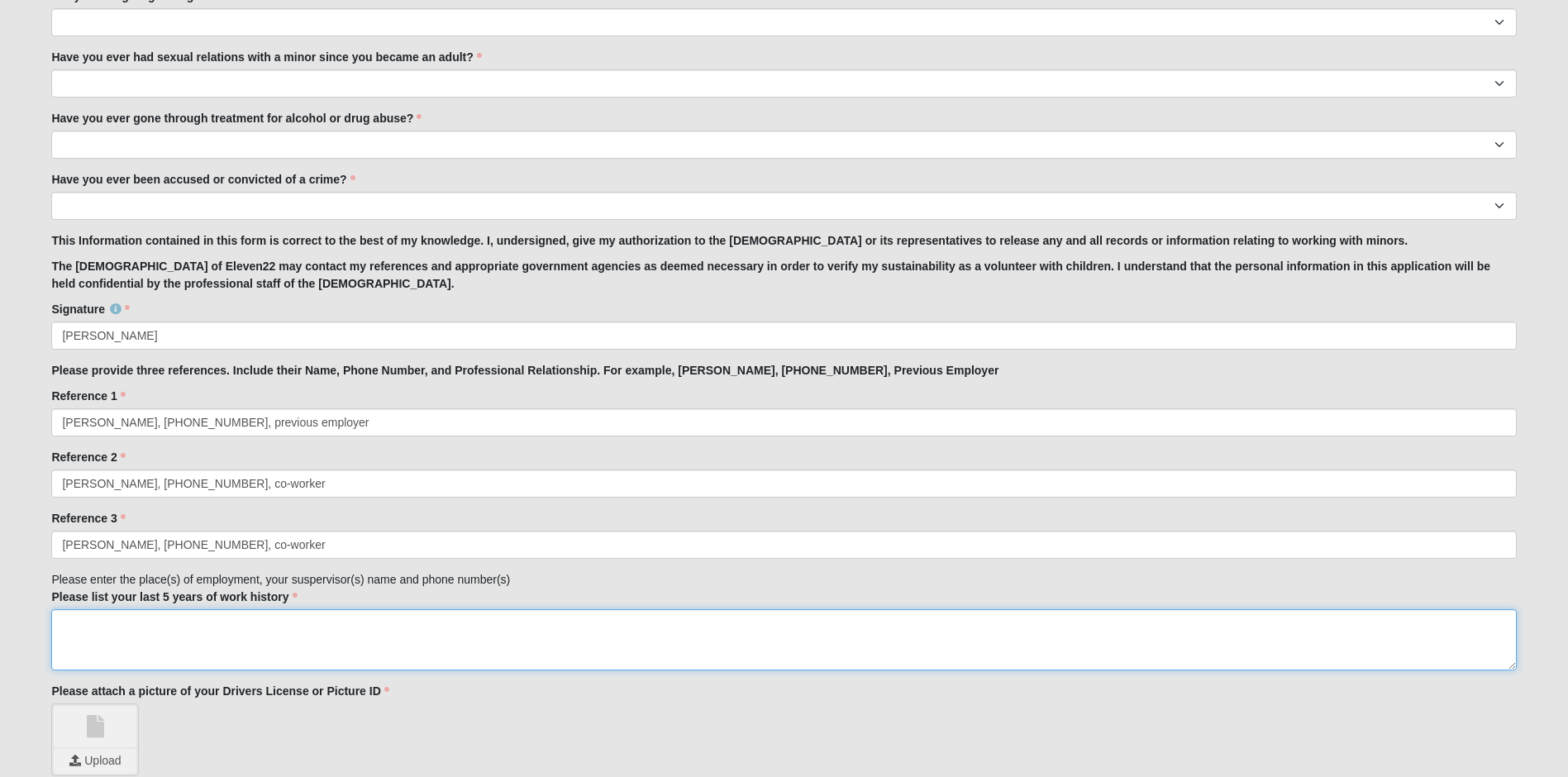
click at [185, 618] on textarea "Please list your last 5 years of work history" at bounding box center [784, 640] width 1465 height 61
type textarea "United States Navy, 2016-currently still serving Shayla Lord"
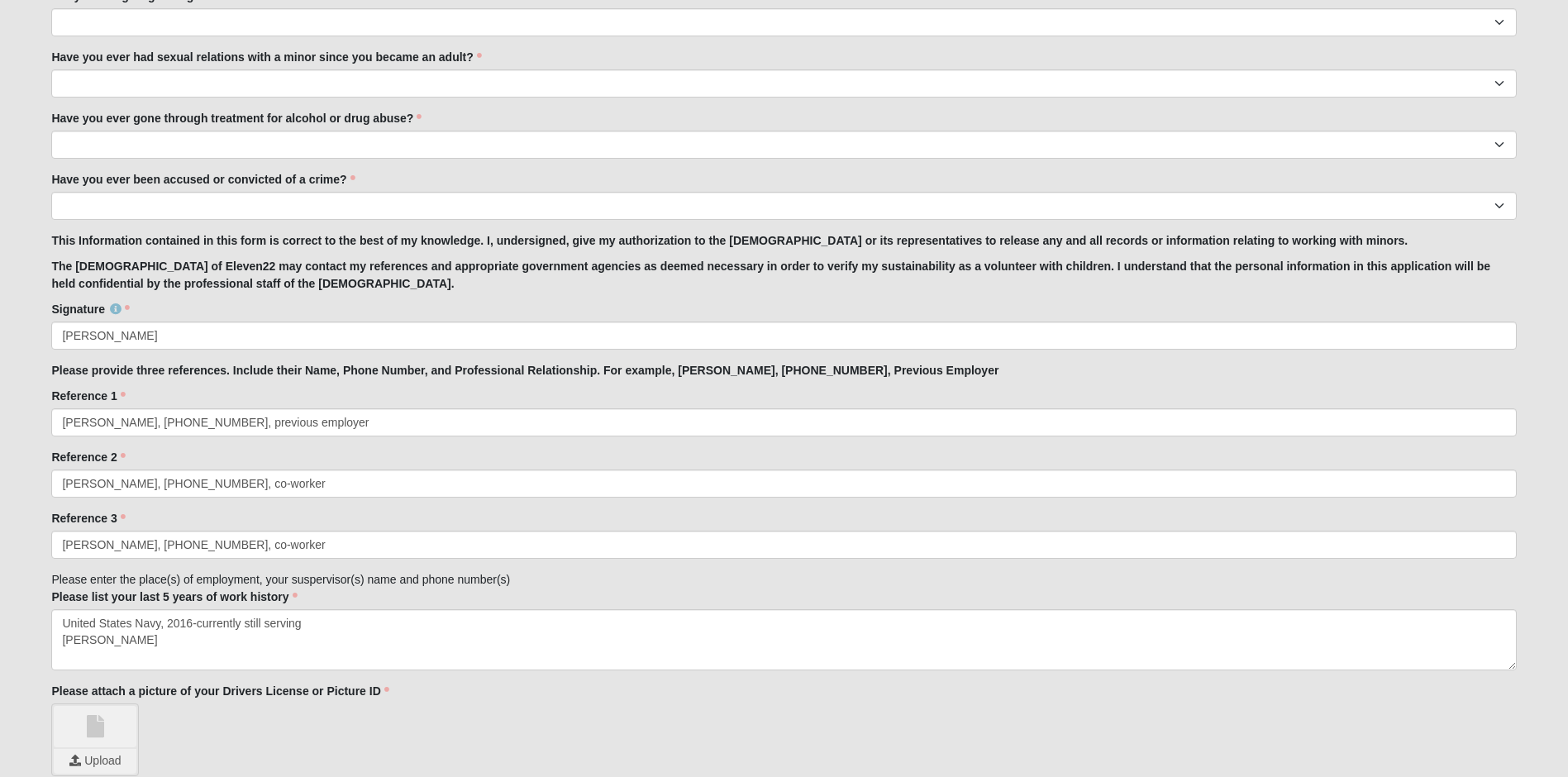
click at [676, 715] on div "Upload" at bounding box center [784, 740] width 1465 height 73
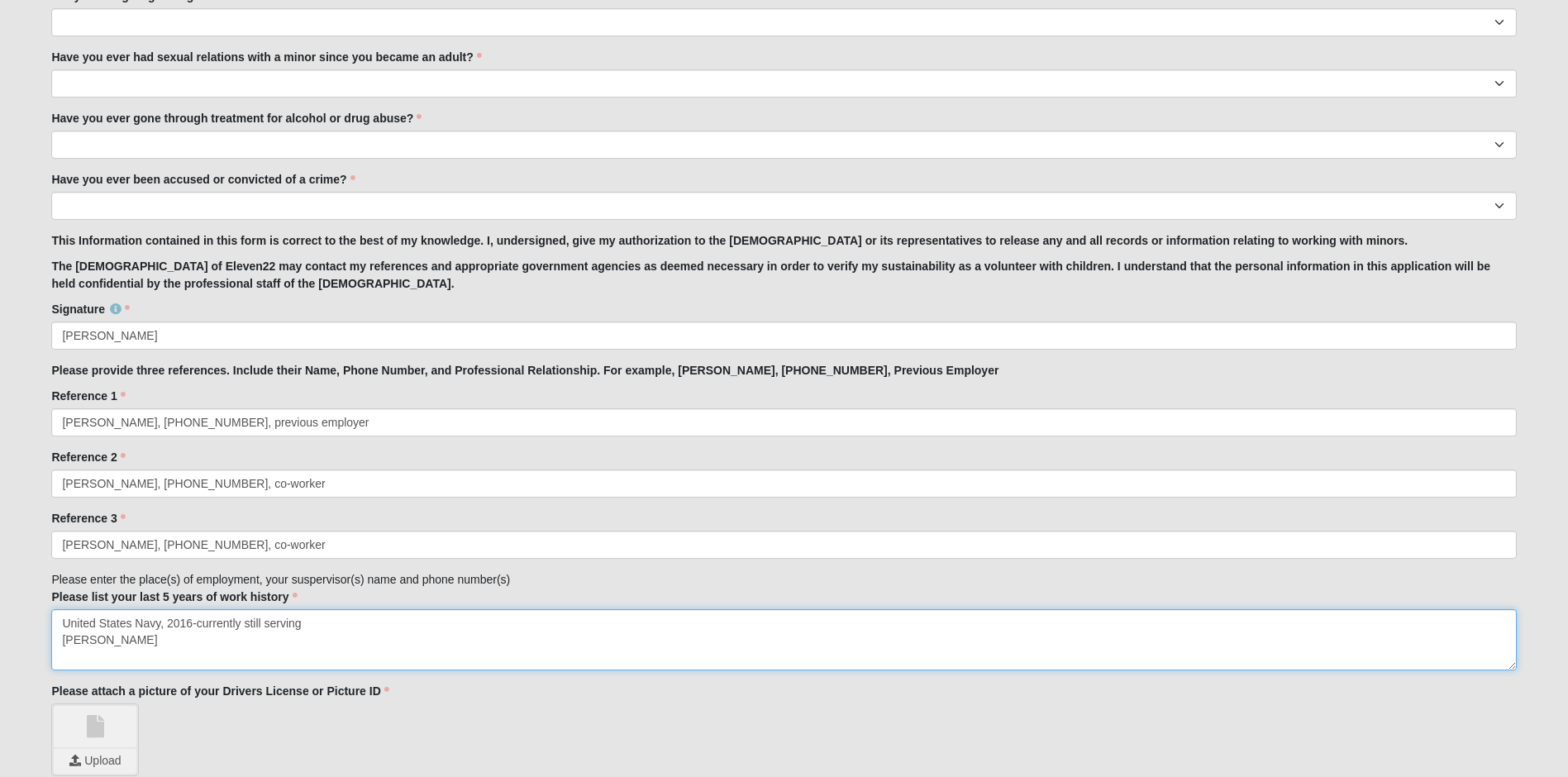
drag, startPoint x: 210, startPoint y: 651, endPoint x: 199, endPoint y: 644, distance: 13.0
click at [198, 644] on textarea "United States Navy, 2016-currently still serving Shayla Lord" at bounding box center [784, 640] width 1465 height 61
drag, startPoint x: 173, startPoint y: 646, endPoint x: 160, endPoint y: 647, distance: 13.0
click at [160, 647] on textarea "United States Navy, 2016-currently still serving Shayla Lord" at bounding box center [784, 640] width 1465 height 61
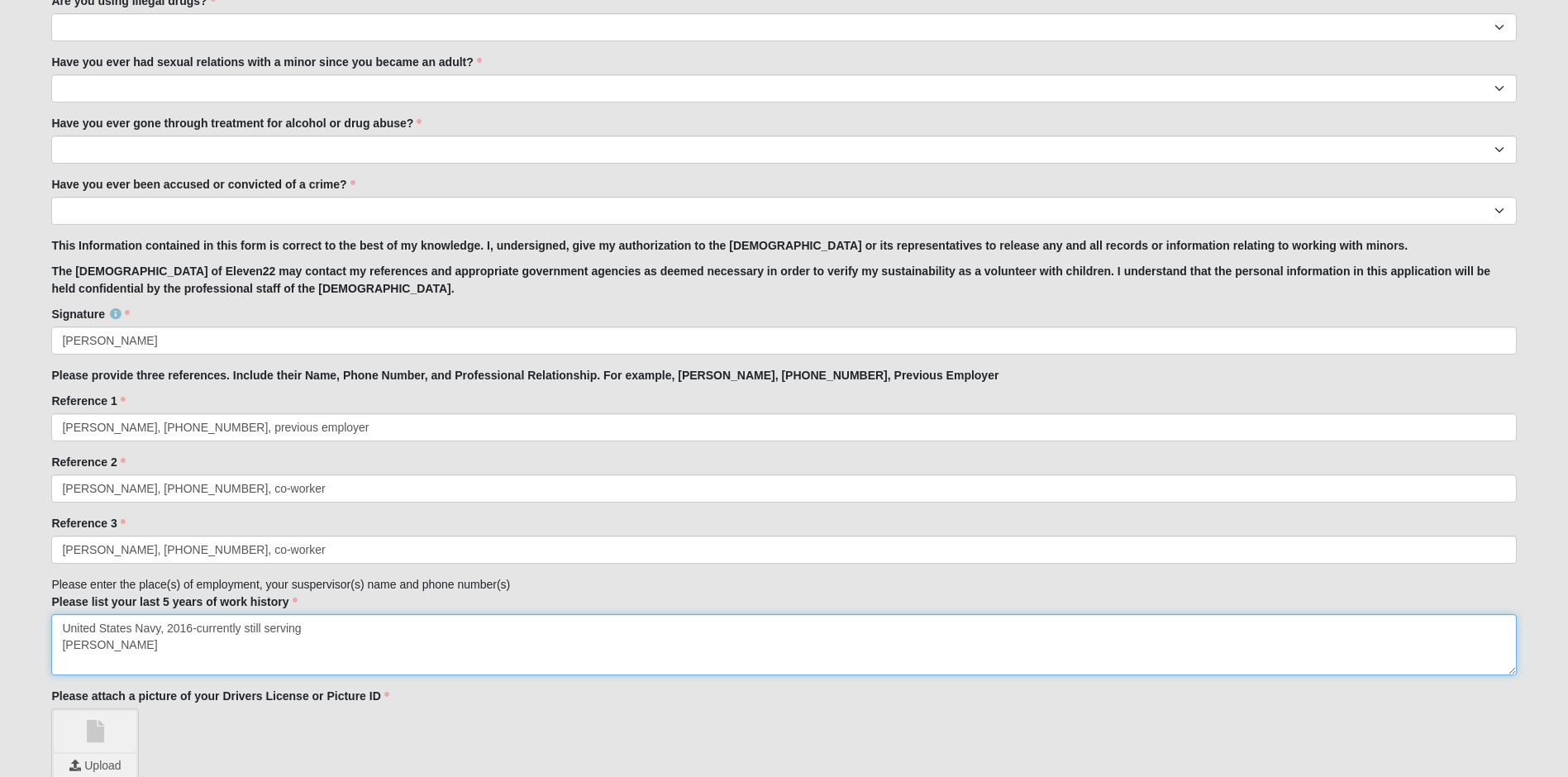
scroll to position [1158, 0]
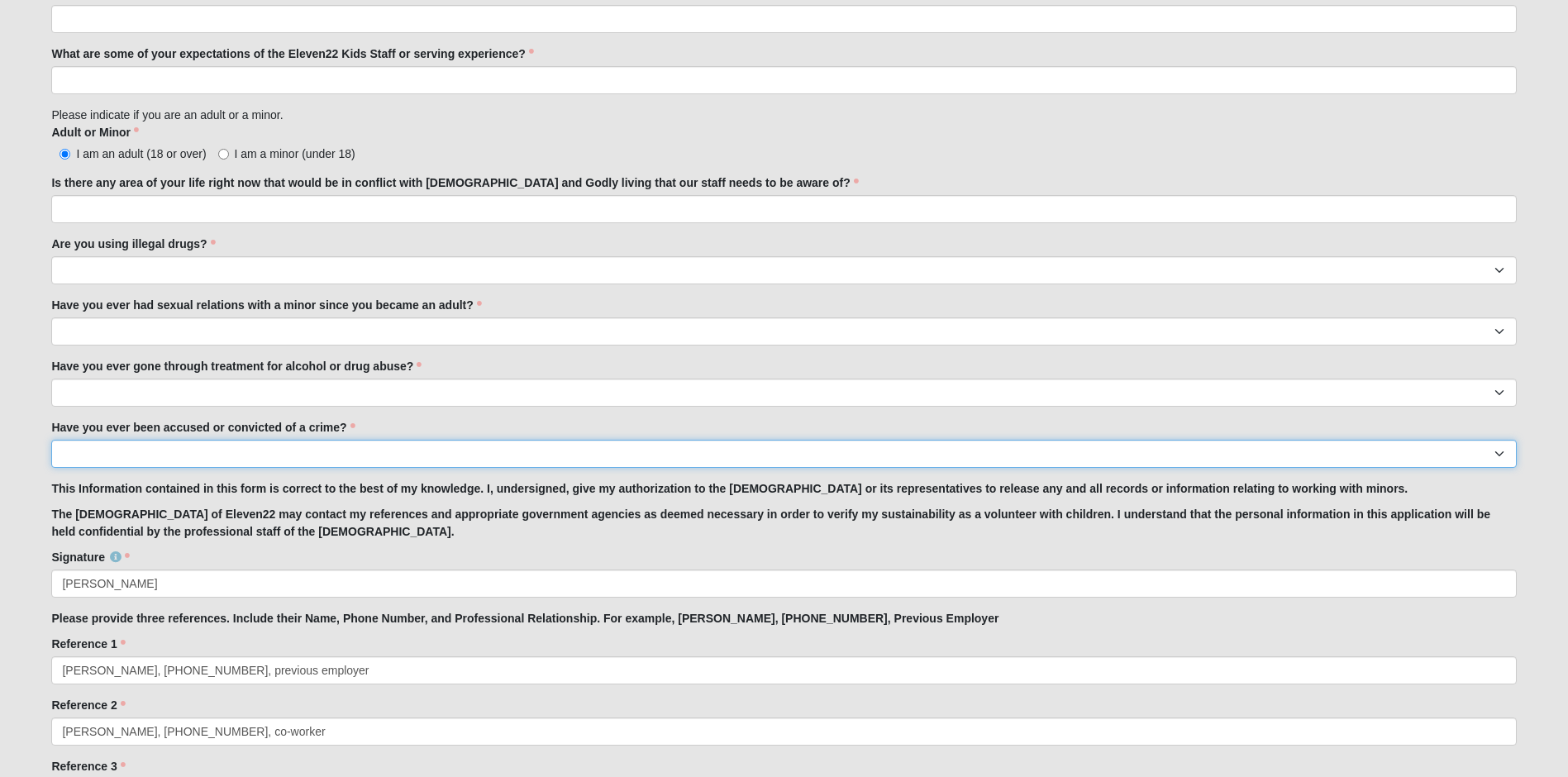
select select "No"
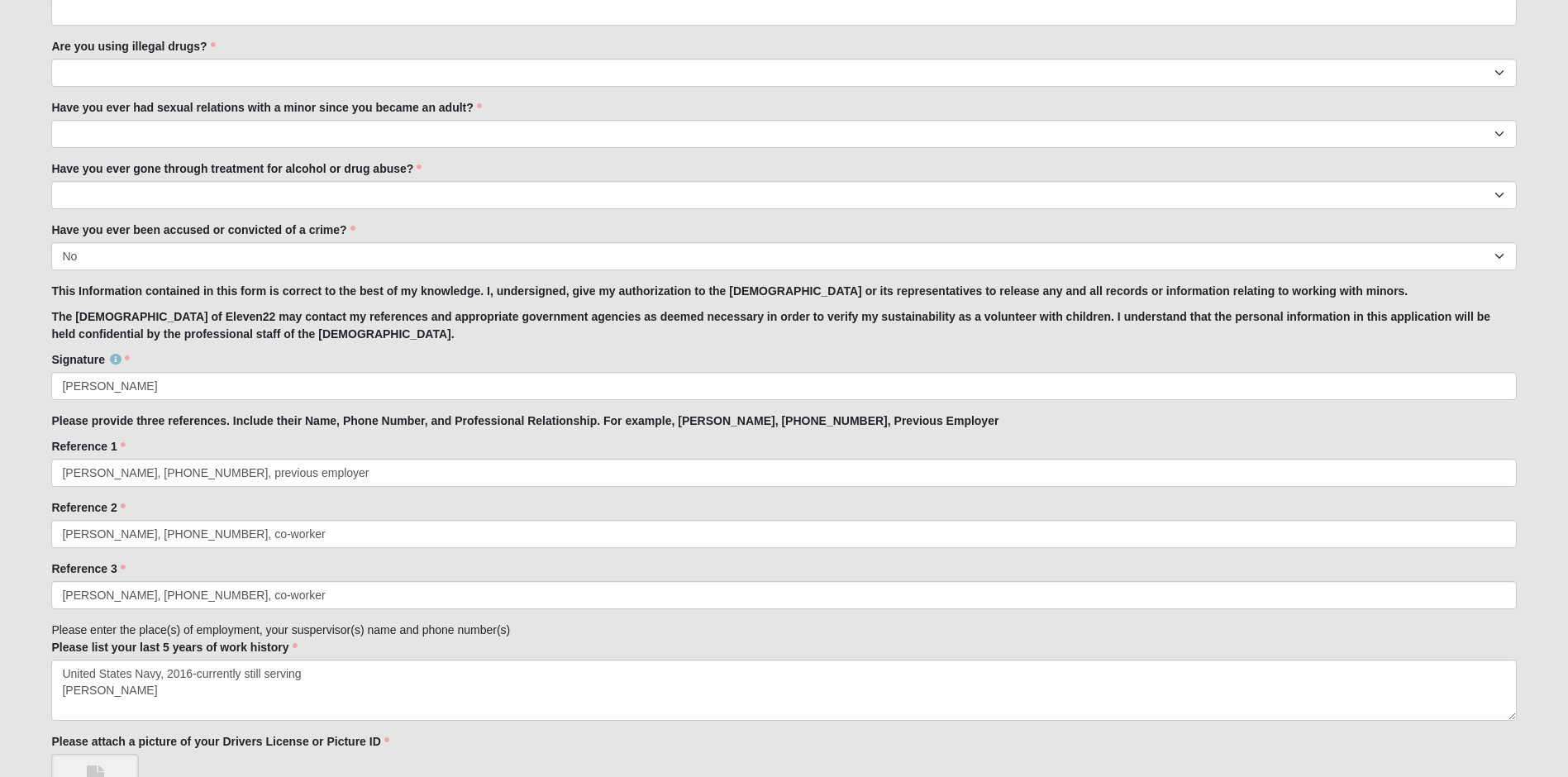
scroll to position [1240, 0]
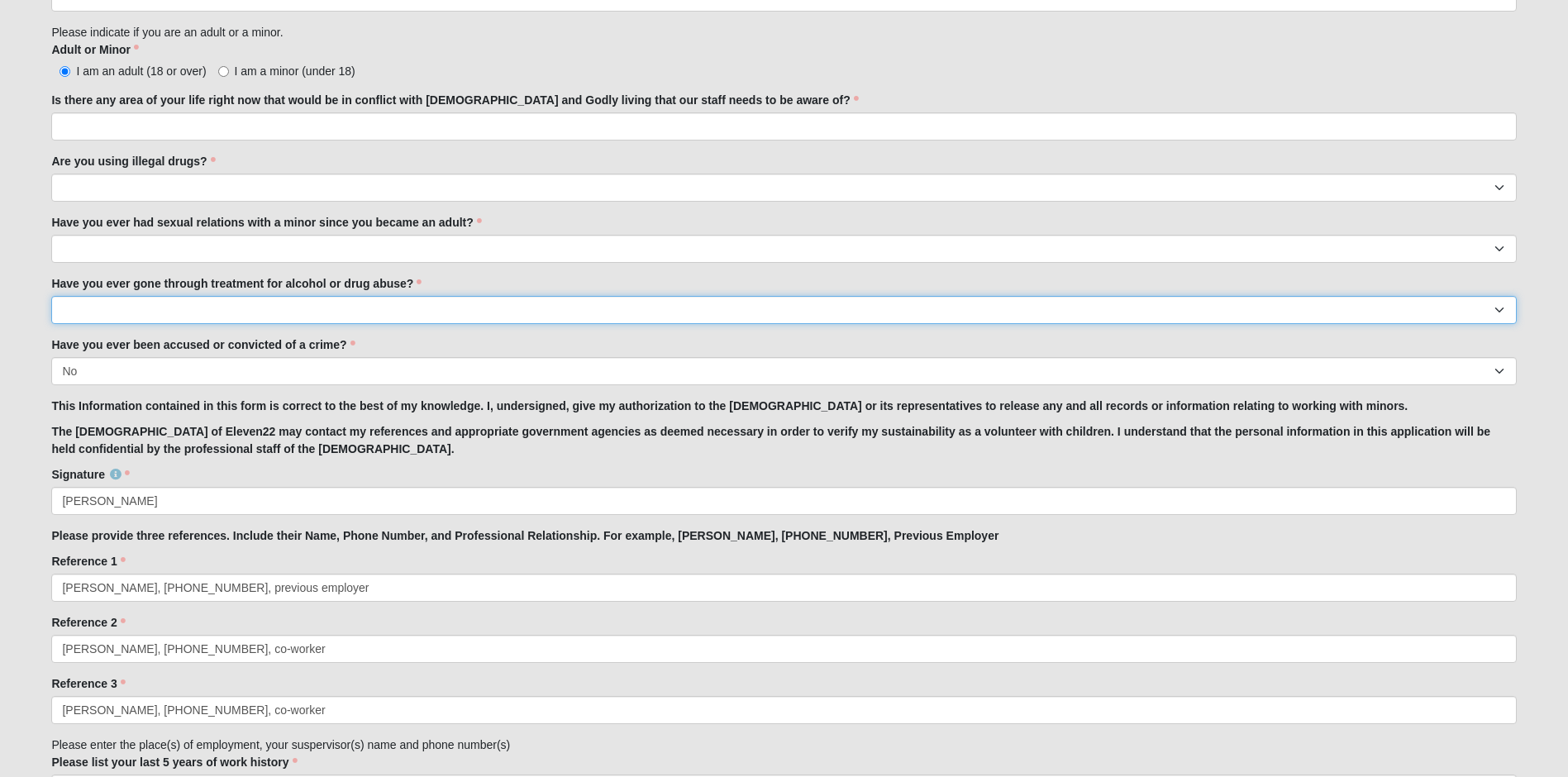
select select "No"
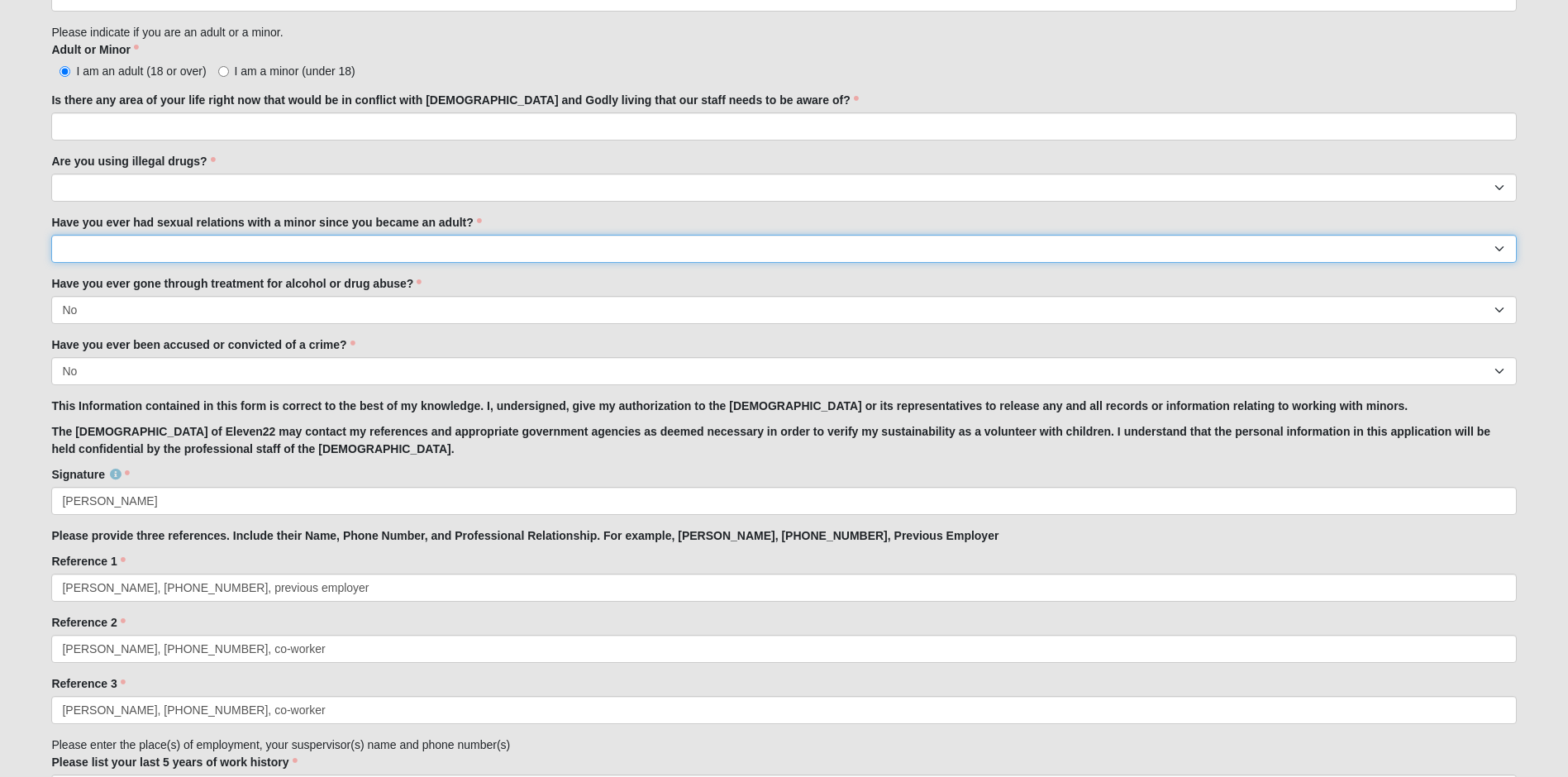
select select "No"
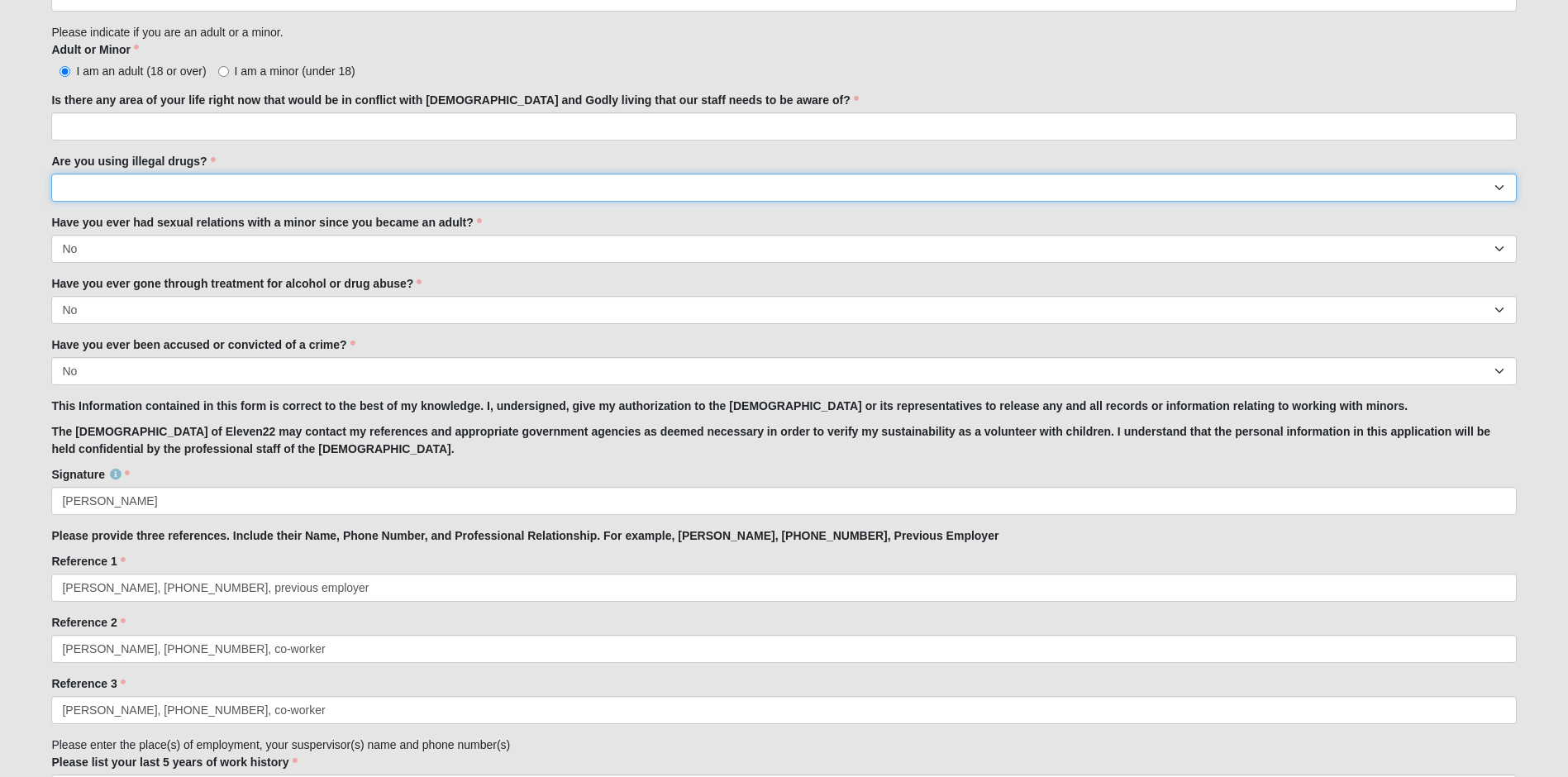
select select "No"
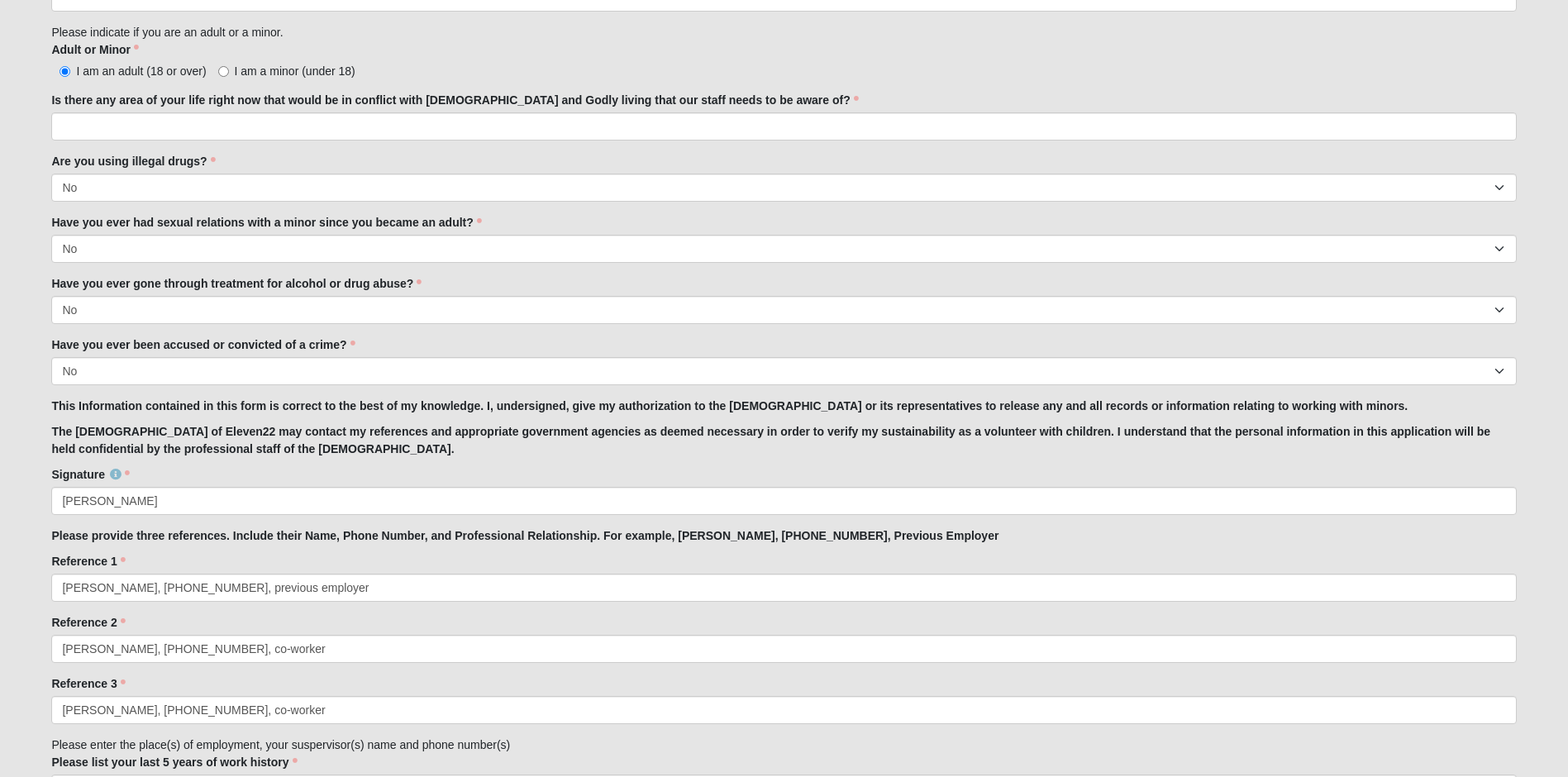
click at [217, 433] on strong "The Church of Eleven22 may contact my references and appropriate government age…" at bounding box center [771, 440] width 1440 height 31
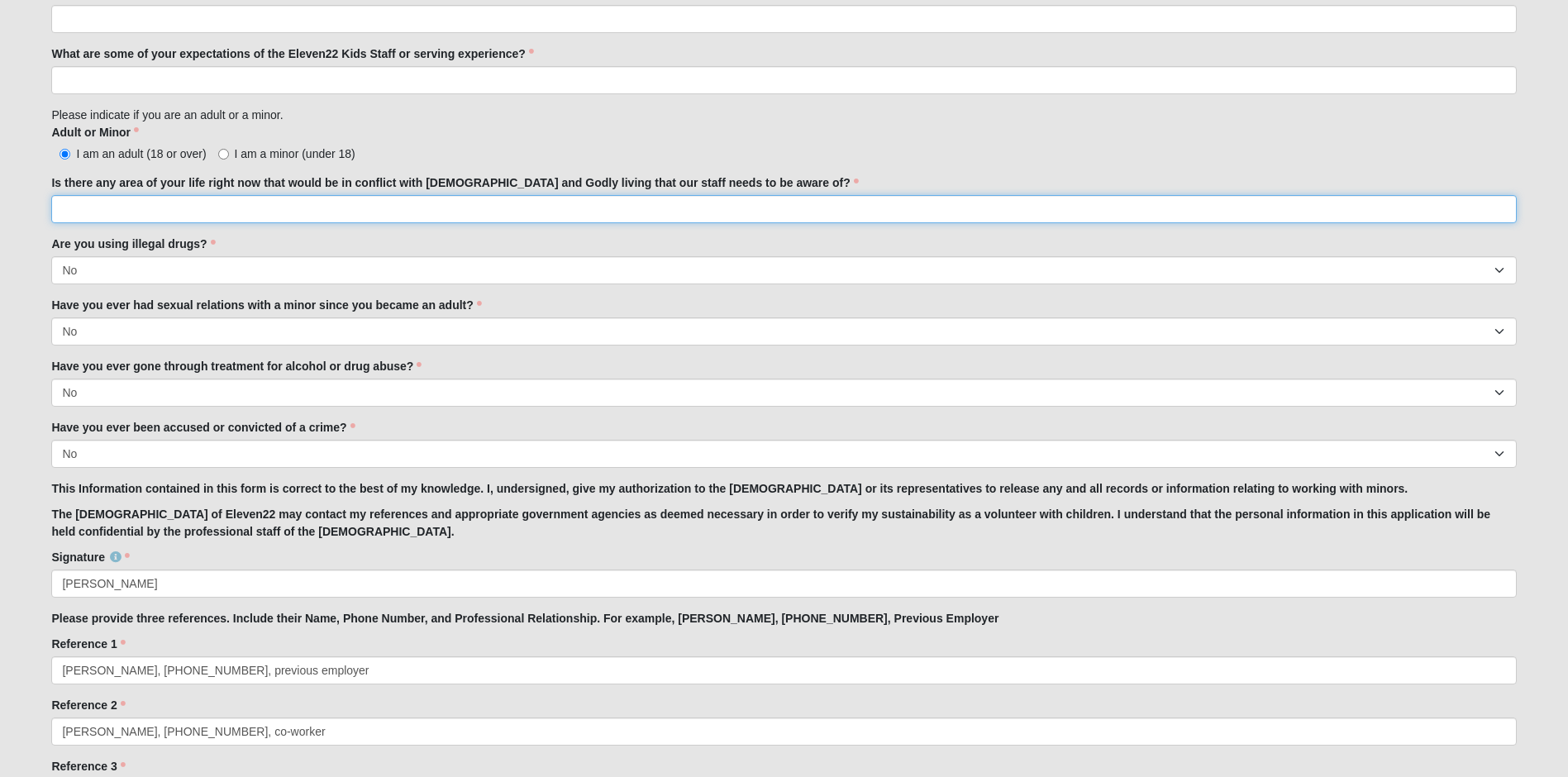
click at [243, 216] on input "Is there any area of your life right now that would be in conflict with biblica…" at bounding box center [784, 209] width 1465 height 28
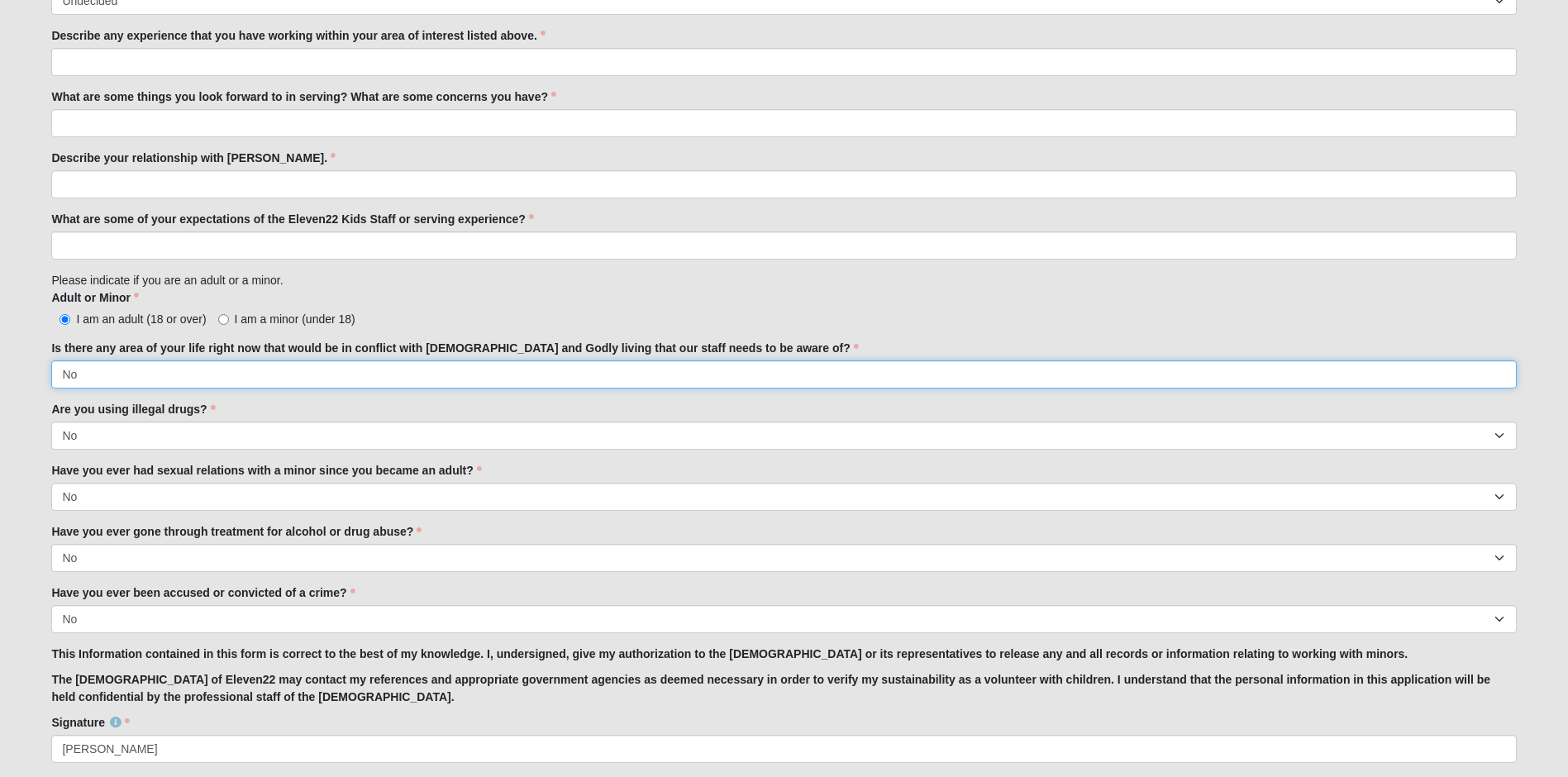
scroll to position [827, 0]
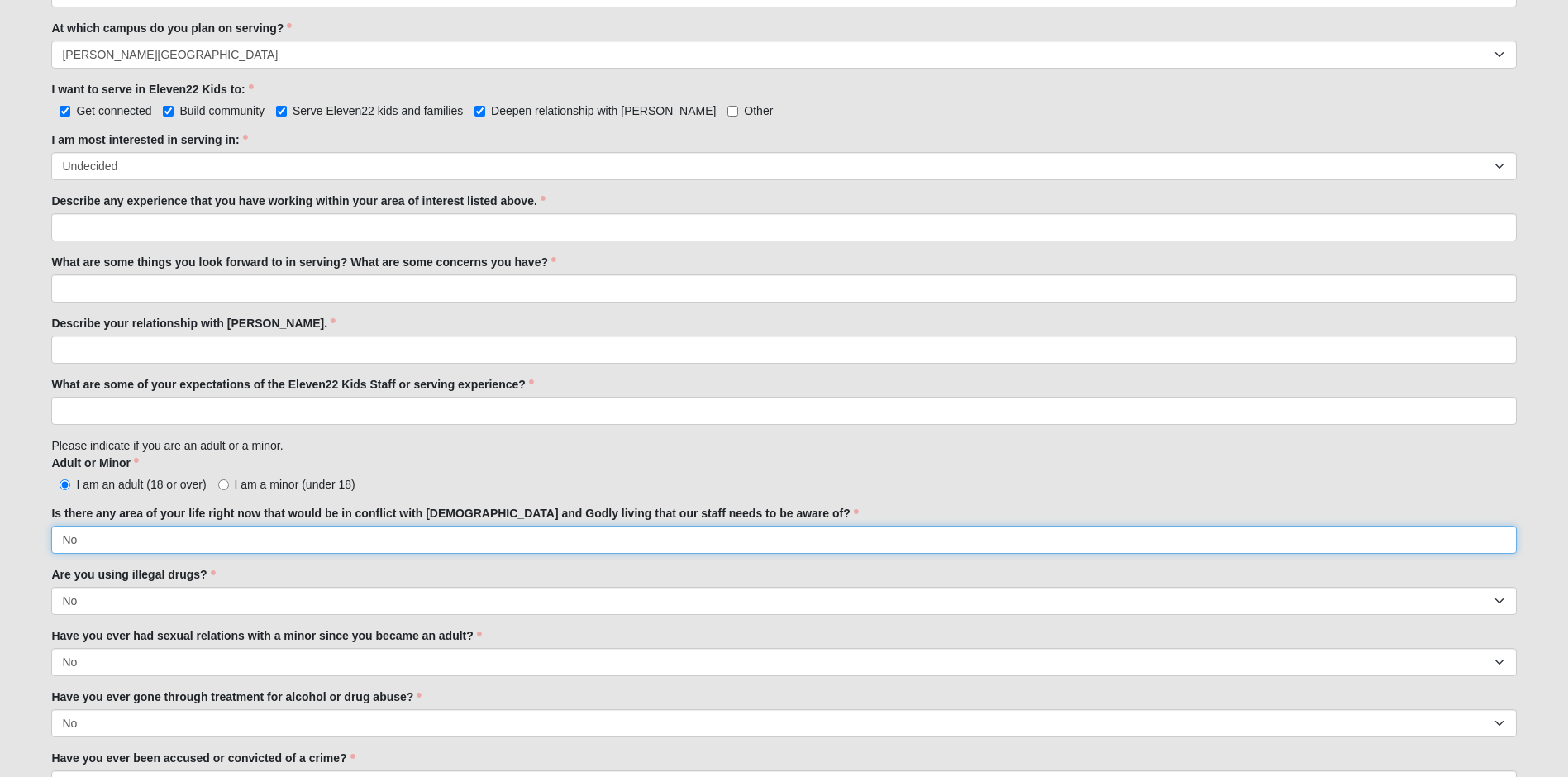
type input "No"
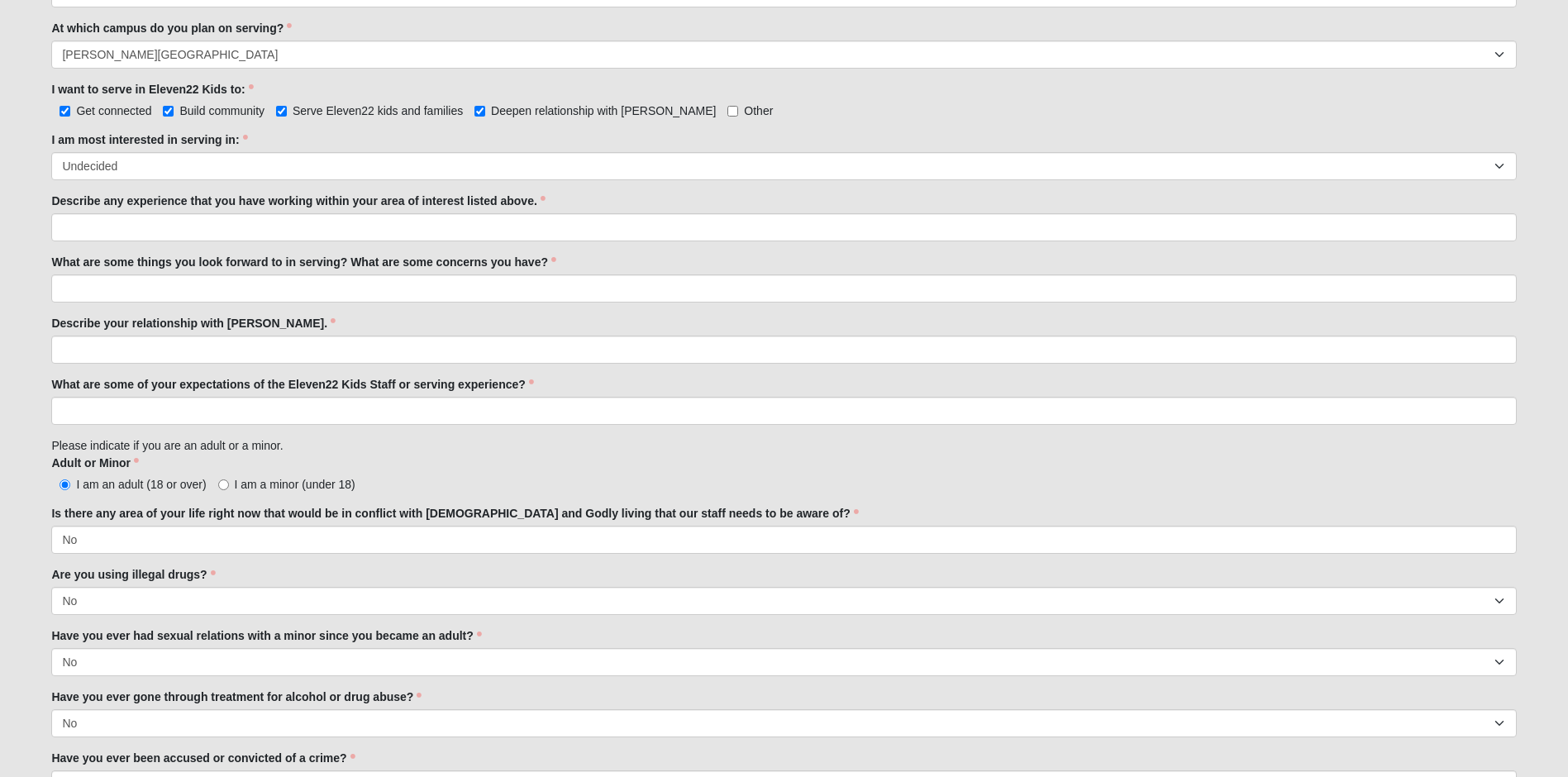
drag, startPoint x: 1244, startPoint y: 25, endPoint x: 1381, endPoint y: 35, distance: 137.4
click at [1243, 24] on div "At which campus do you plan on serving? Arlington Baymeadows Fleming Island Jes…" at bounding box center [784, 44] width 1465 height 49
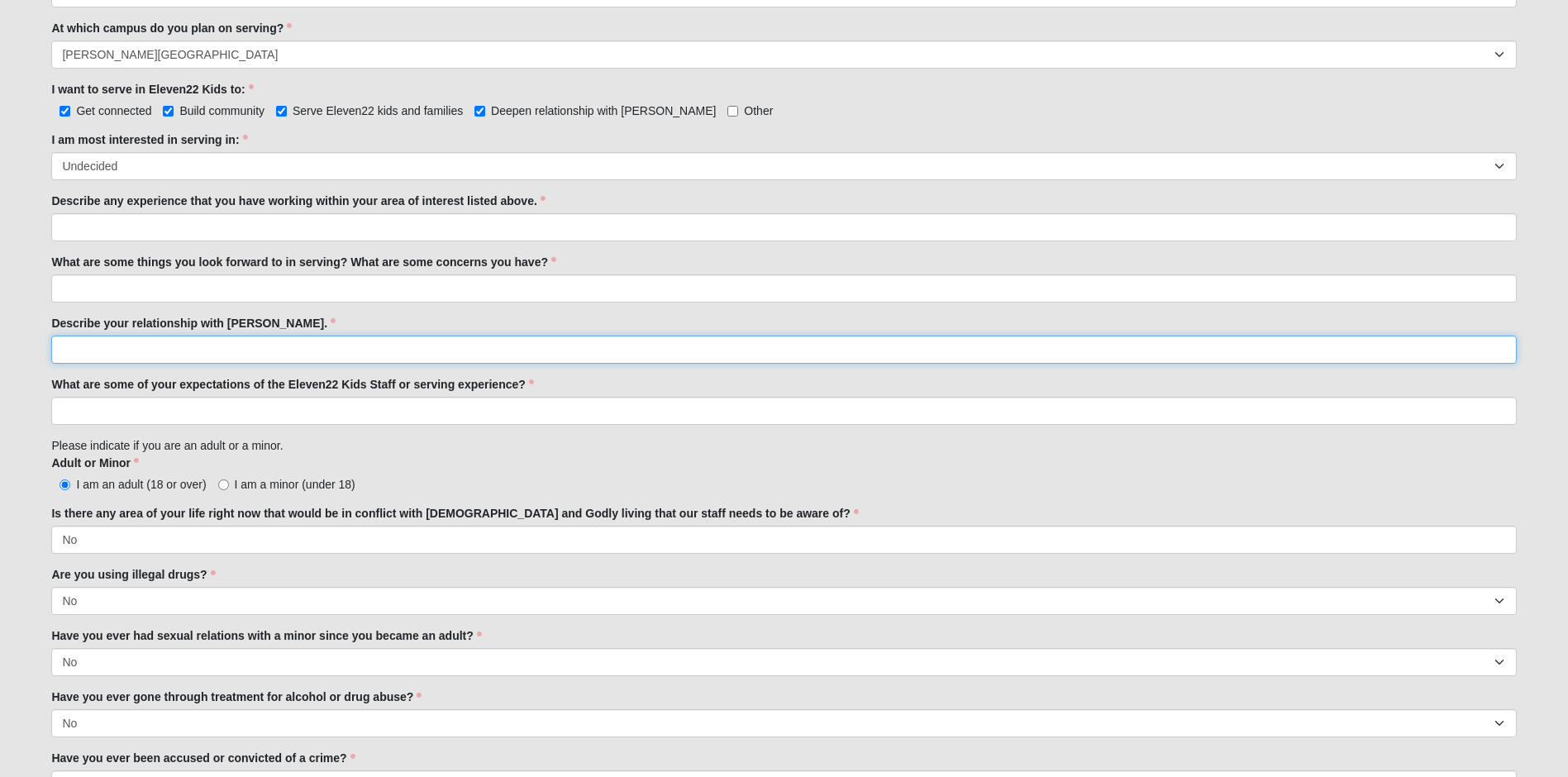
click at [954, 354] on input "Describe your relationship with Jesus." at bounding box center [784, 350] width 1465 height 28
paste input "About 2 months ago my husband wanted to start attending church. The moment we w…"
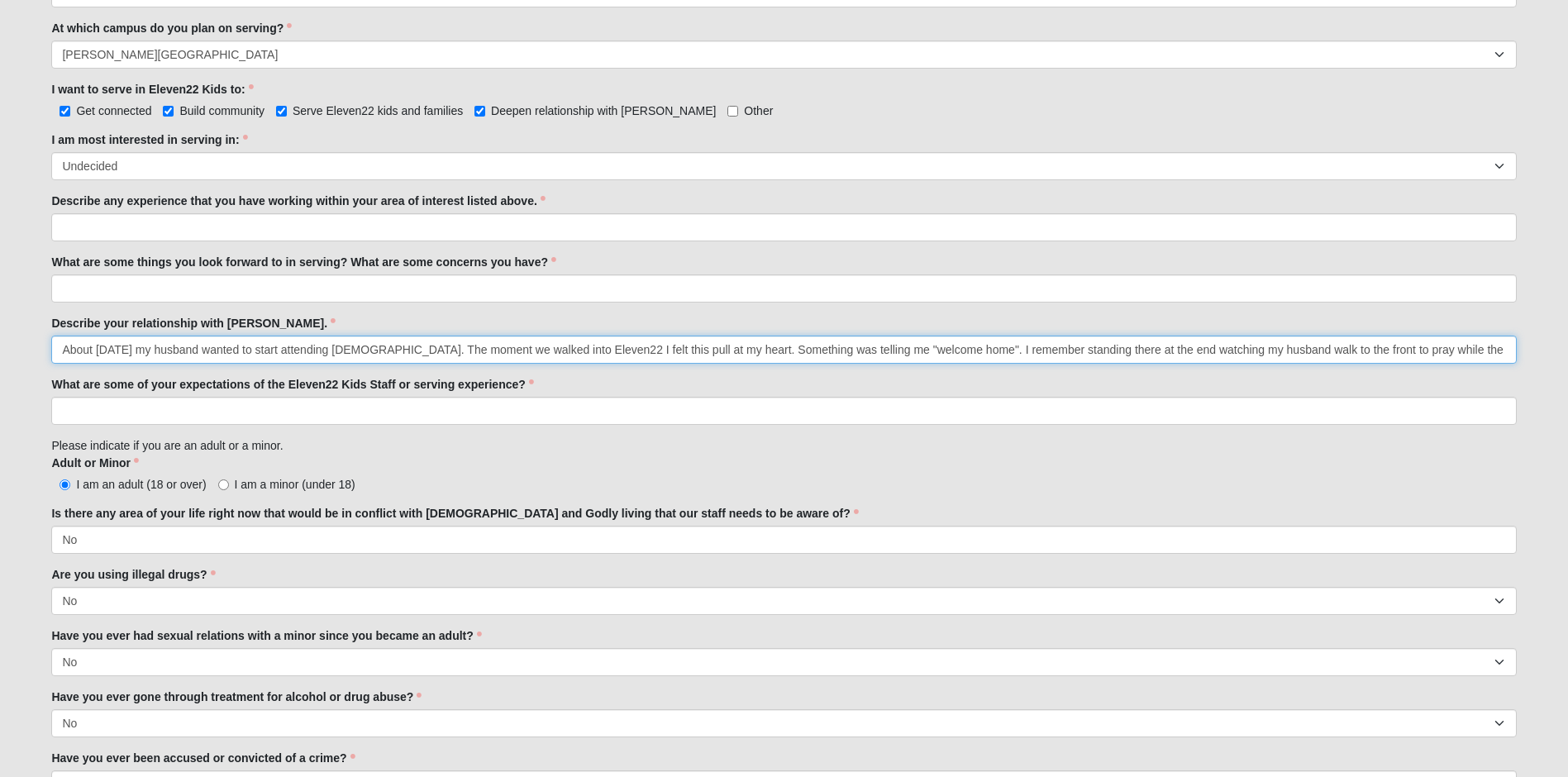
scroll to position [0, 893]
type input "About 2 months ago my husband wanted to start attending church. The moment we w…"
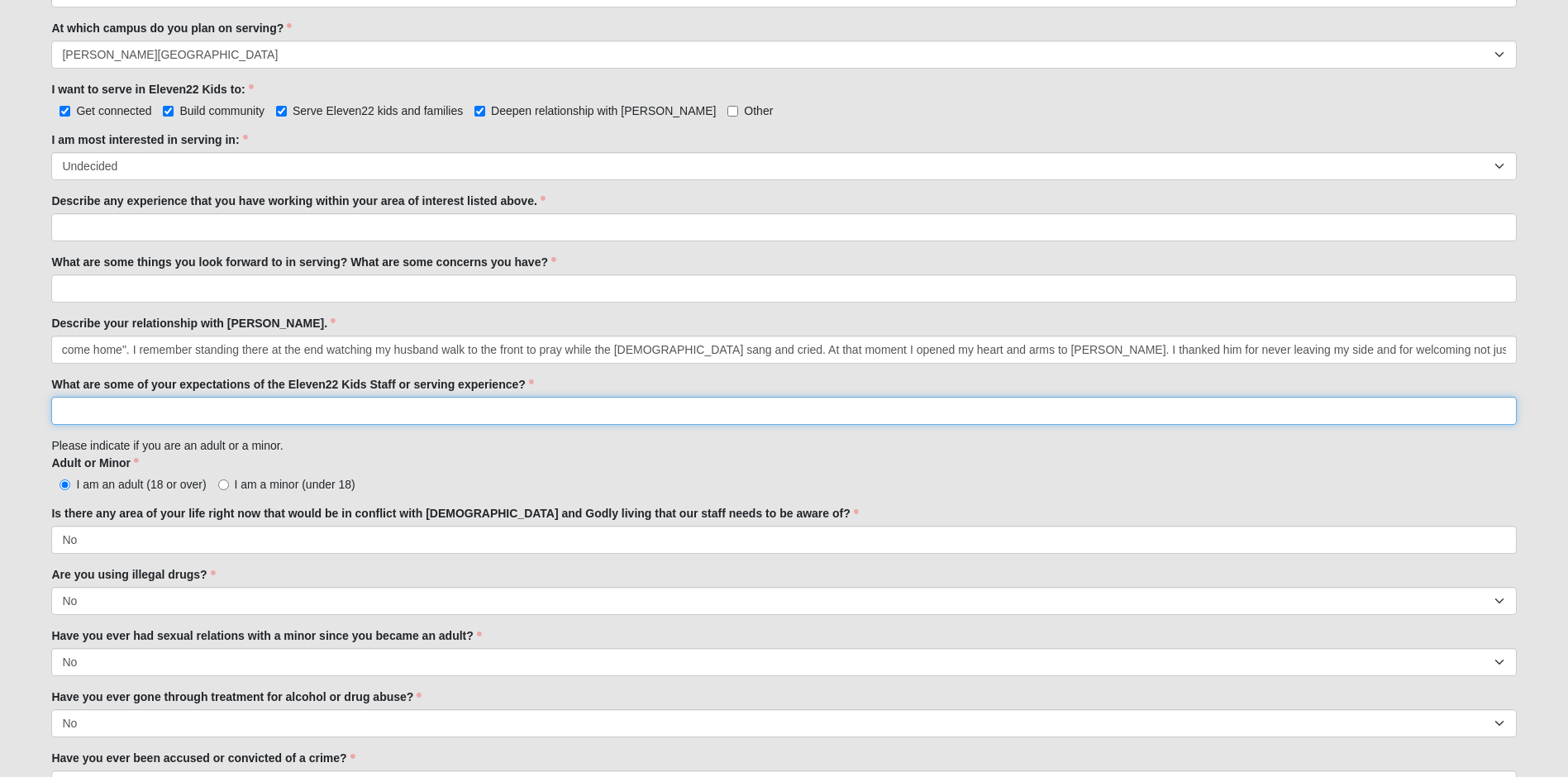
click at [627, 409] on input "What are some of your expectations of the Eleven22 Kids Staff or serving experi…" at bounding box center [784, 411] width 1465 height 28
click at [740, 405] on input "What are some of your expectations of the Eleven22 Kids Staff or serving experi…" at bounding box center [784, 411] width 1465 height 28
paste input "I believe that investing in students is an investment in the future of the chur…"
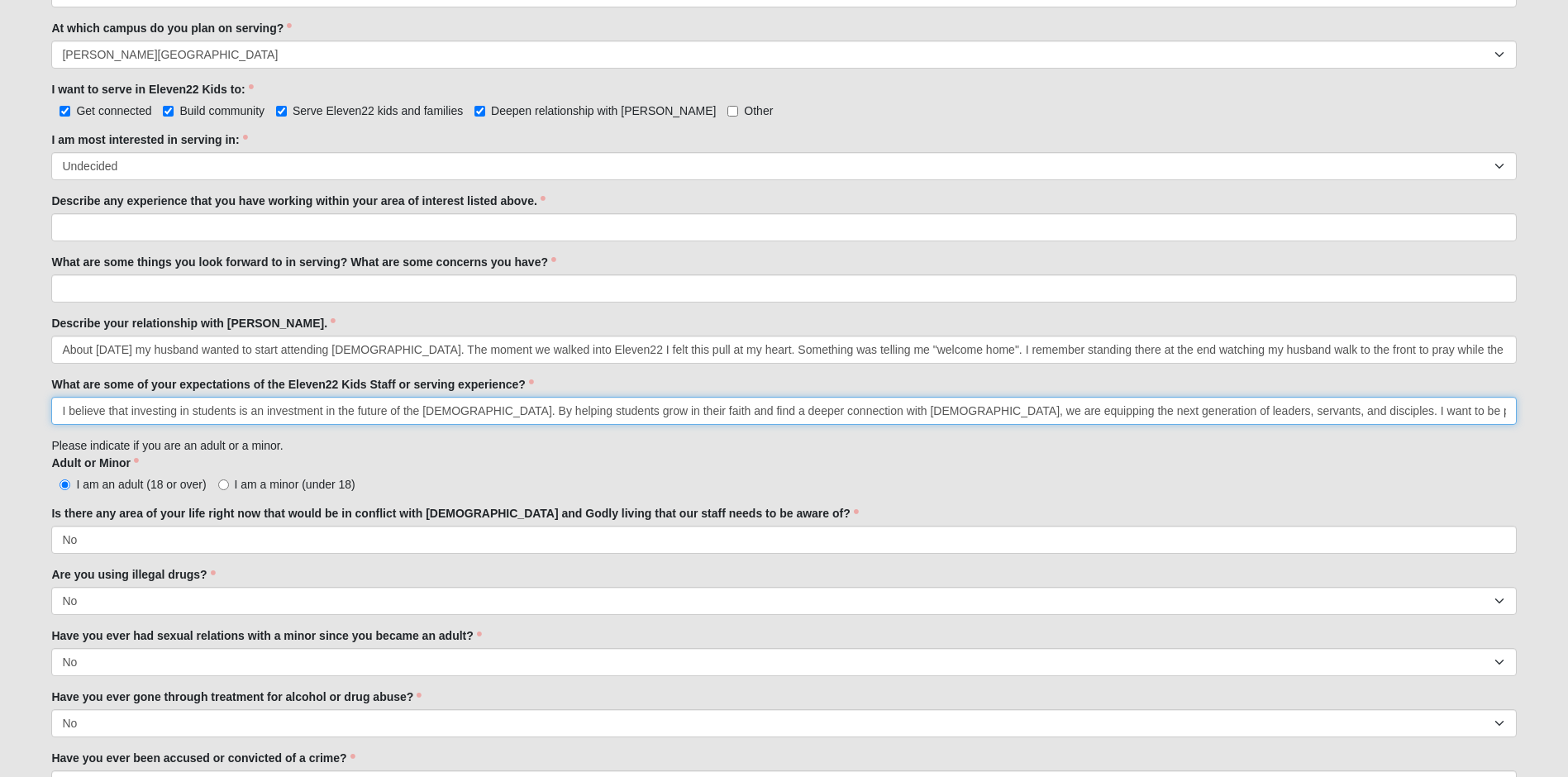
scroll to position [0, 341]
type input "I believe that investing in students is an investment in the future of the chur…"
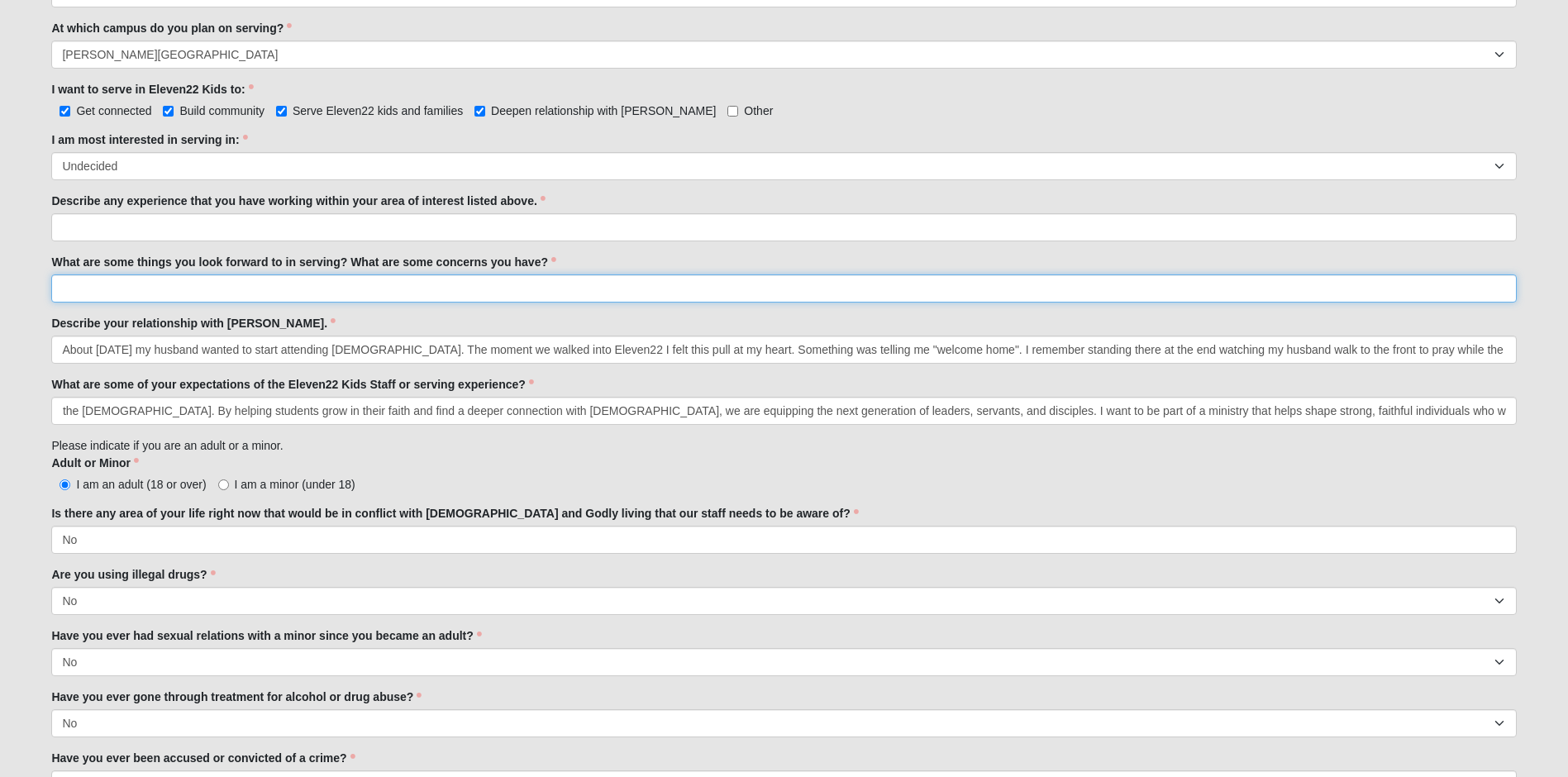
click at [511, 289] on input "What are some things you look forward to in serving? What are some concerns you…" at bounding box center [784, 289] width 1465 height 28
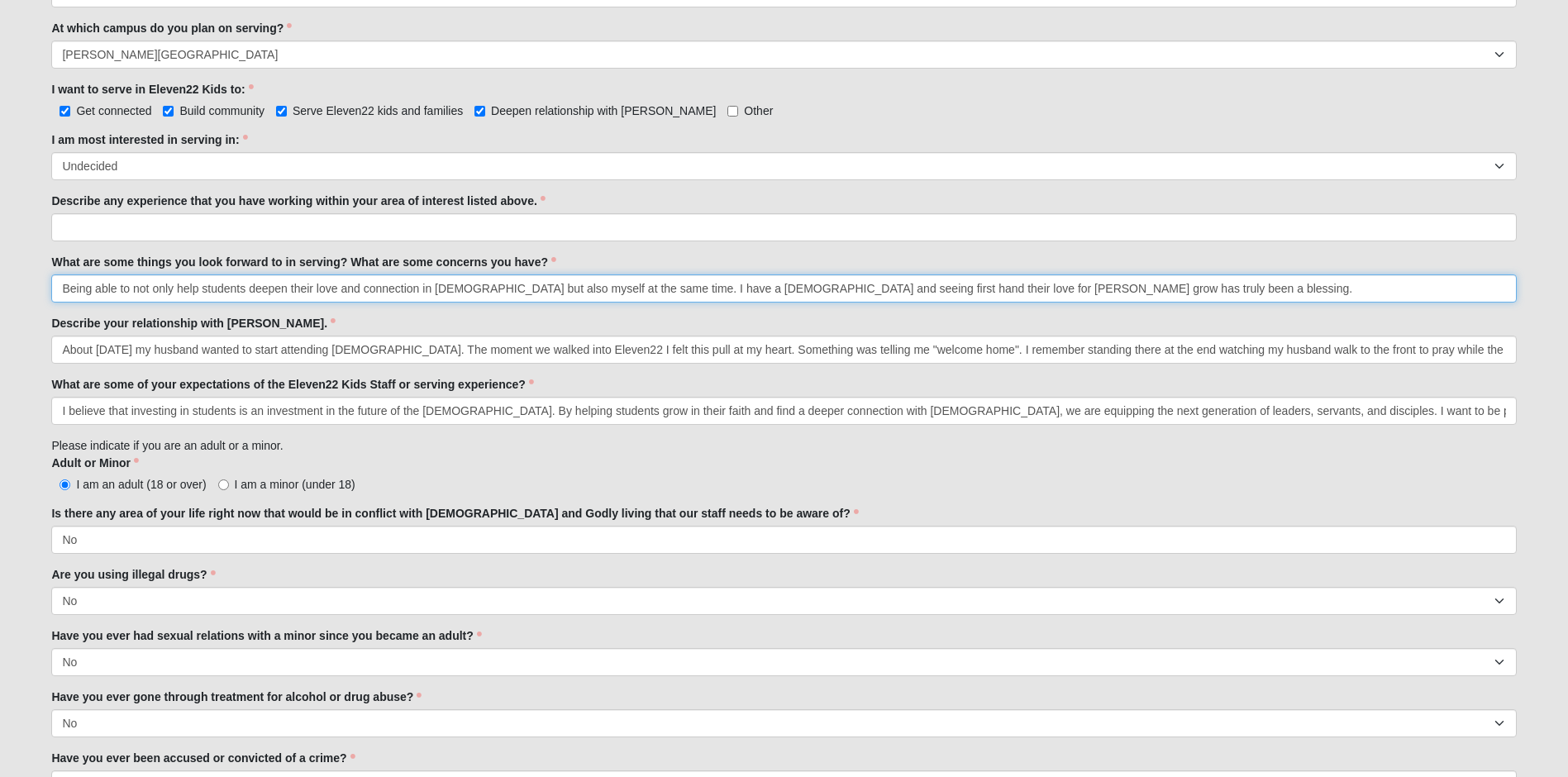
type input "Being able to not only help students deepen their love and connection in Jesus …"
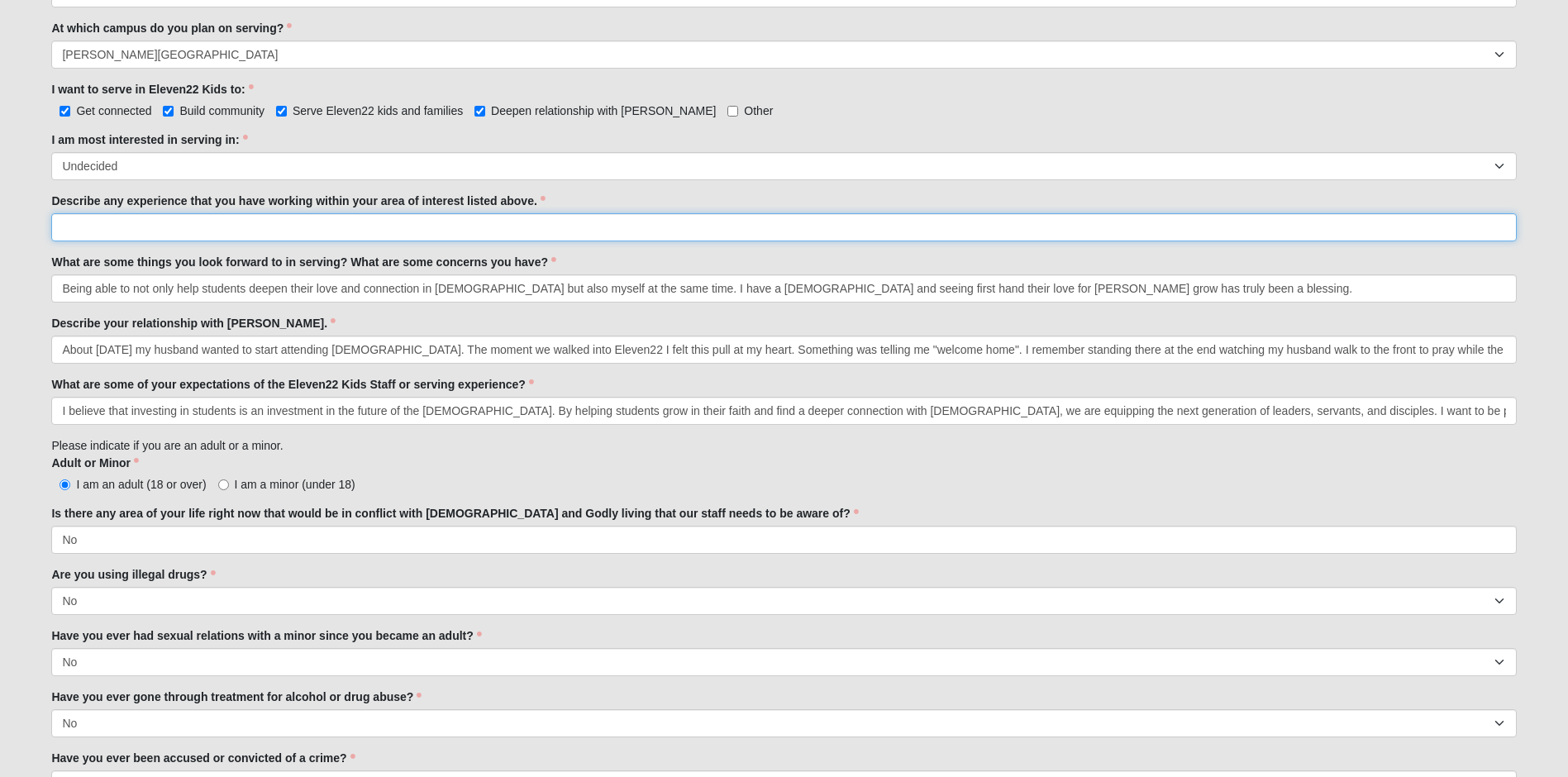
click at [264, 233] on input "Describe any experience that you have working within your area of interest list…" at bounding box center [784, 228] width 1465 height 28
paste input "I am a class mom for my son and daughters classes at the child development cent…"
type input "I am a class mom for my son and daughters classes at the child development cent…"
click at [849, 137] on div "I am most interested in serving in: Registration Tour Guide Preschool Disciple …" at bounding box center [784, 156] width 1465 height 49
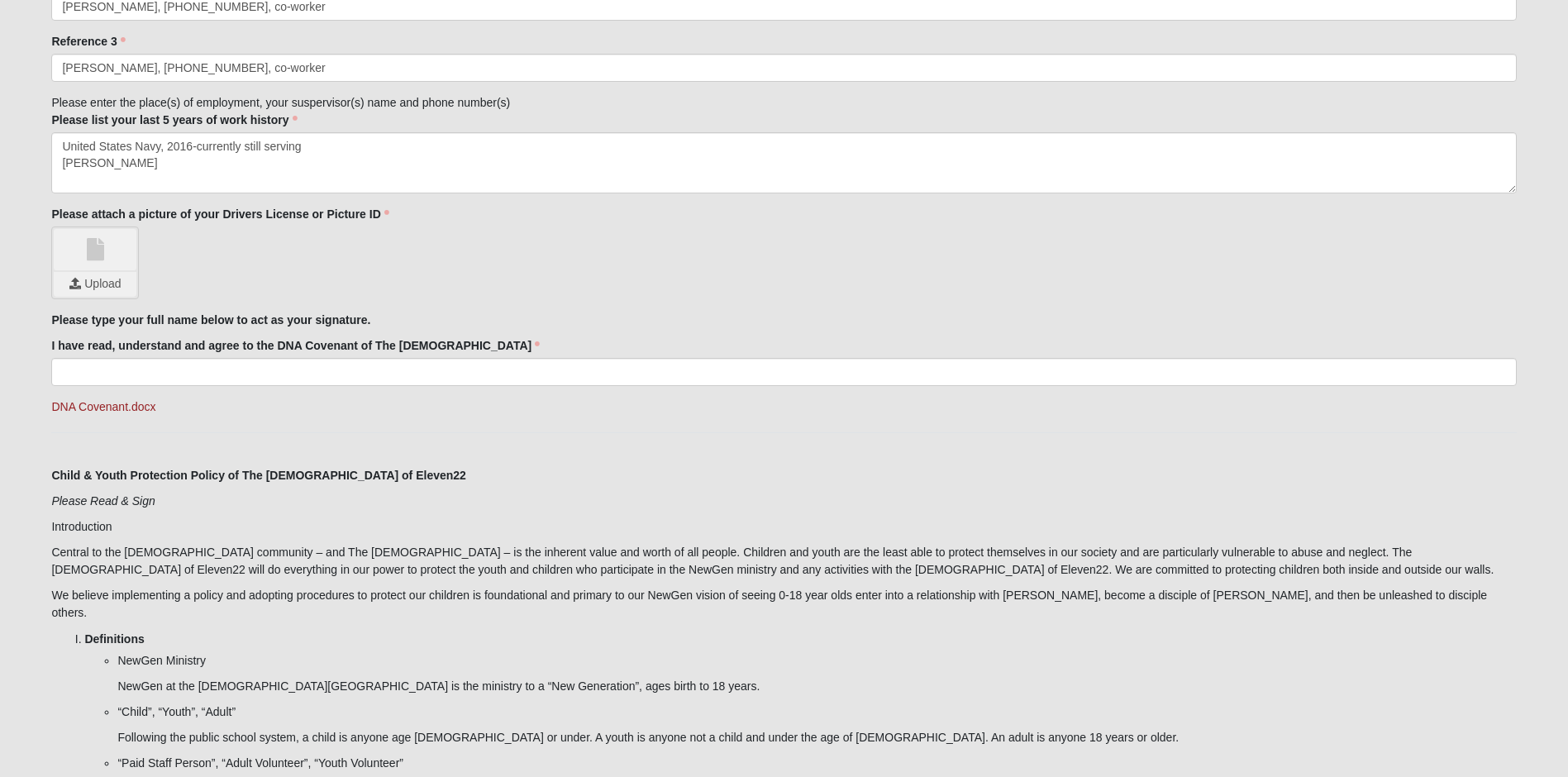
scroll to position [1902, 0]
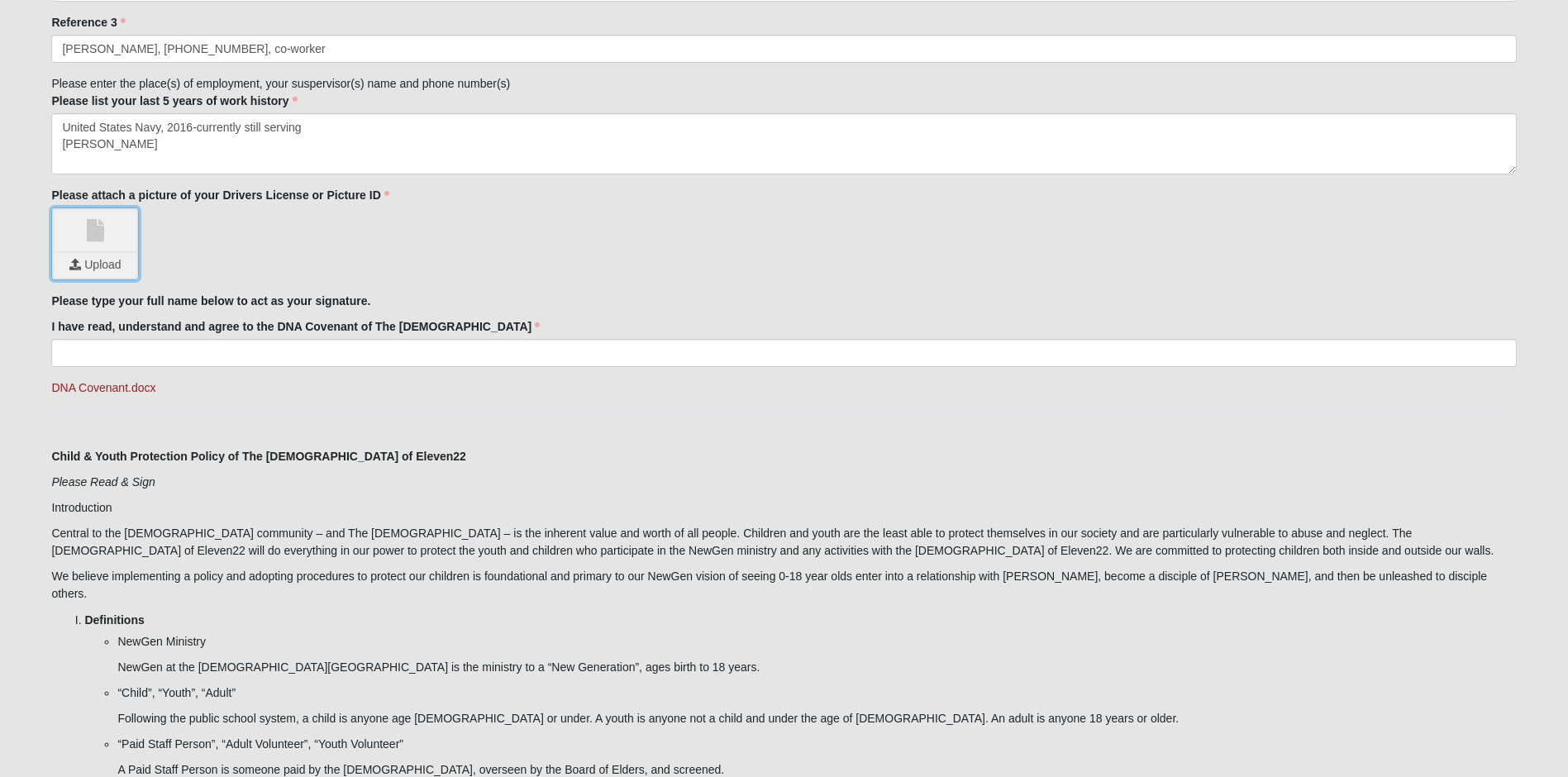
click at [79, 258] on input "file" at bounding box center [95, 266] width 83 height 25
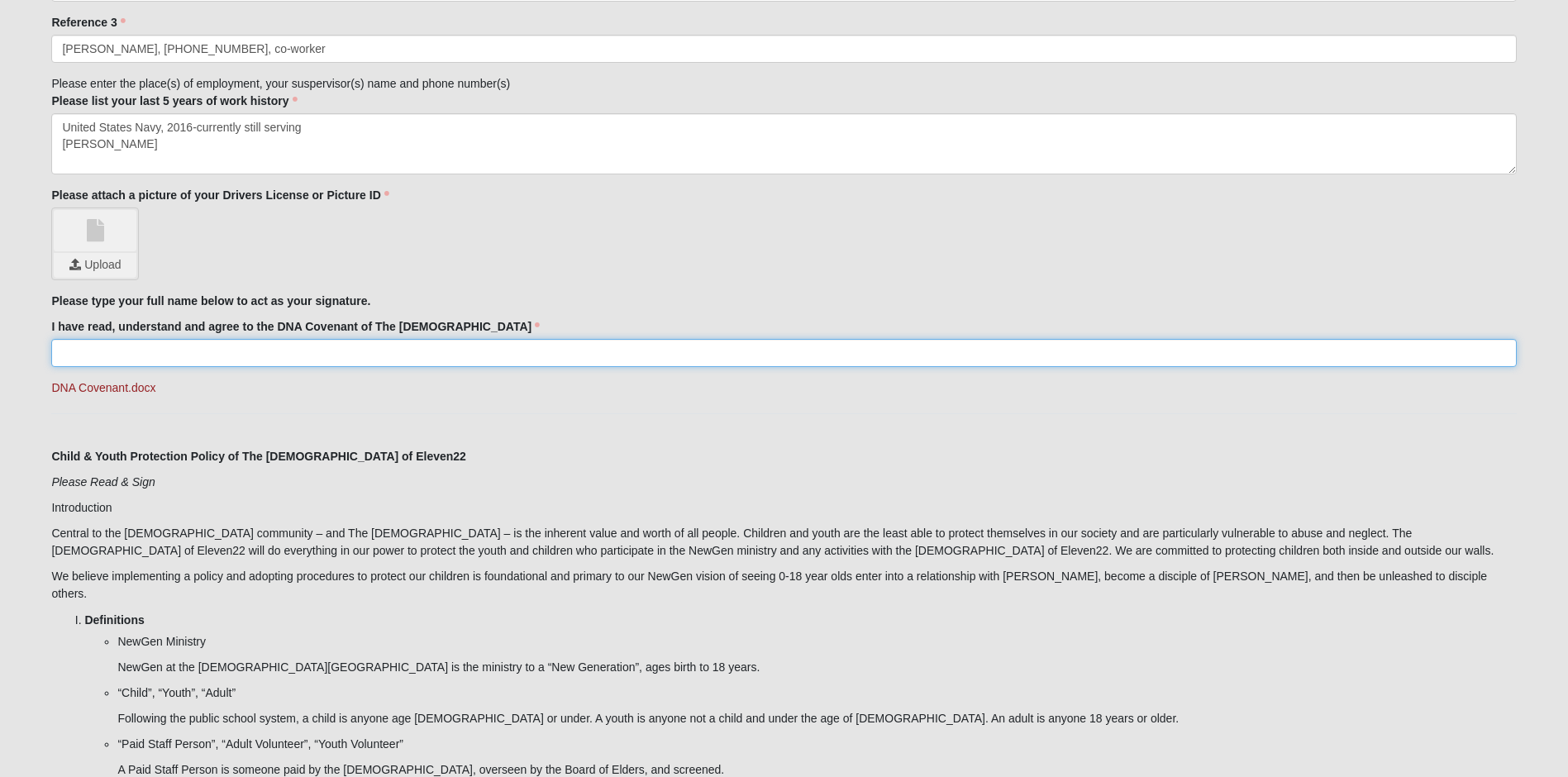
click at [209, 356] on input "I have read, understand and agree to the DNA Covenant of The Church of Eleven22" at bounding box center [784, 353] width 1465 height 28
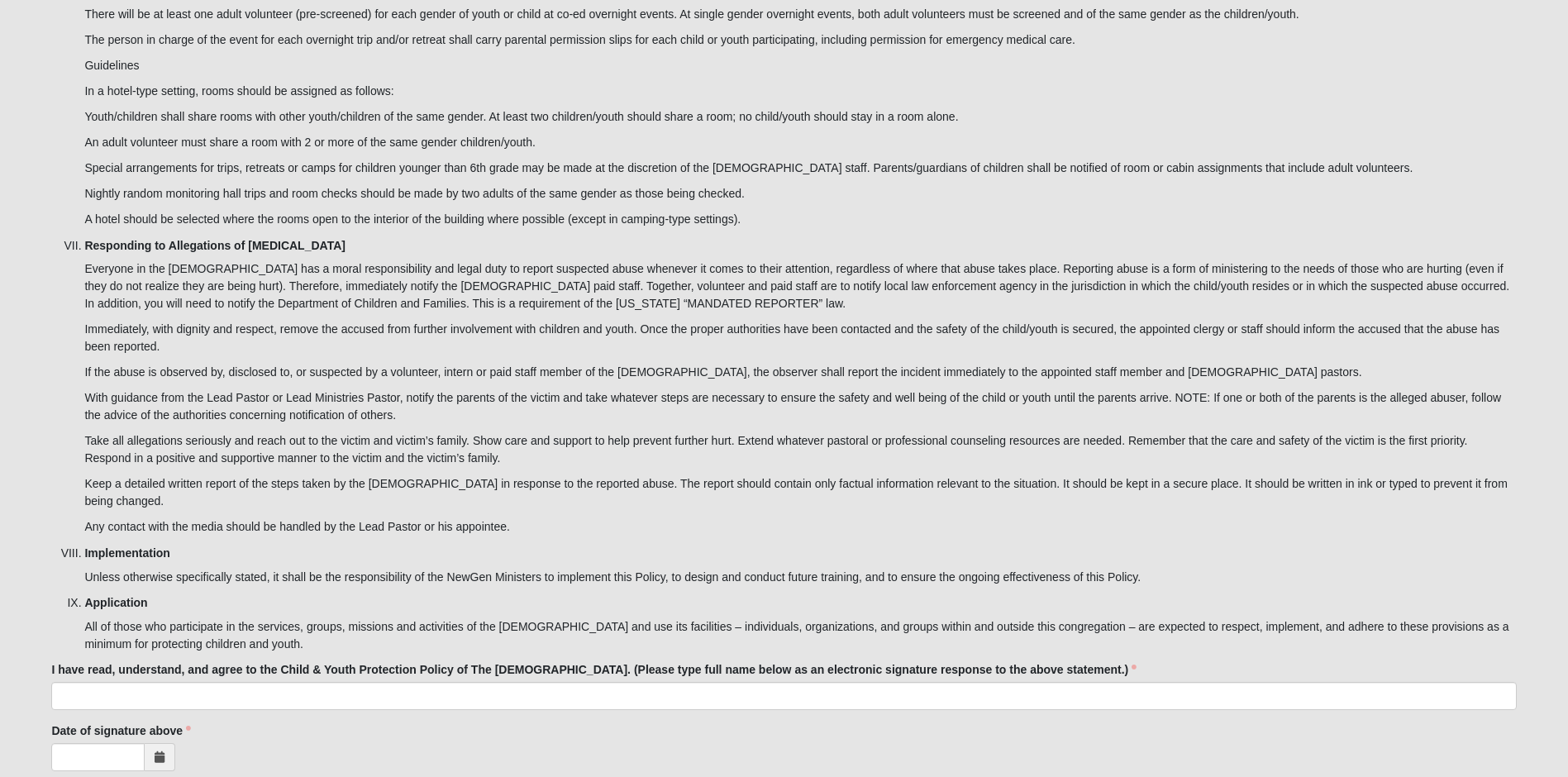
scroll to position [4782, 0]
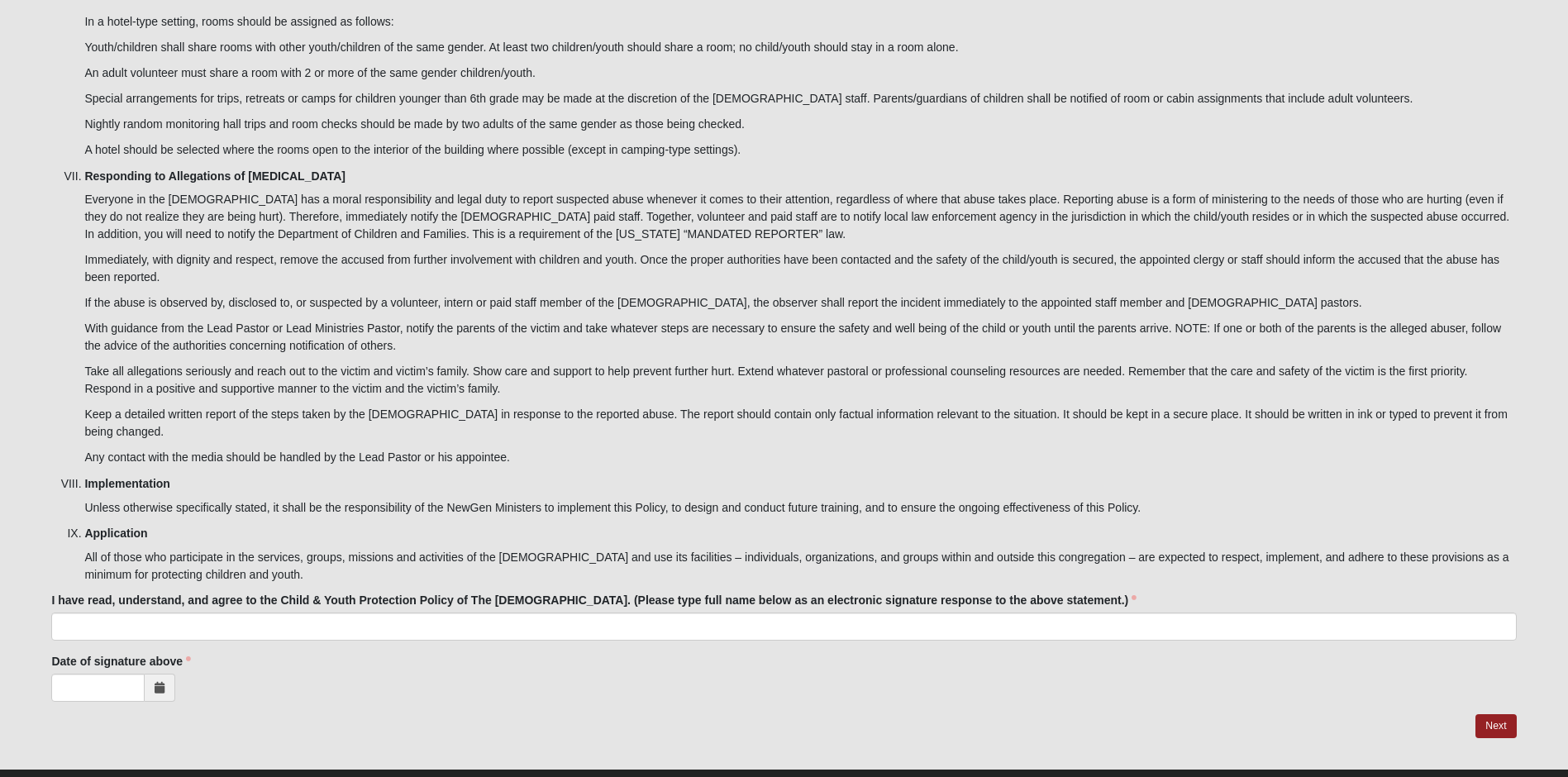
type input "Victoriale Santillanes"
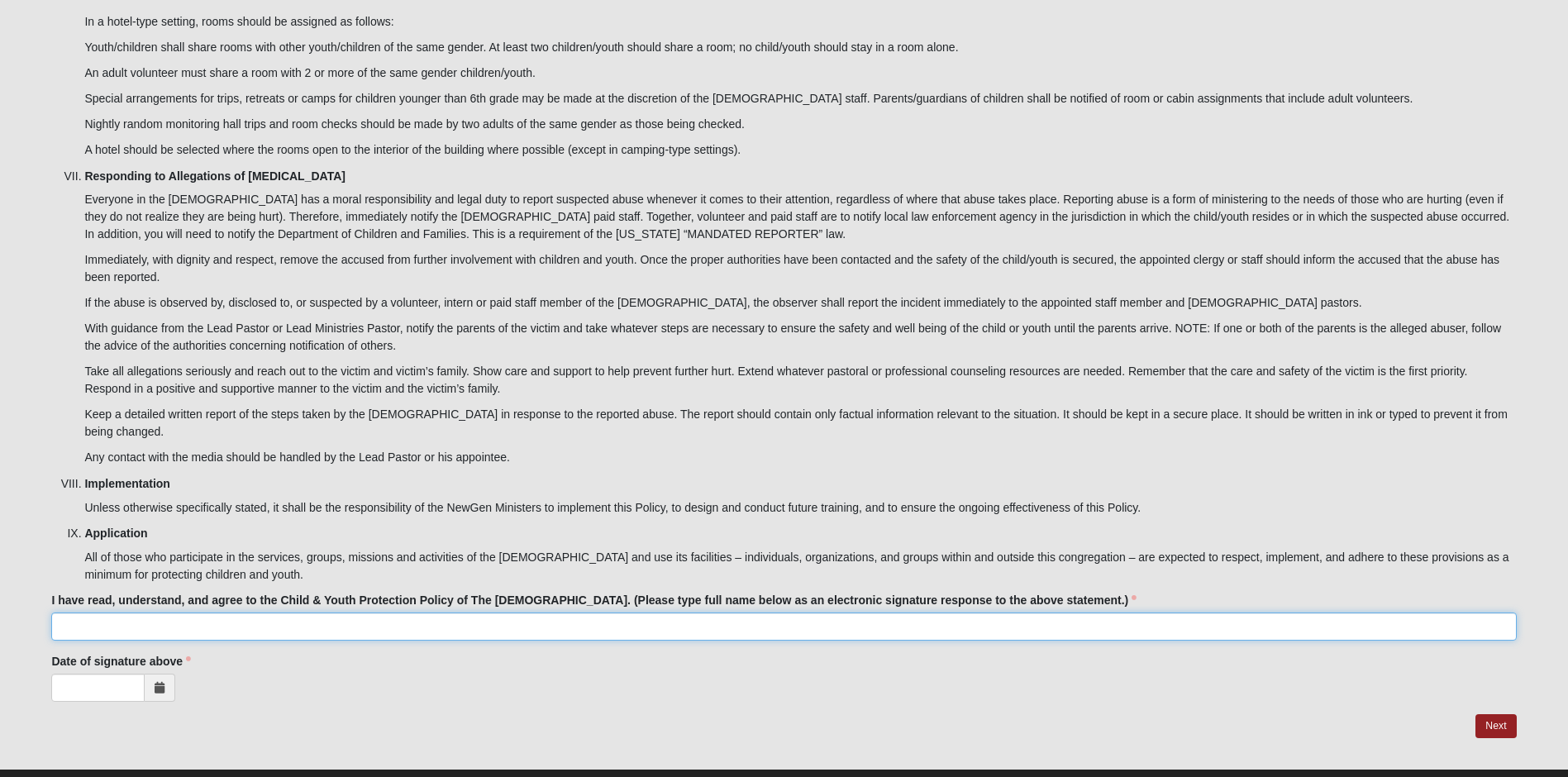
click at [217, 612] on input "I have read, understand, and agree to the Child & Youth Protection Policy of Th…" at bounding box center [784, 626] width 1465 height 28
type input "Victoriale Santillanes"
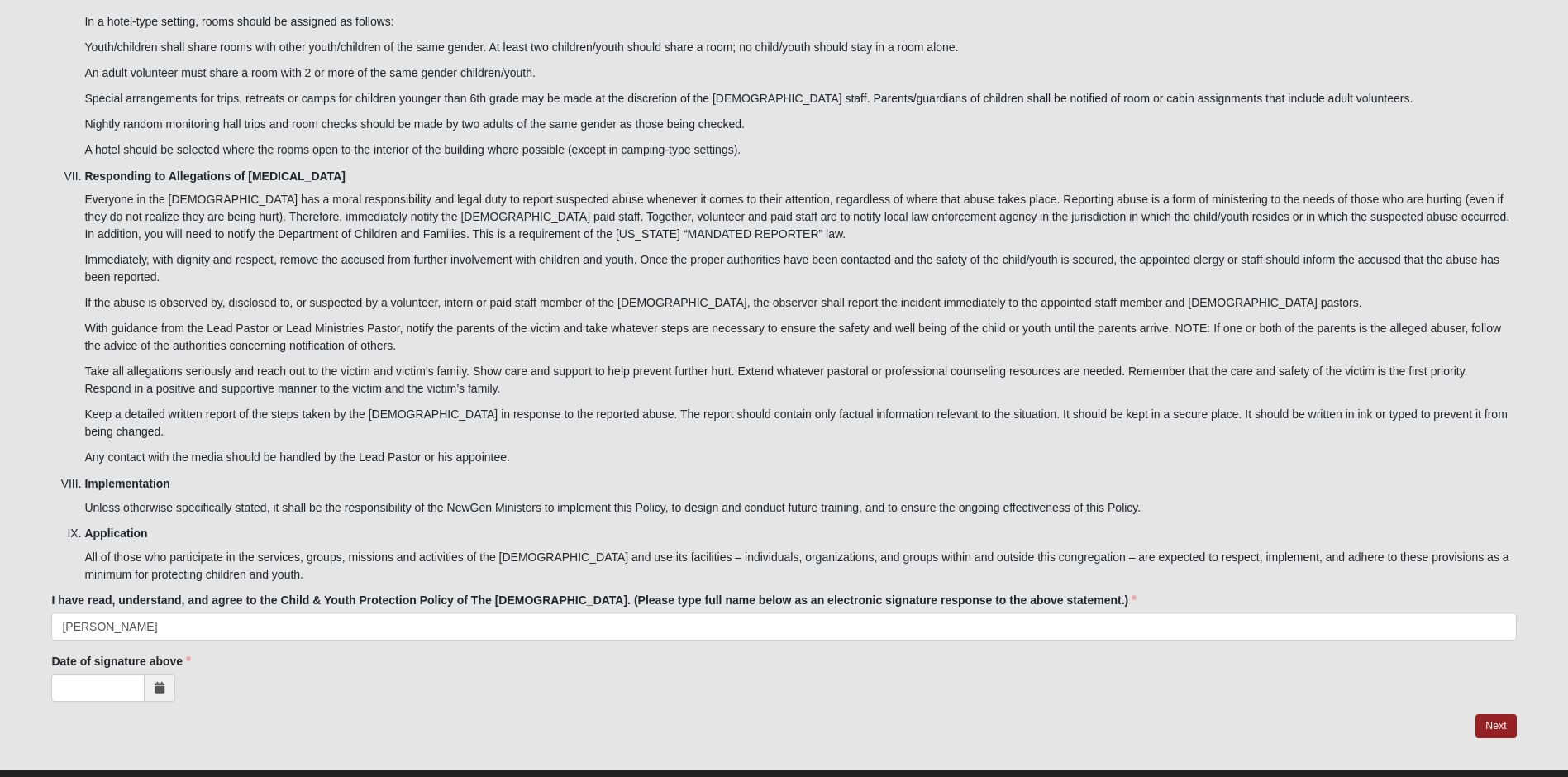
click at [156, 674] on span at bounding box center [160, 688] width 31 height 28
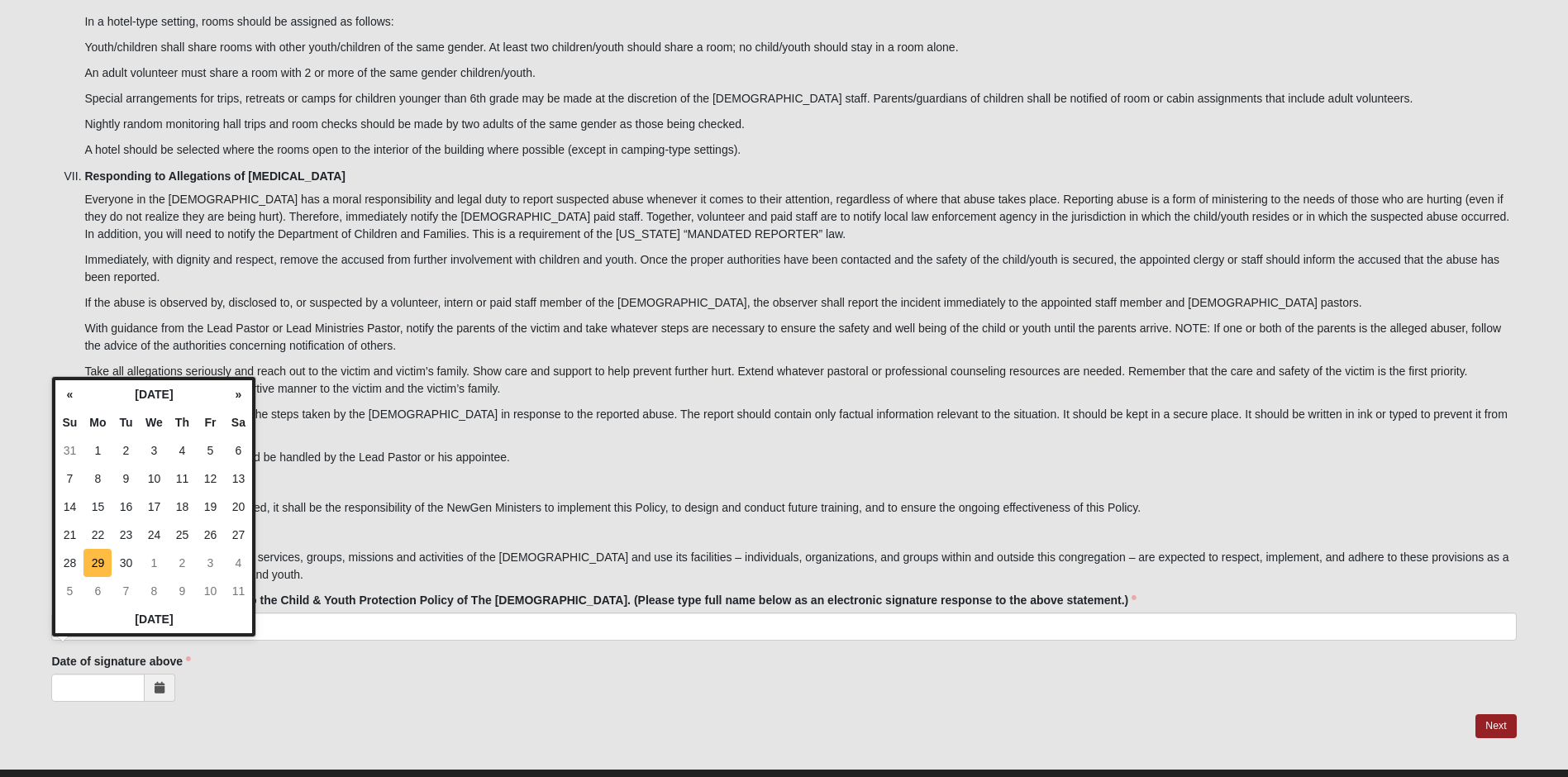
click at [95, 562] on td "29" at bounding box center [98, 563] width 28 height 28
type input "09/29/2025"
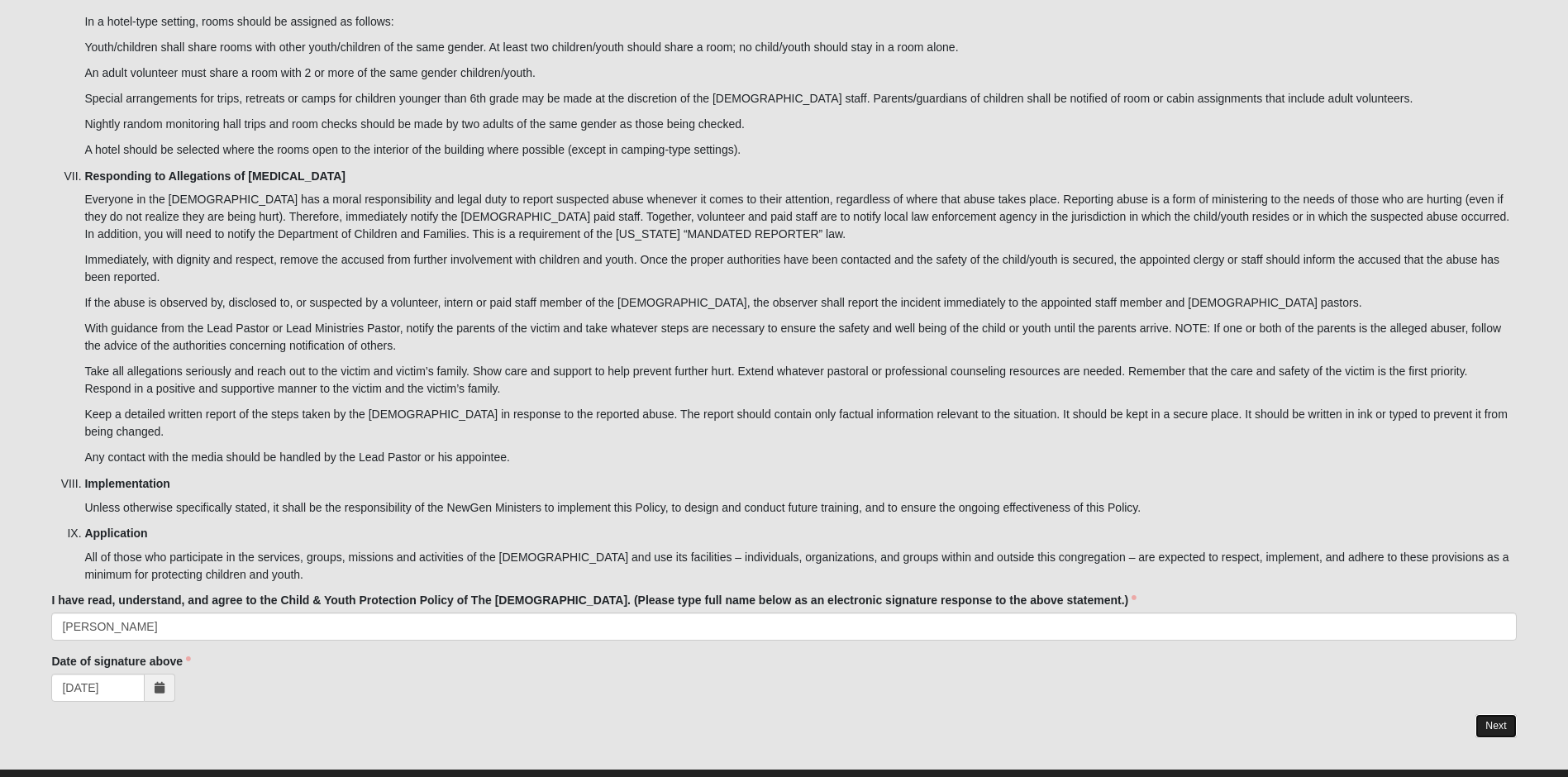
click at [1499, 714] on link "Next" at bounding box center [1496, 726] width 41 height 24
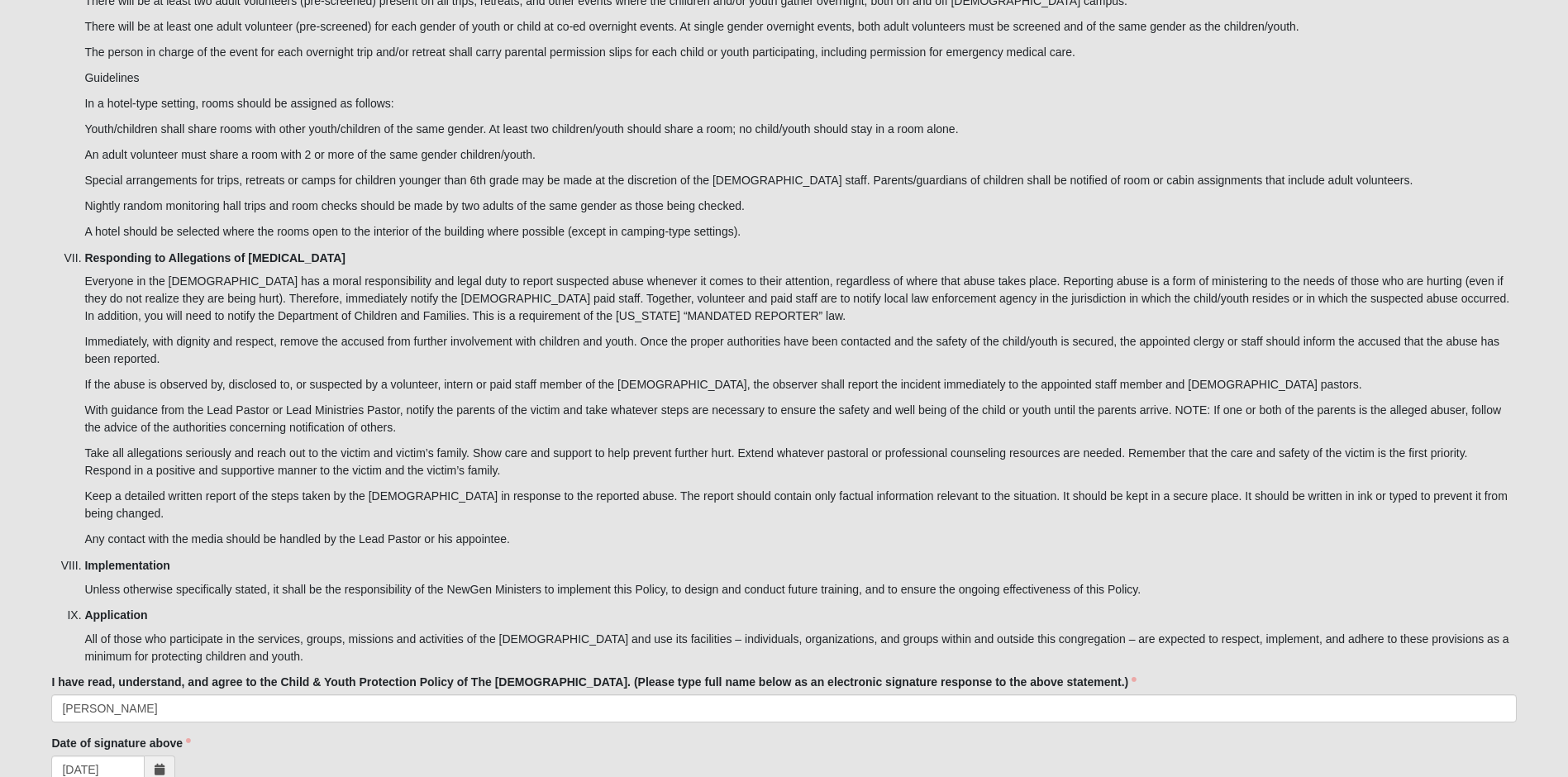
scroll to position [4864, 0]
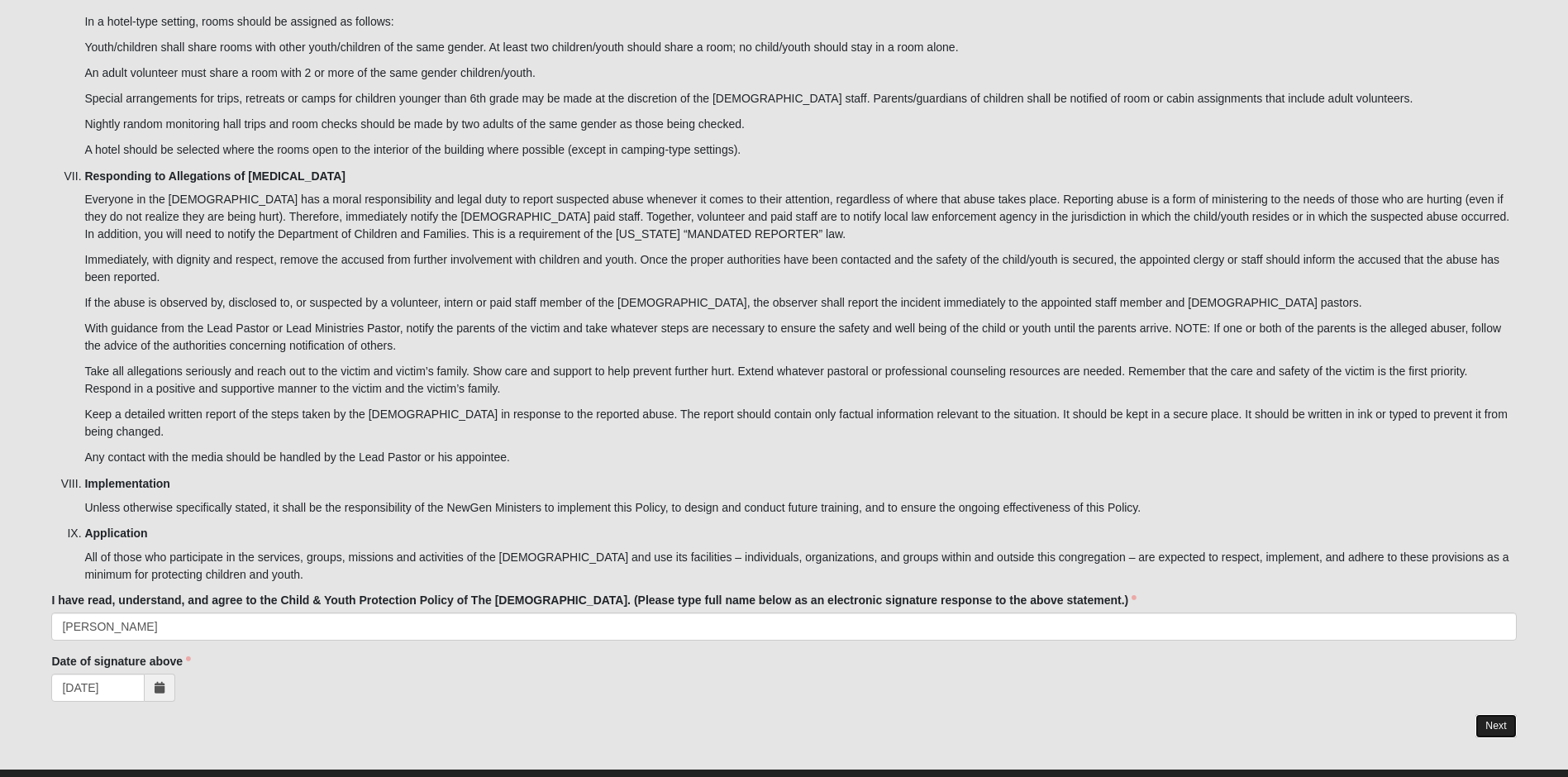
click at [1488, 714] on link "Next" at bounding box center [1496, 726] width 41 height 24
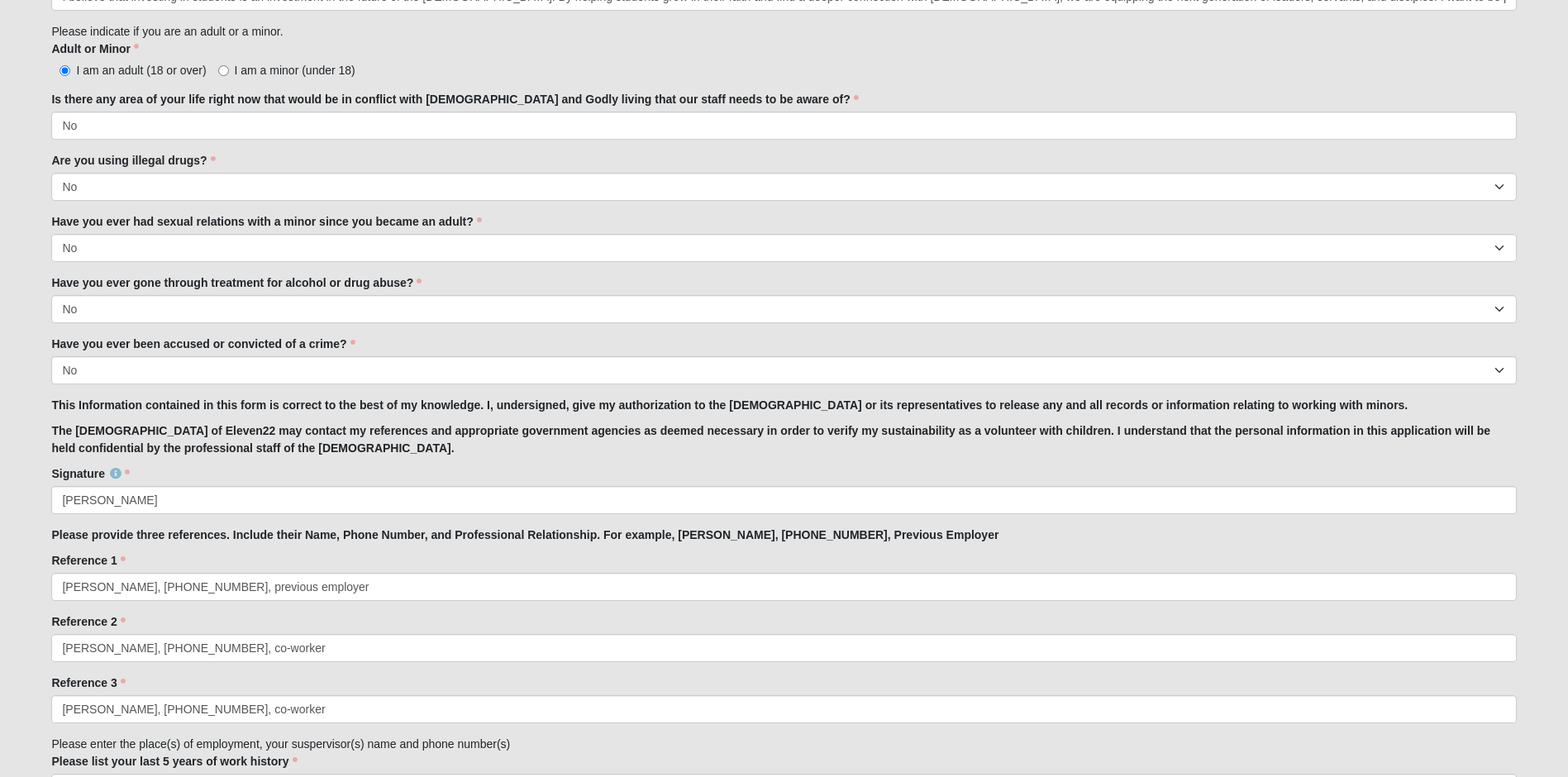
scroll to position [2067, 0]
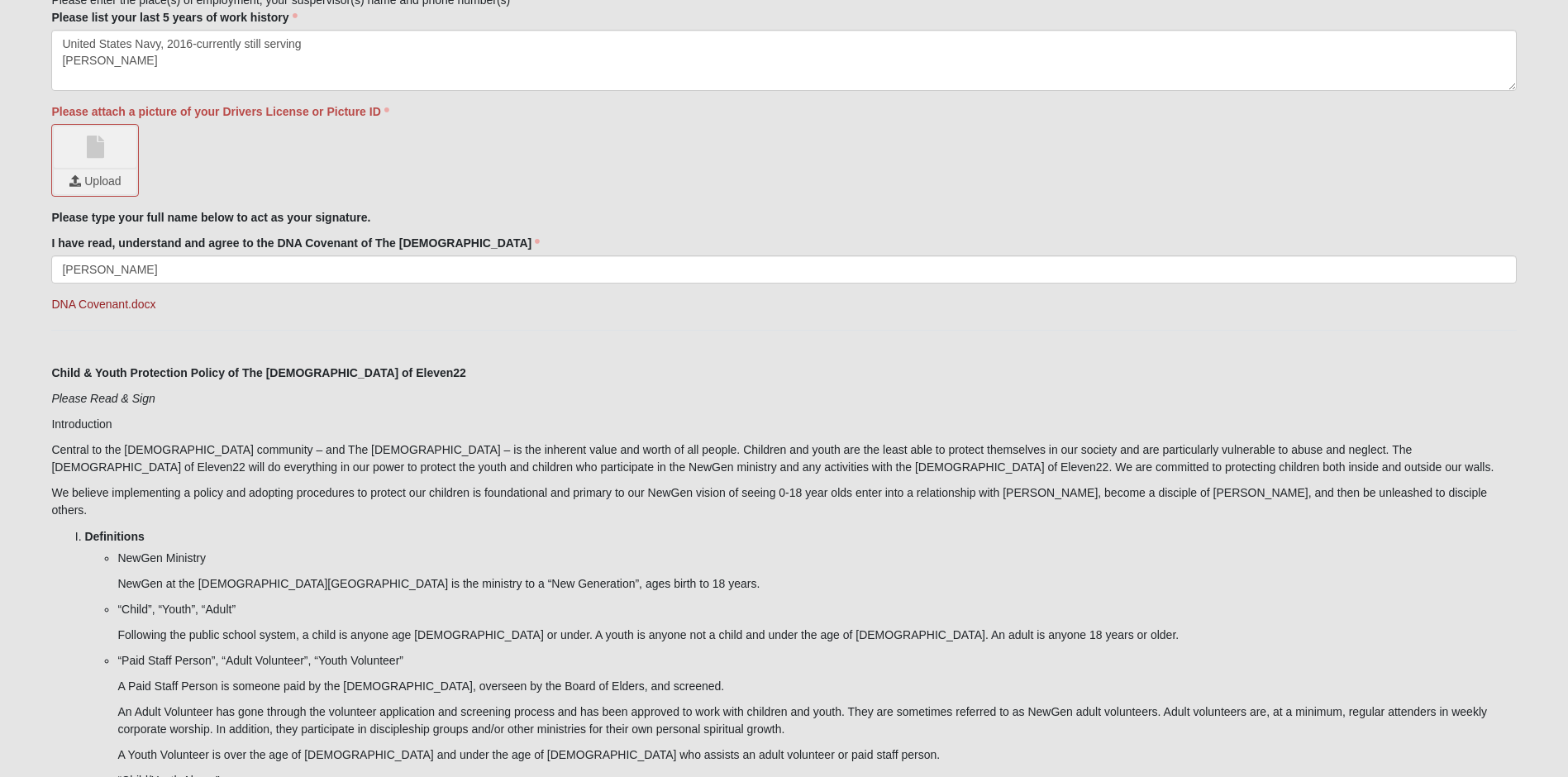
click at [141, 194] on div "Upload" at bounding box center [784, 161] width 1465 height 73
click at [116, 188] on input "file" at bounding box center [95, 182] width 83 height 25
click at [88, 143] on link at bounding box center [95, 147] width 83 height 41
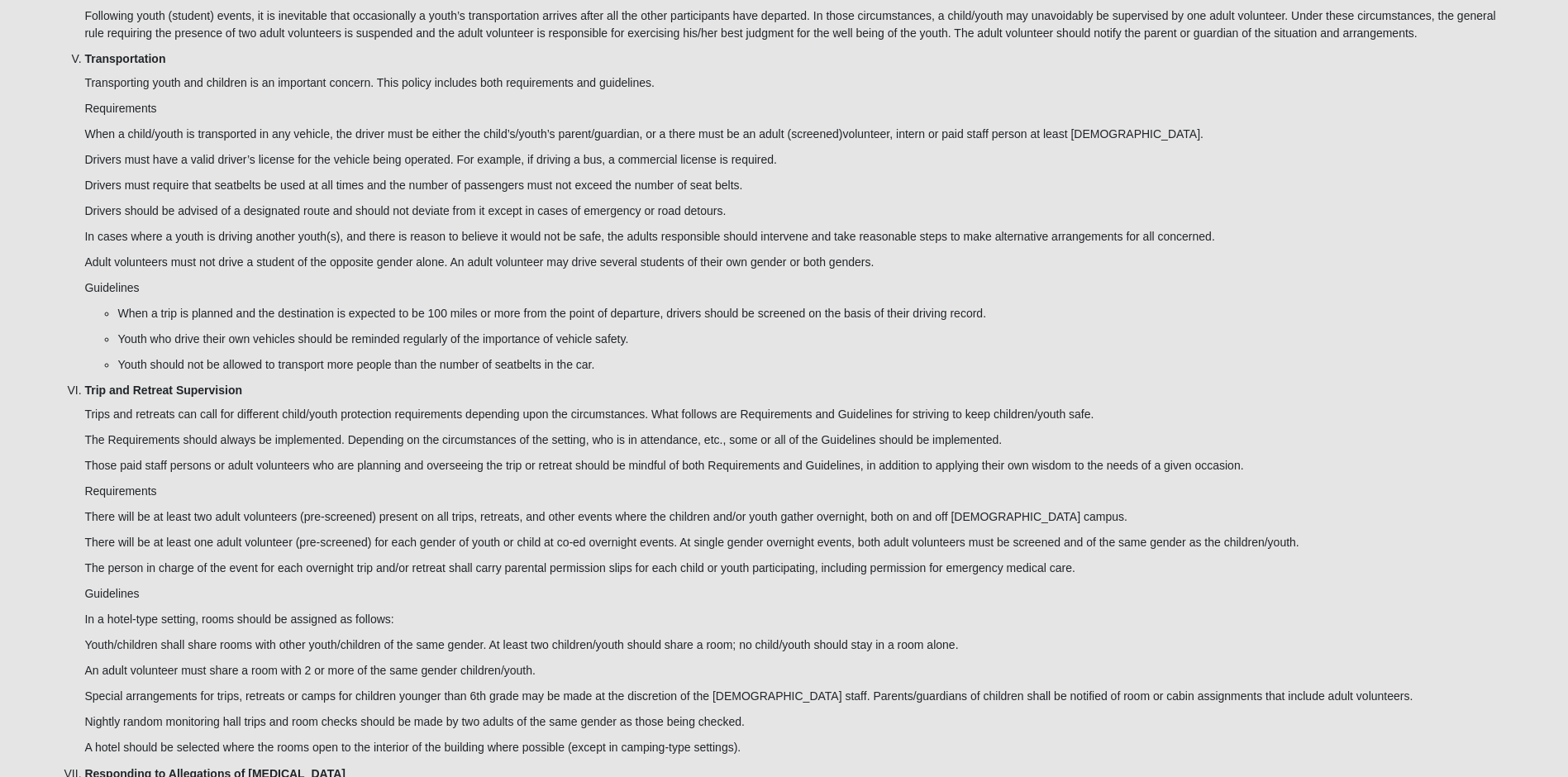
scroll to position [4864, 0]
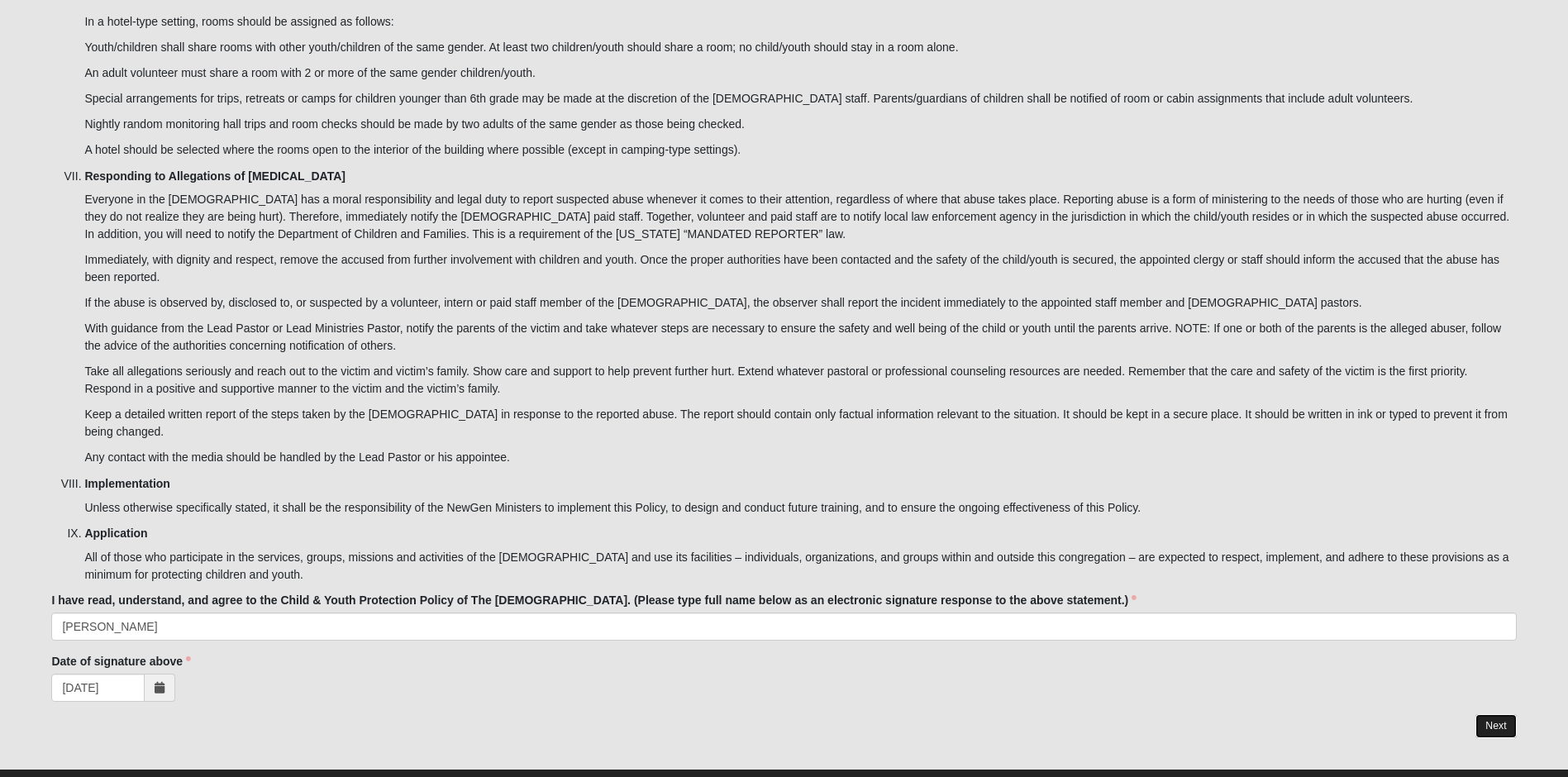
click at [1514, 714] on link "Next" at bounding box center [1496, 726] width 41 height 24
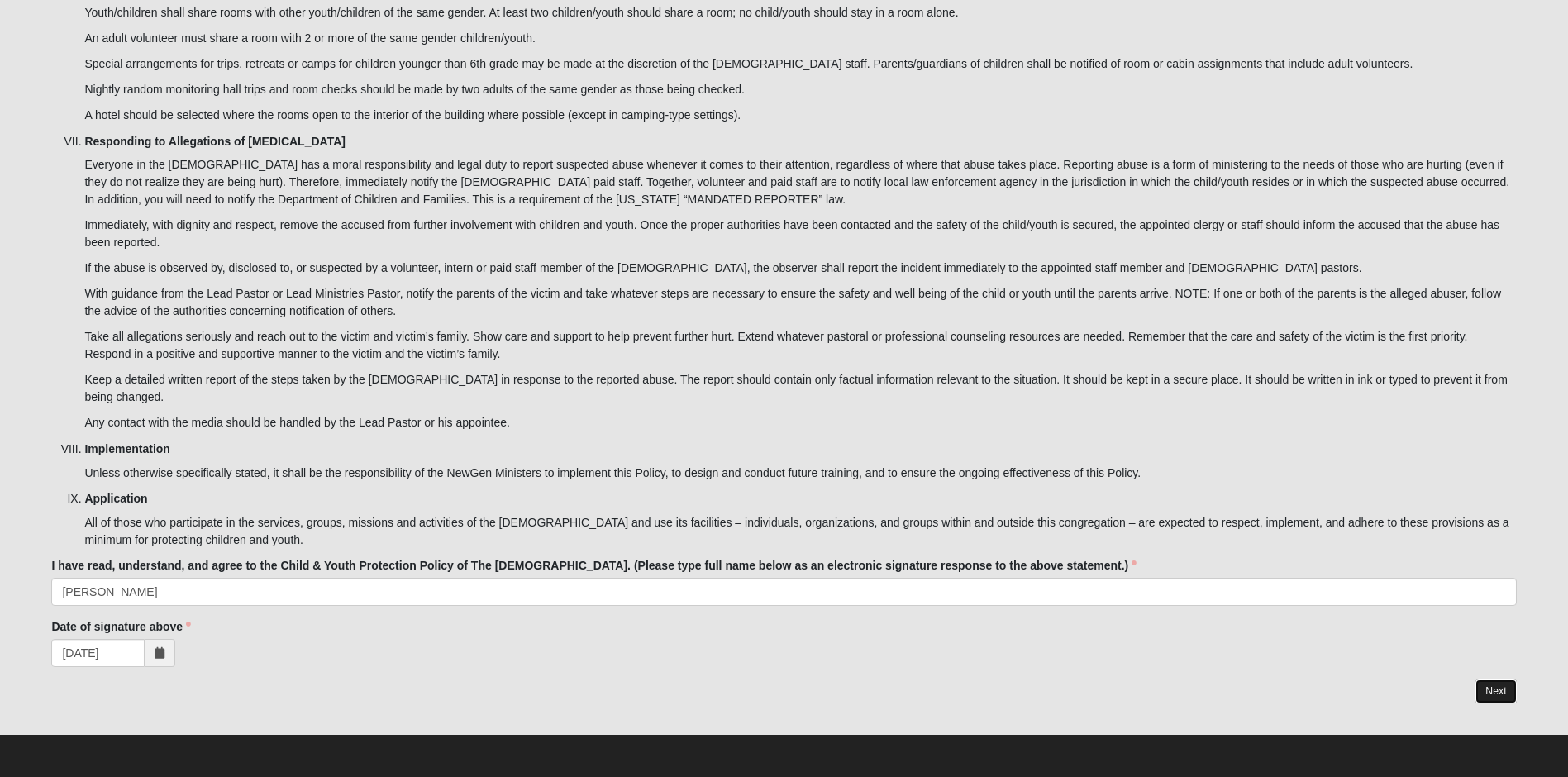
scroll to position [4782, 0]
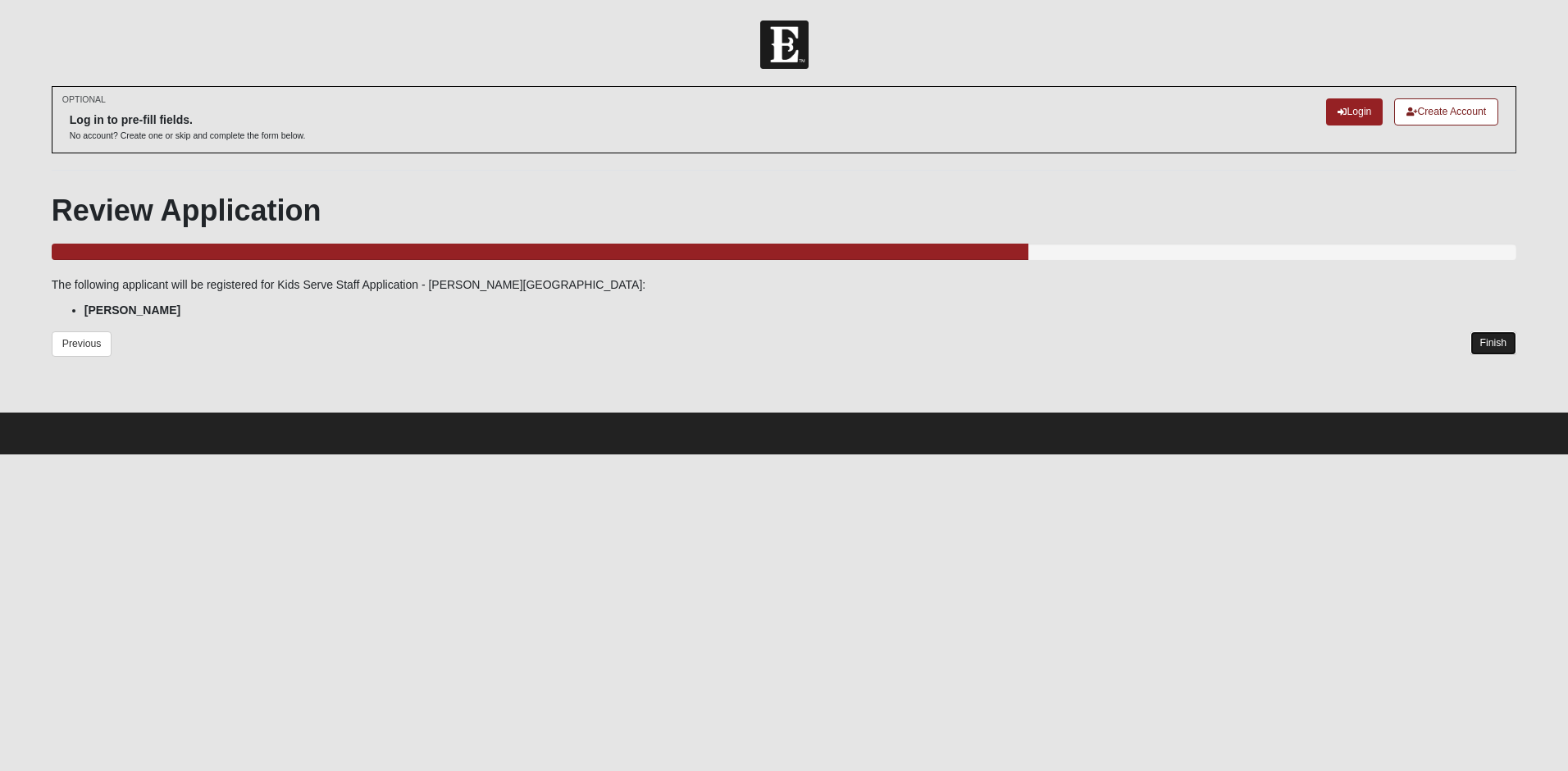
click at [1485, 350] on link "Finish" at bounding box center [1494, 343] width 47 height 24
